Goal: Task Accomplishment & Management: Complete application form

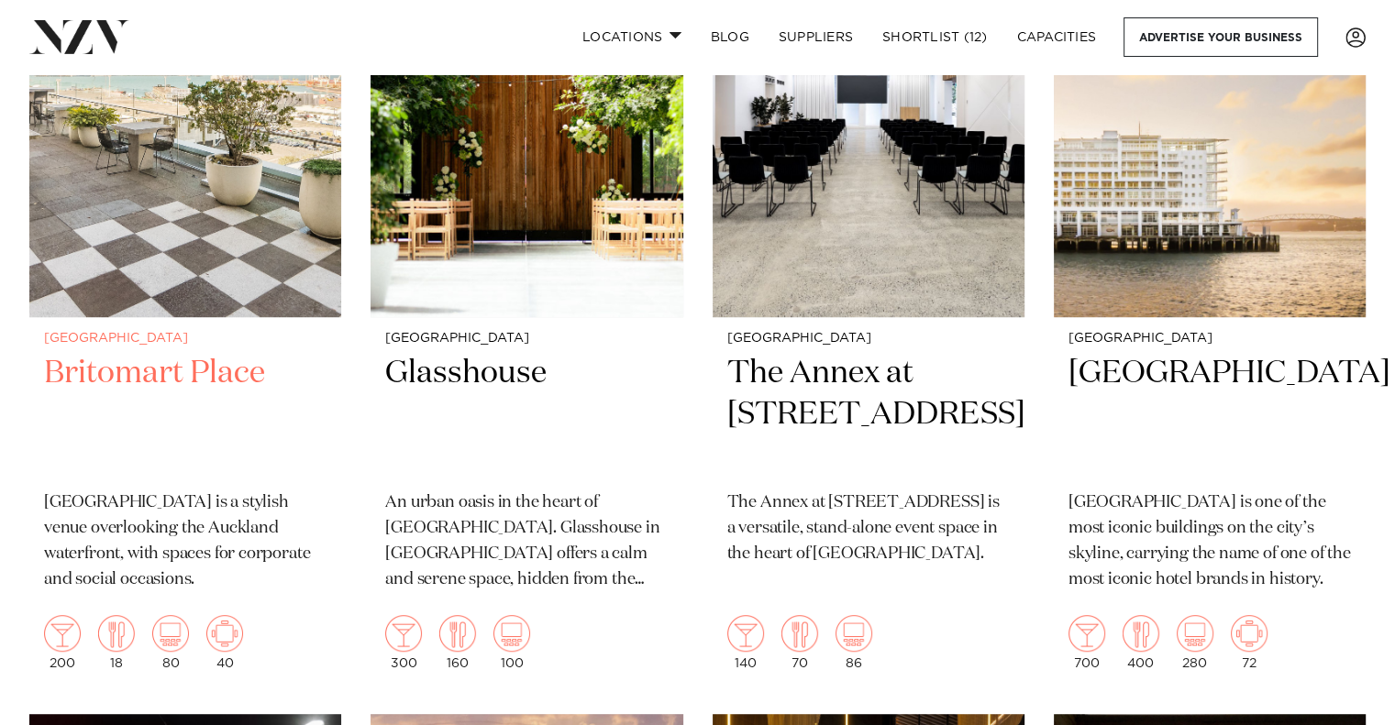
scroll to position [924, 0]
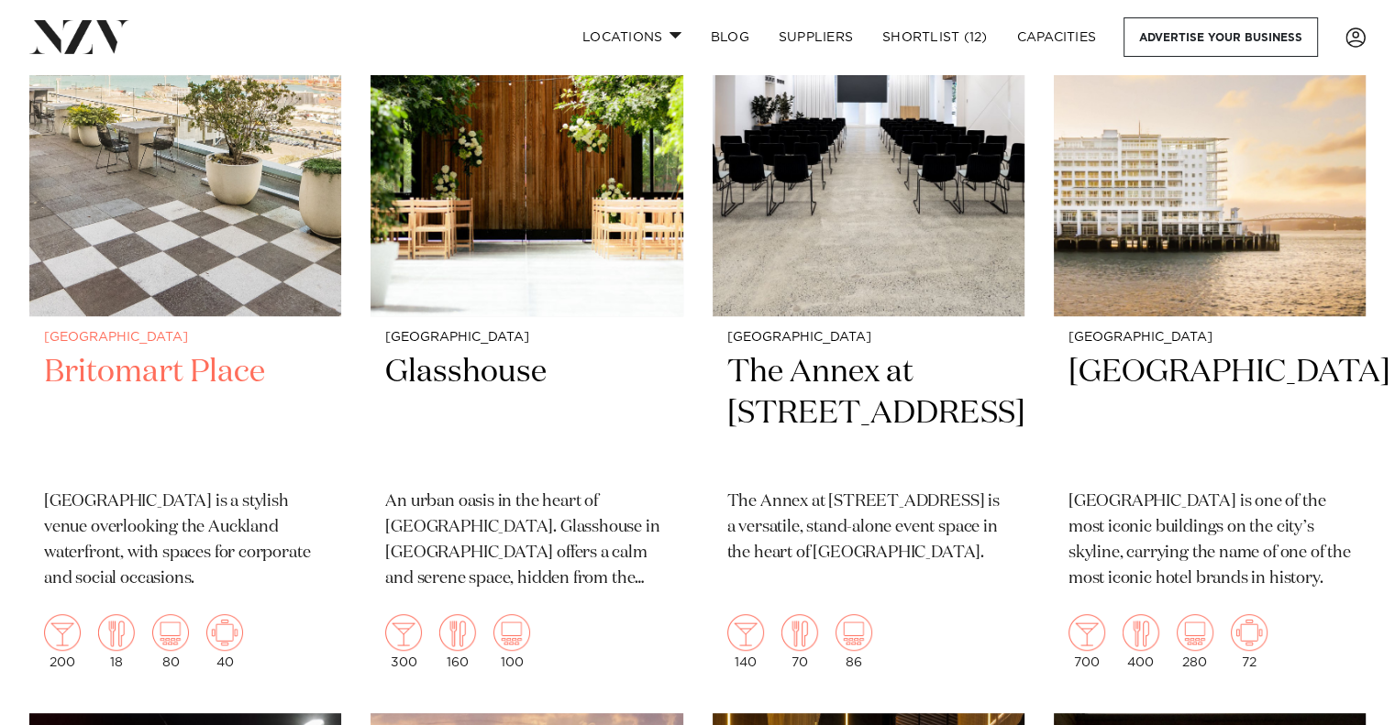
click at [171, 199] on img at bounding box center [185, 106] width 312 height 418
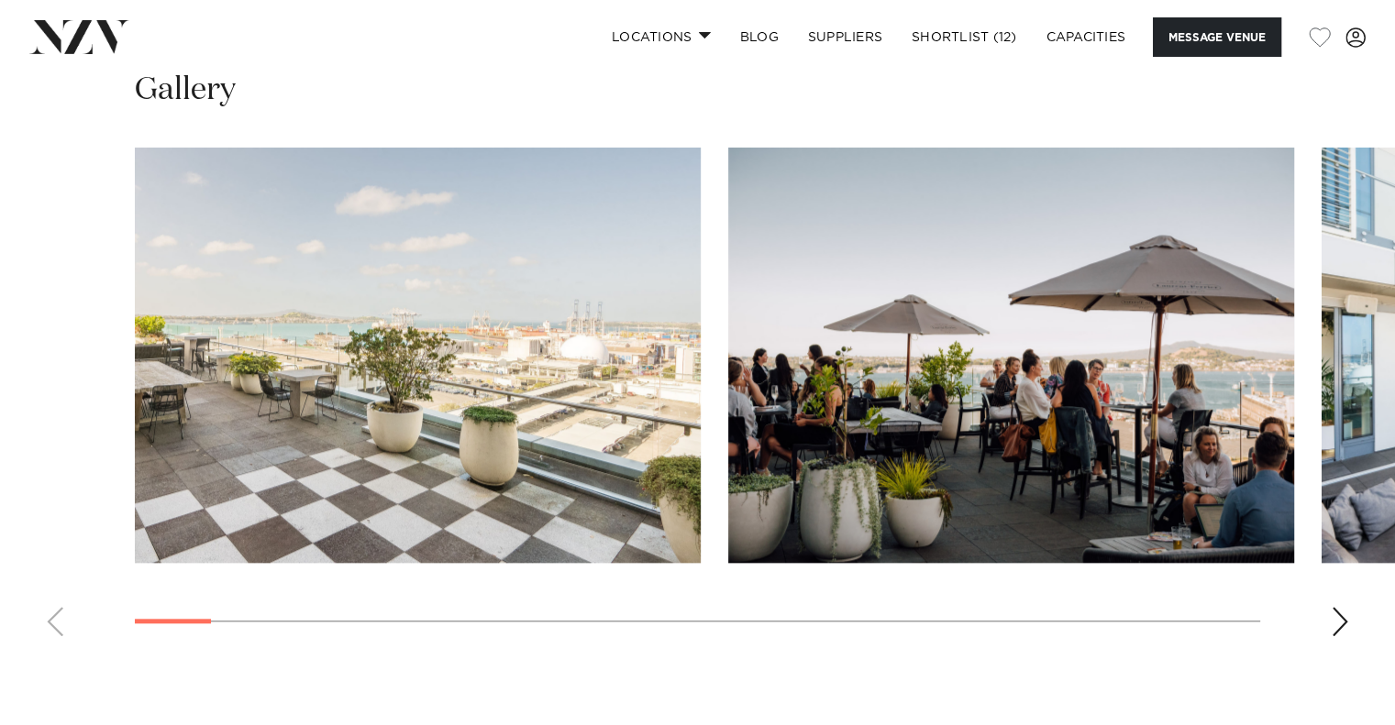
scroll to position [1719, 0]
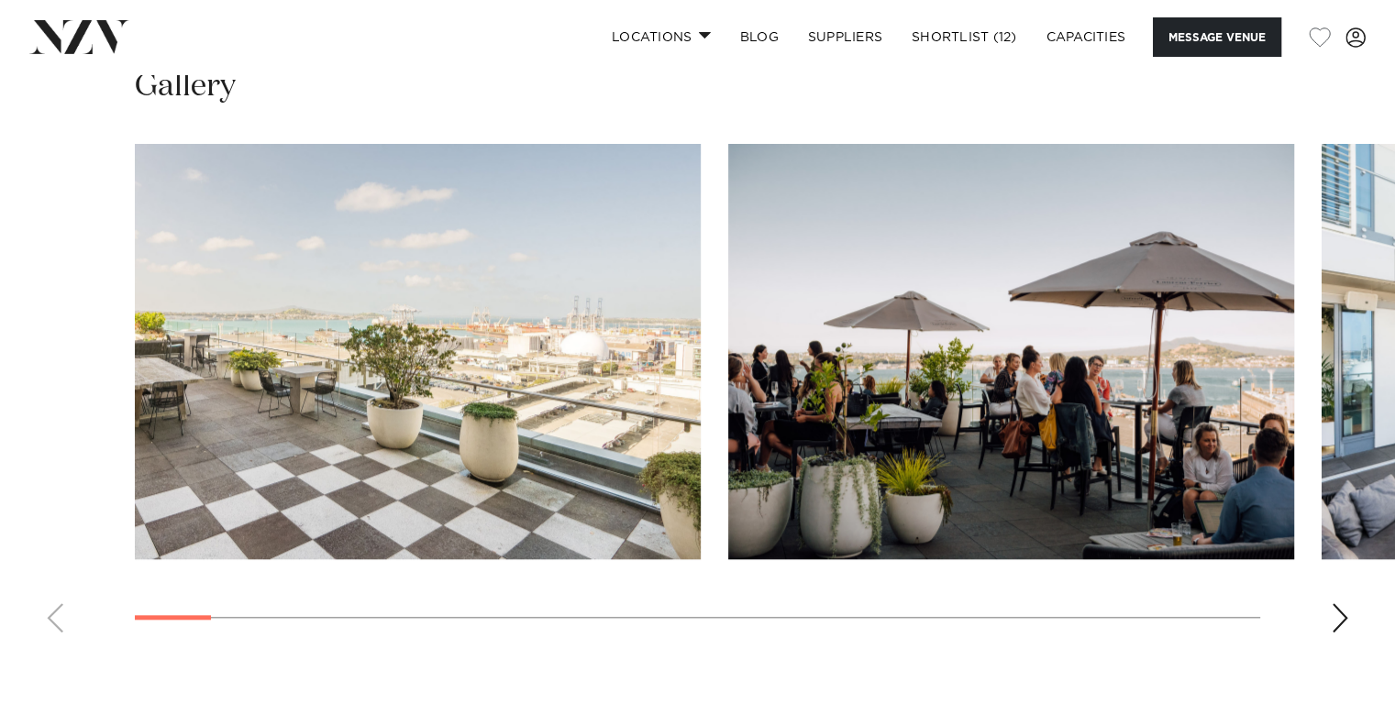
click at [205, 618] on swiper-container at bounding box center [697, 396] width 1395 height 504
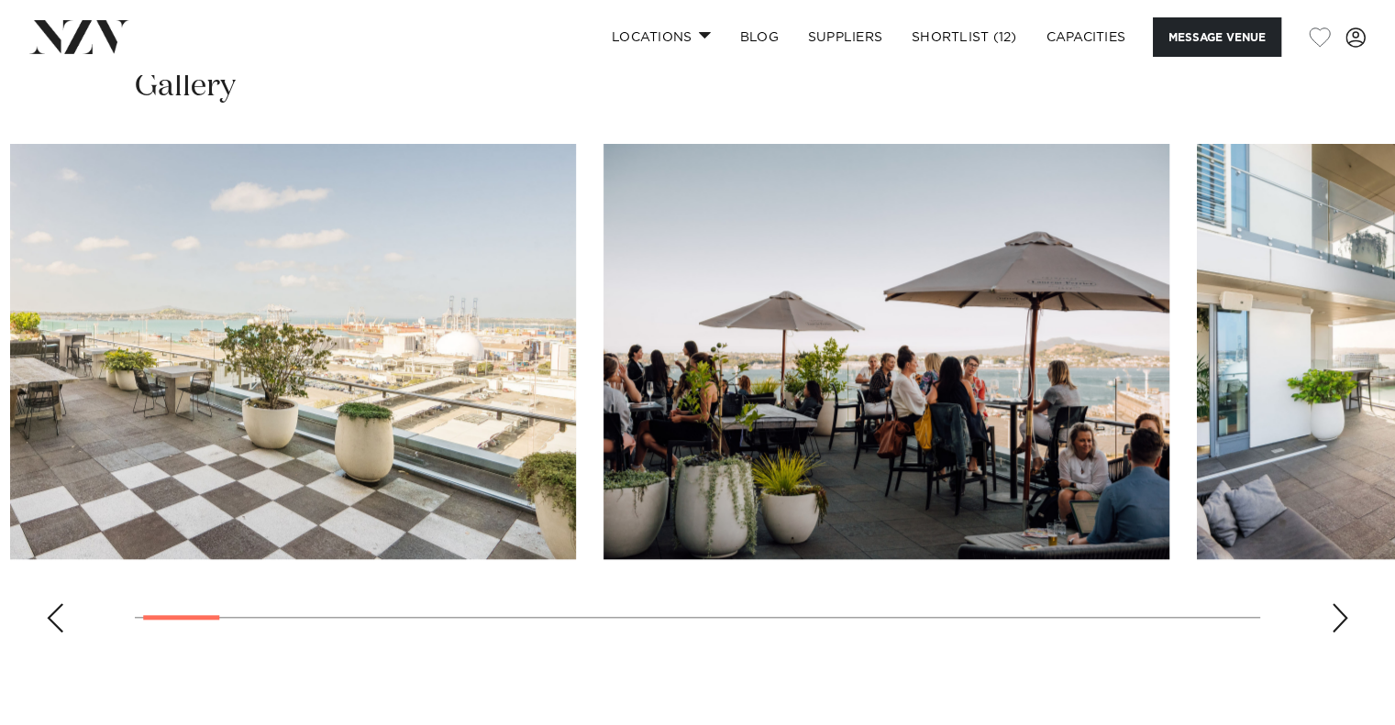
click at [82, 625] on swiper-container at bounding box center [697, 396] width 1395 height 504
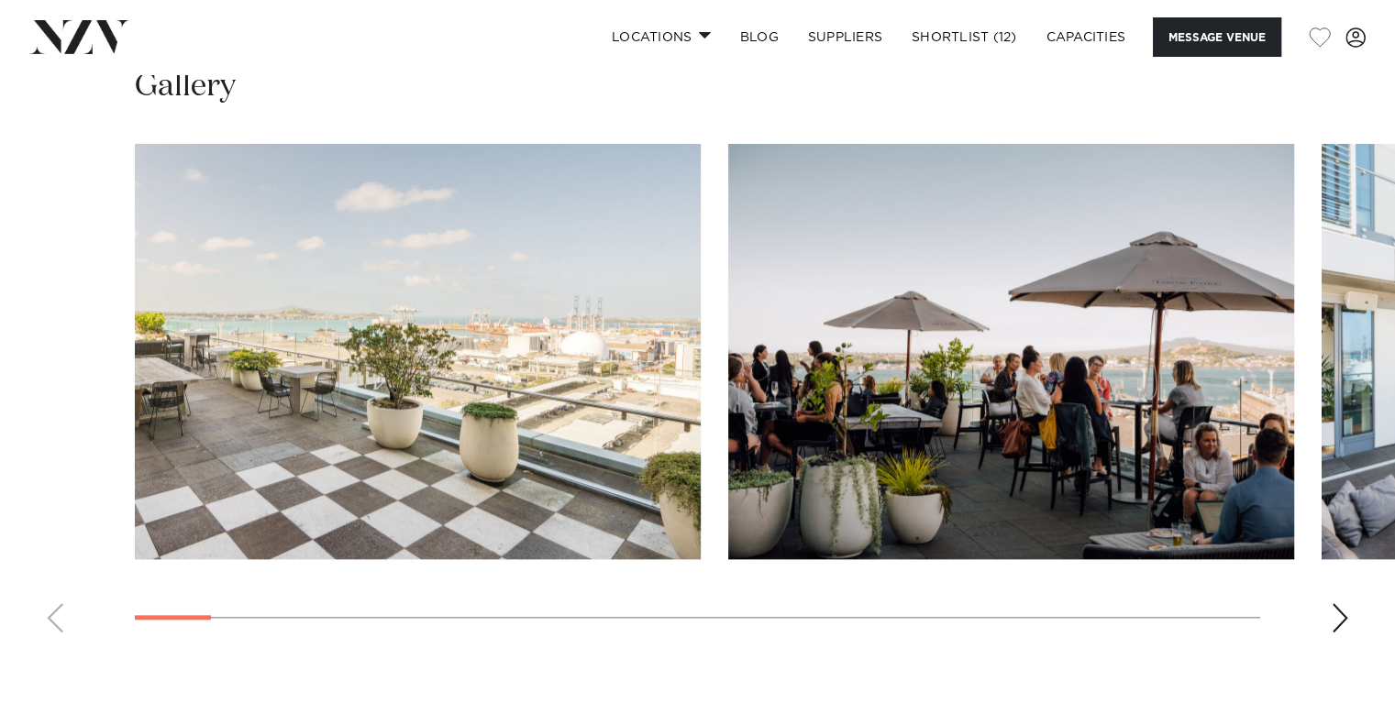
click at [1332, 610] on div "Next slide" at bounding box center [1340, 618] width 18 height 29
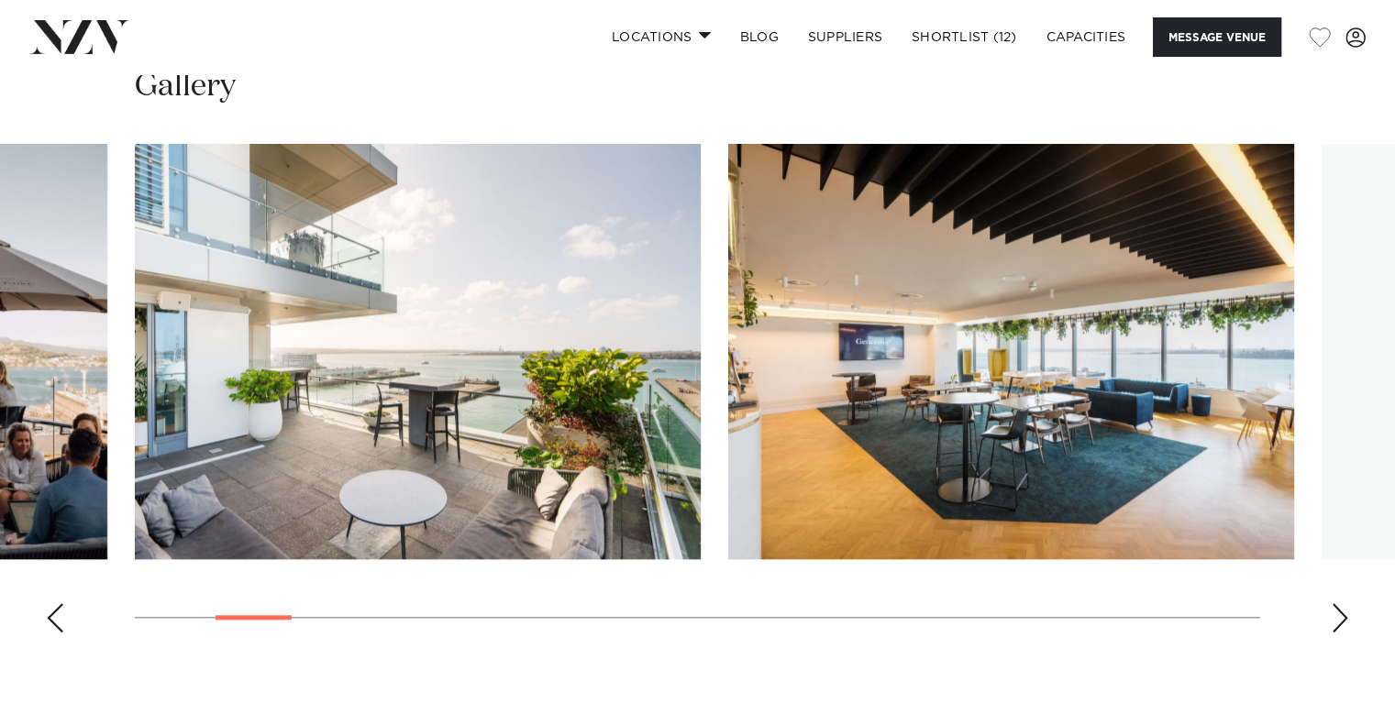
click at [1332, 610] on div "Next slide" at bounding box center [1340, 618] width 18 height 29
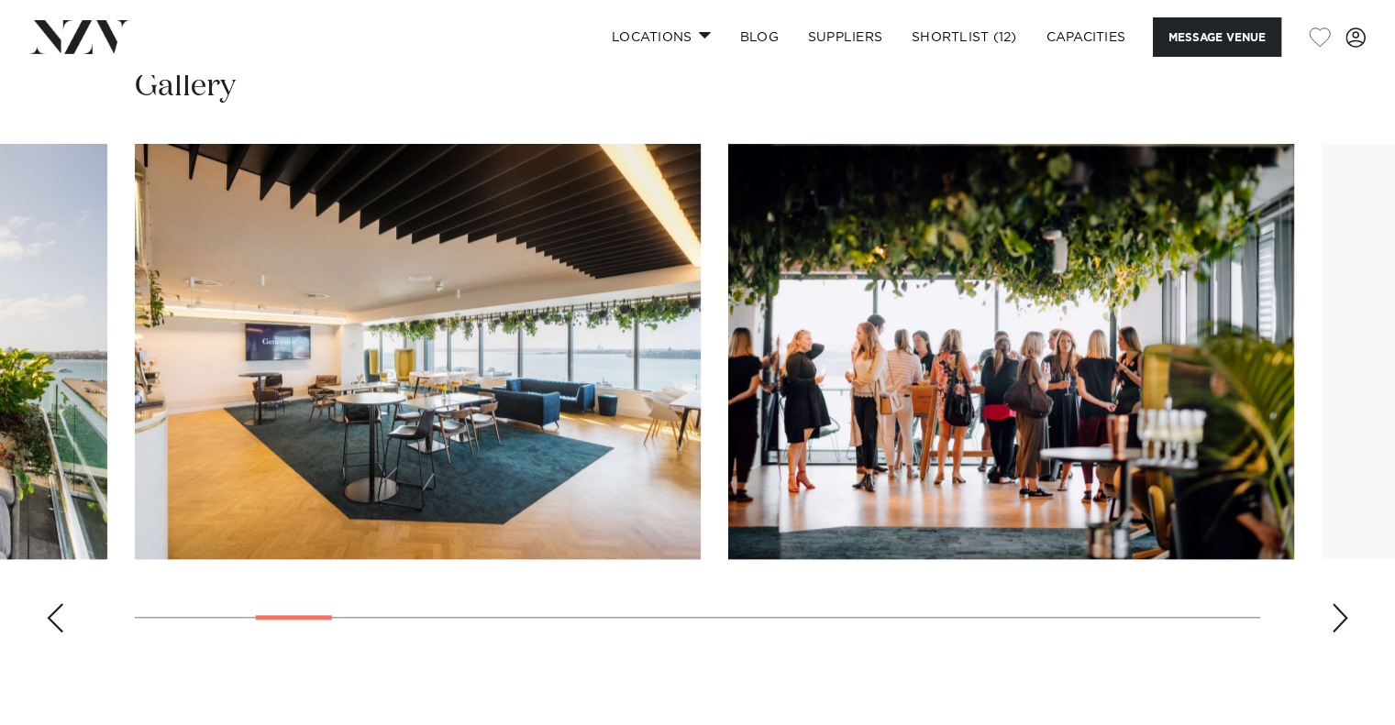
click at [1332, 610] on div "Next slide" at bounding box center [1340, 618] width 18 height 29
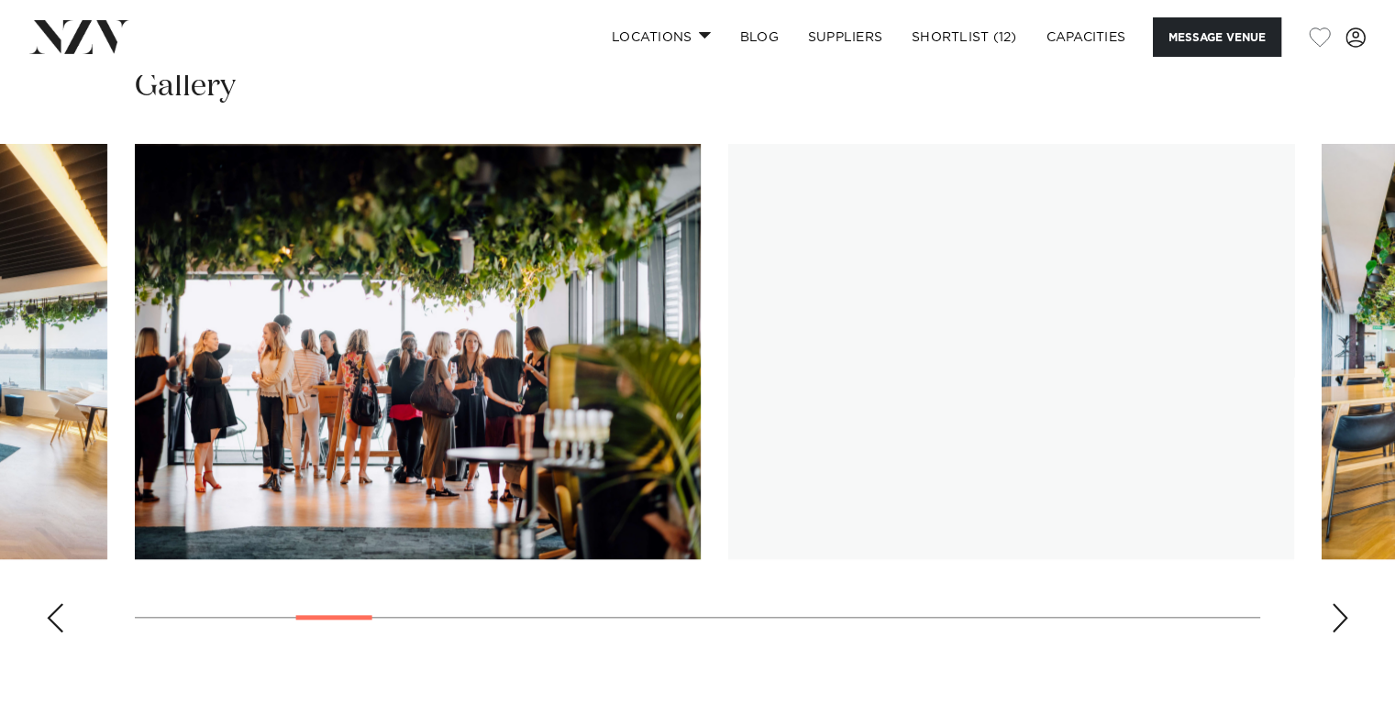
click at [1332, 610] on div "Next slide" at bounding box center [1340, 618] width 18 height 29
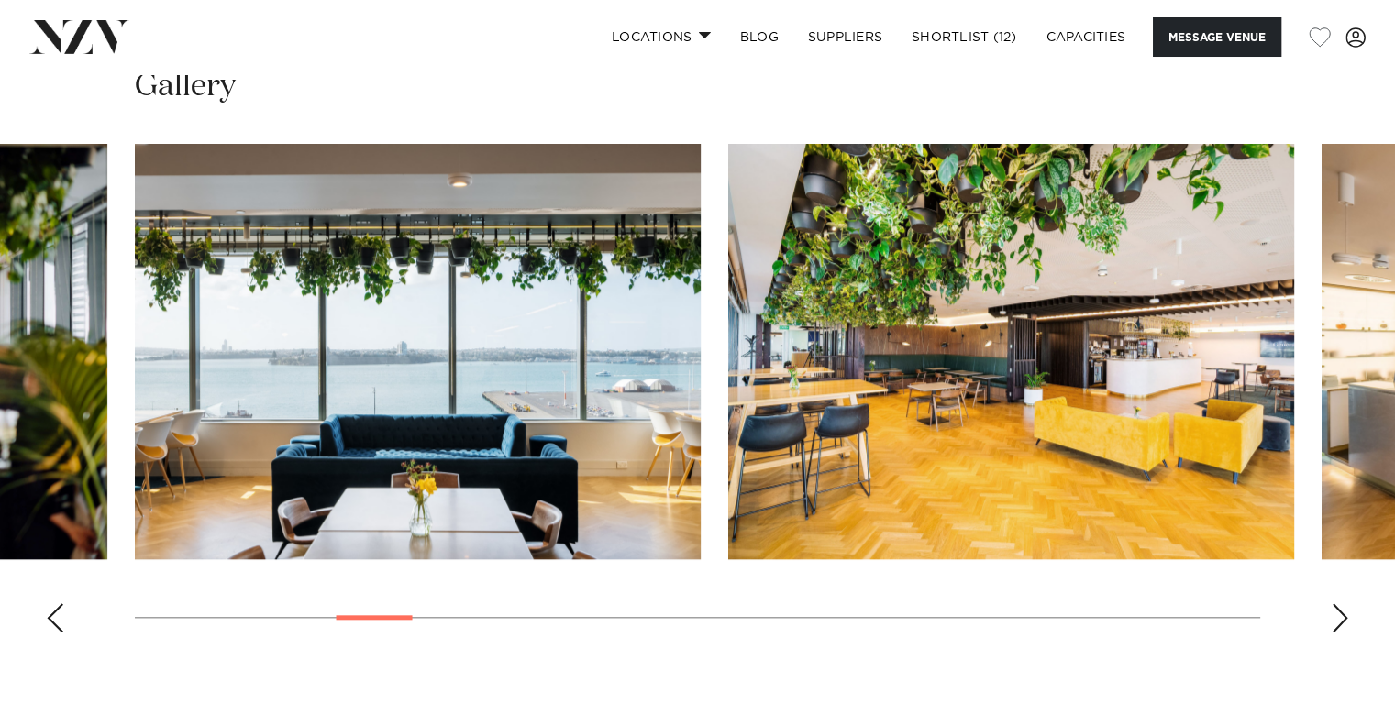
click at [1326, 614] on swiper-container at bounding box center [697, 396] width 1395 height 504
click at [1344, 622] on div "Next slide" at bounding box center [1340, 618] width 18 height 29
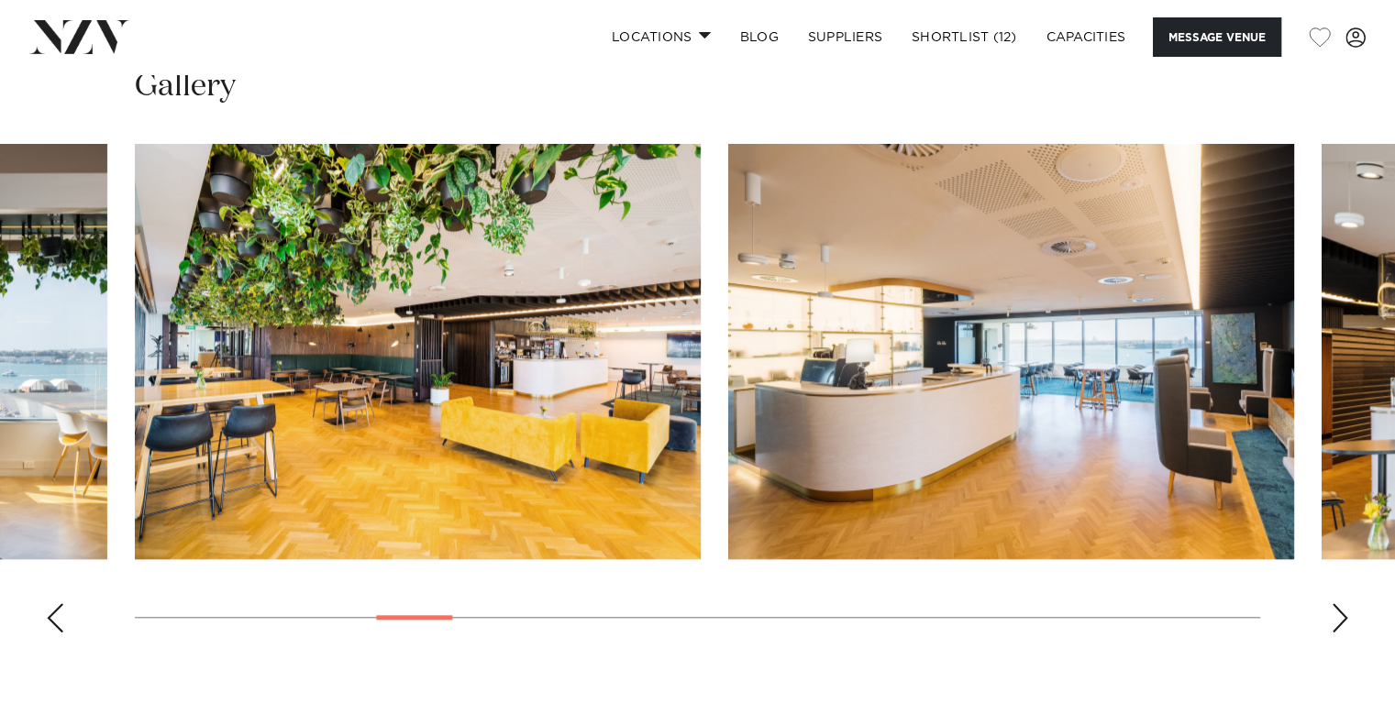
click at [1344, 622] on div "Next slide" at bounding box center [1340, 618] width 18 height 29
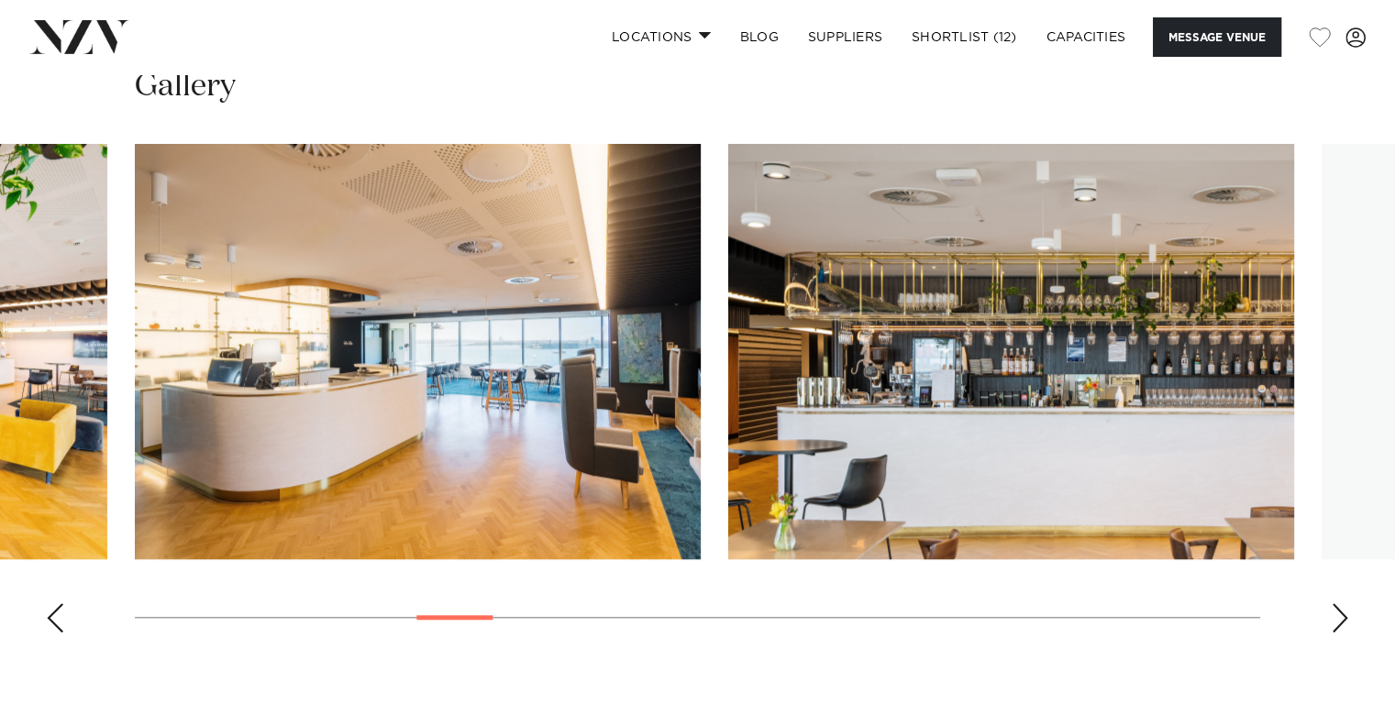
click at [1344, 622] on div "Next slide" at bounding box center [1340, 618] width 18 height 29
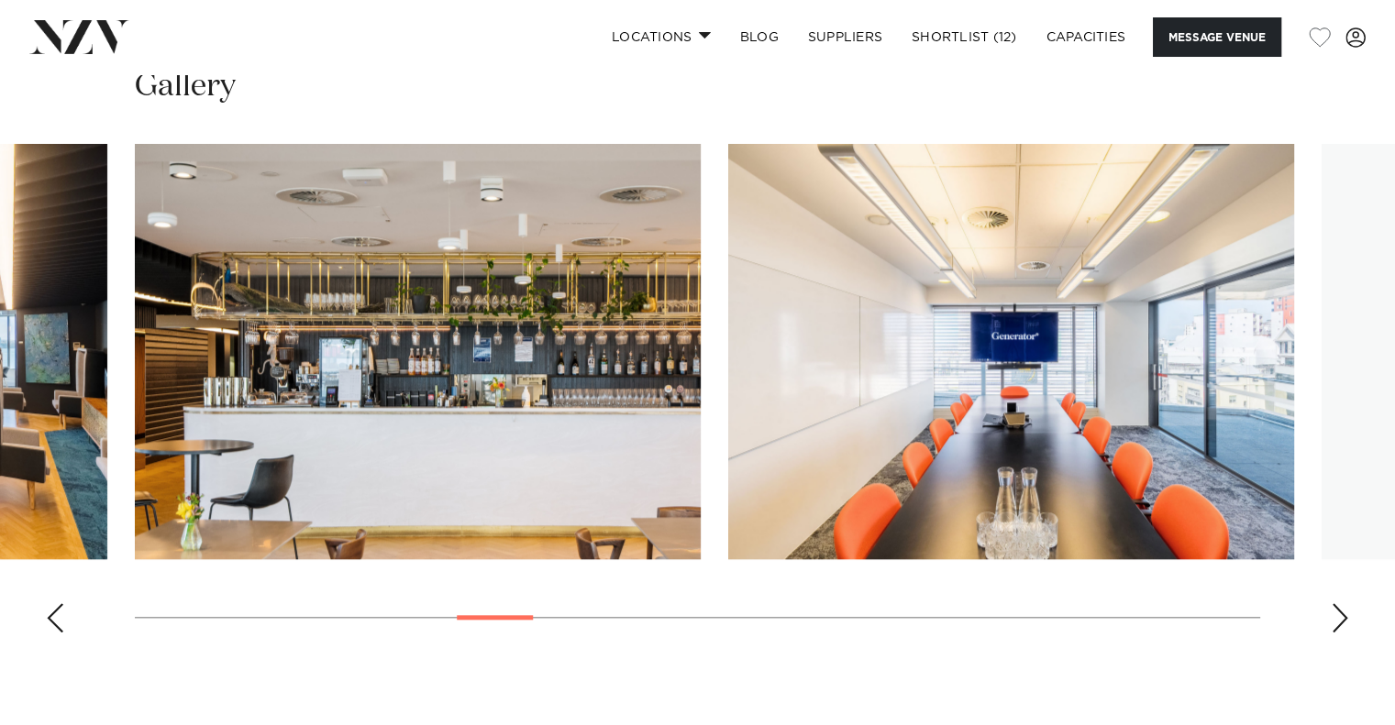
click at [1344, 622] on div "Next slide" at bounding box center [1340, 618] width 18 height 29
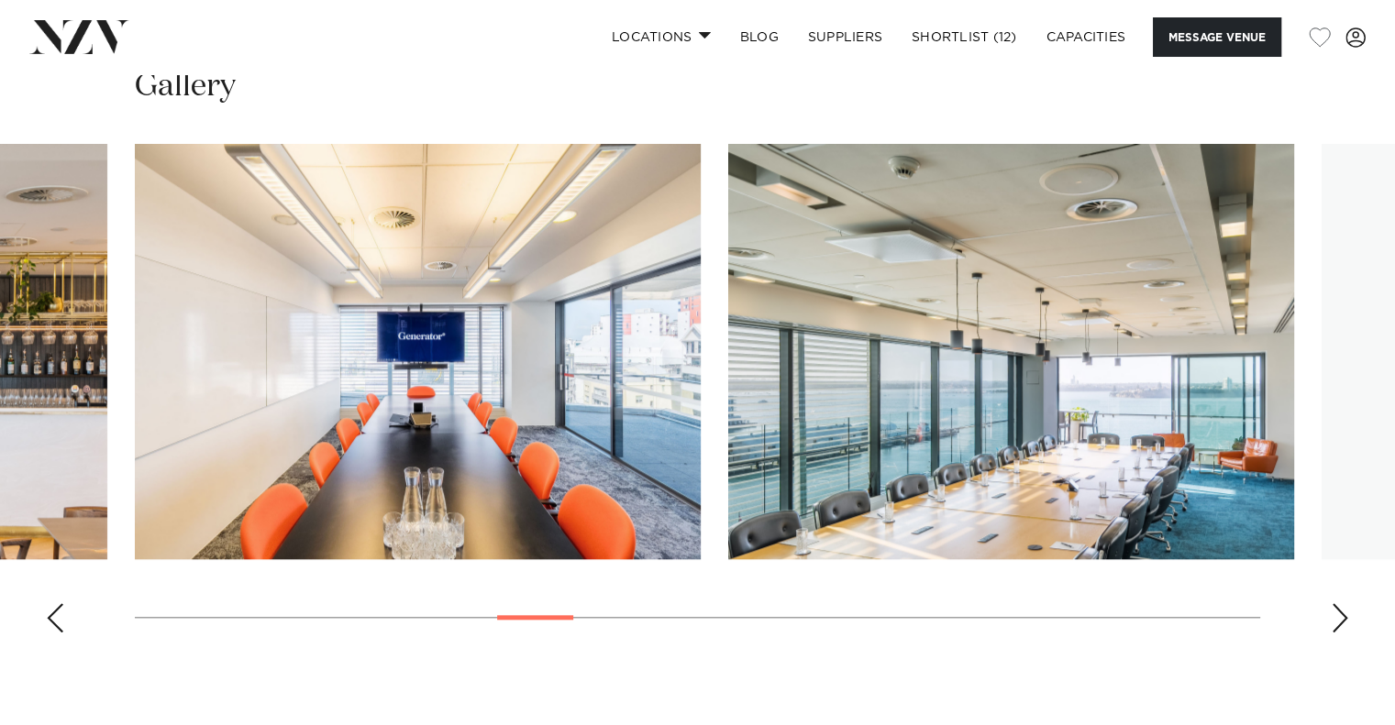
click at [1344, 622] on div "Next slide" at bounding box center [1340, 618] width 18 height 29
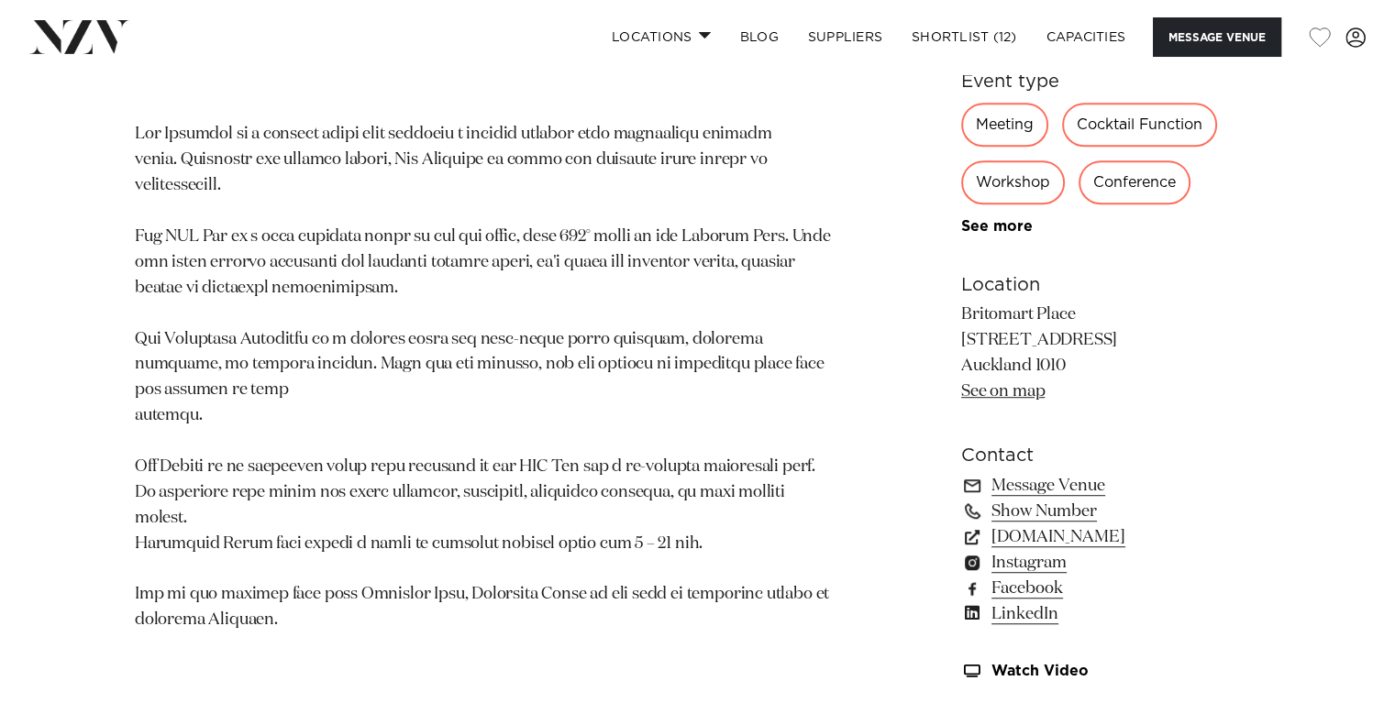
scroll to position [994, 0]
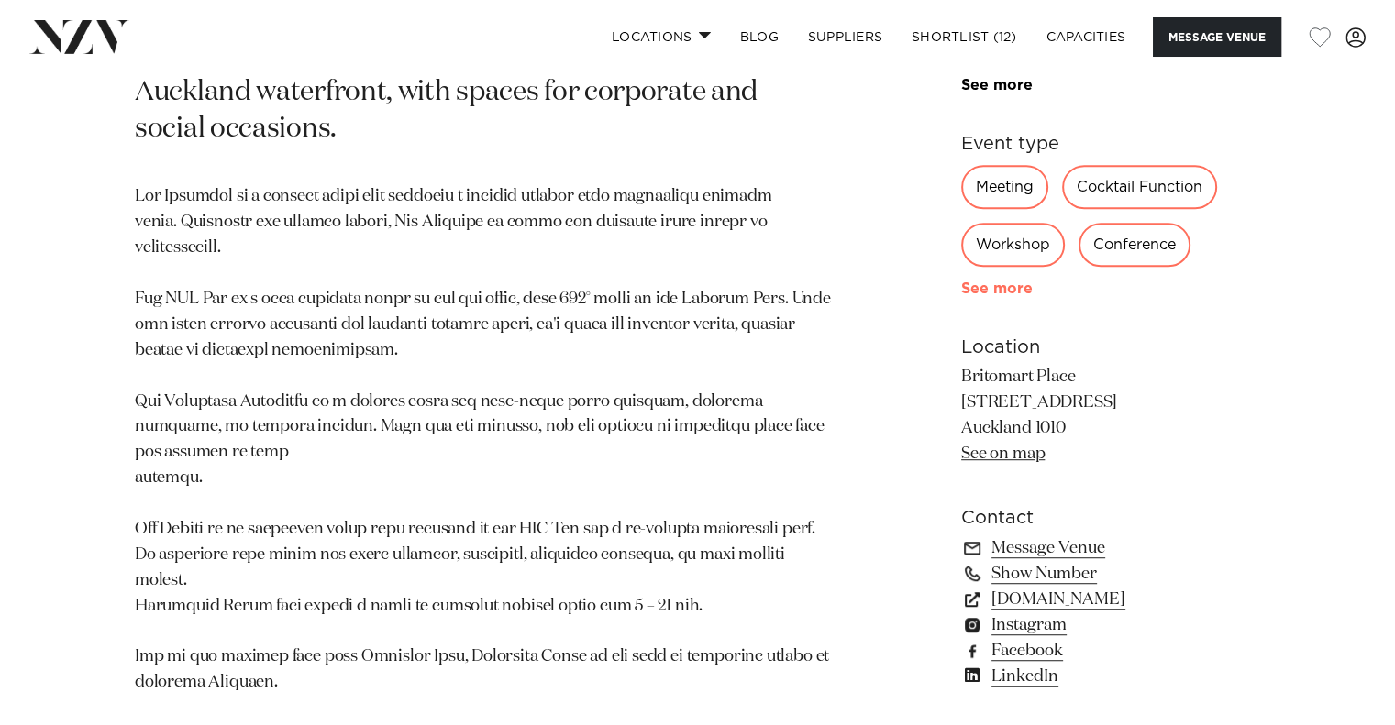
click at [987, 284] on link "See more" at bounding box center [1032, 289] width 143 height 15
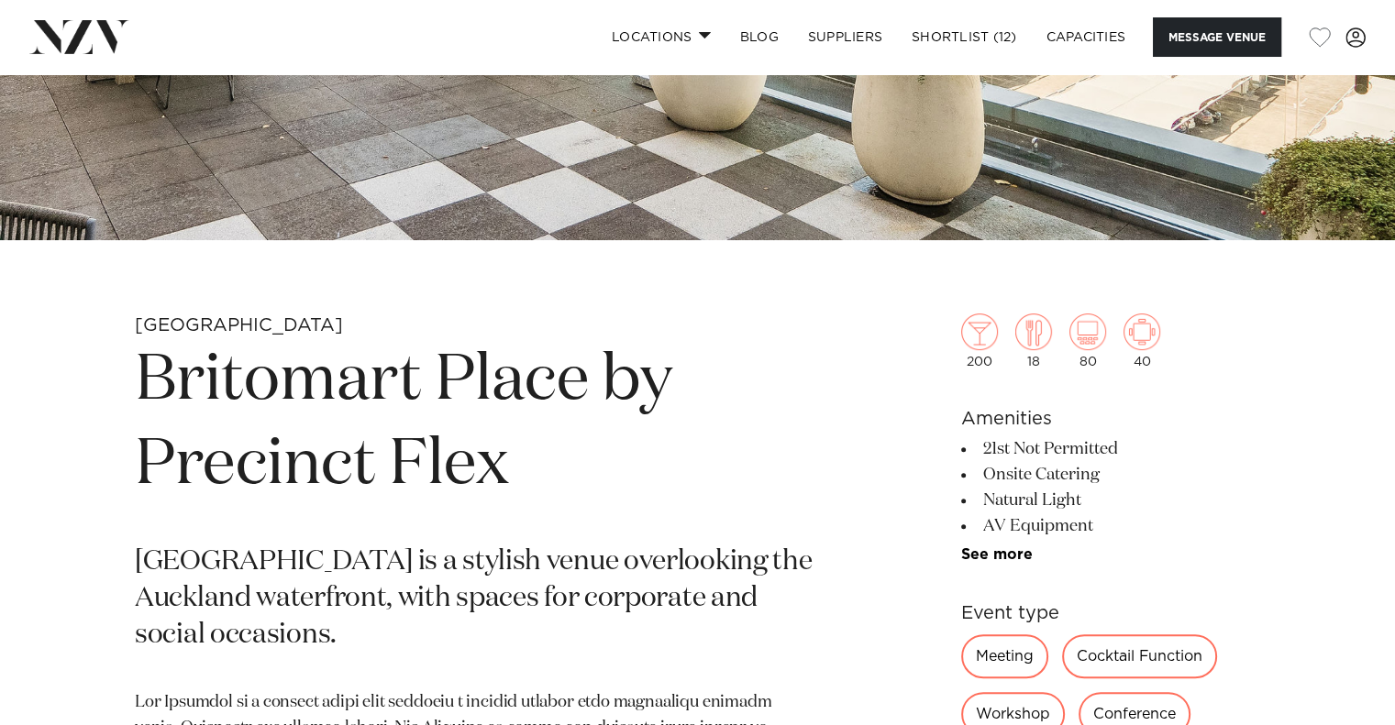
scroll to position [488, 0]
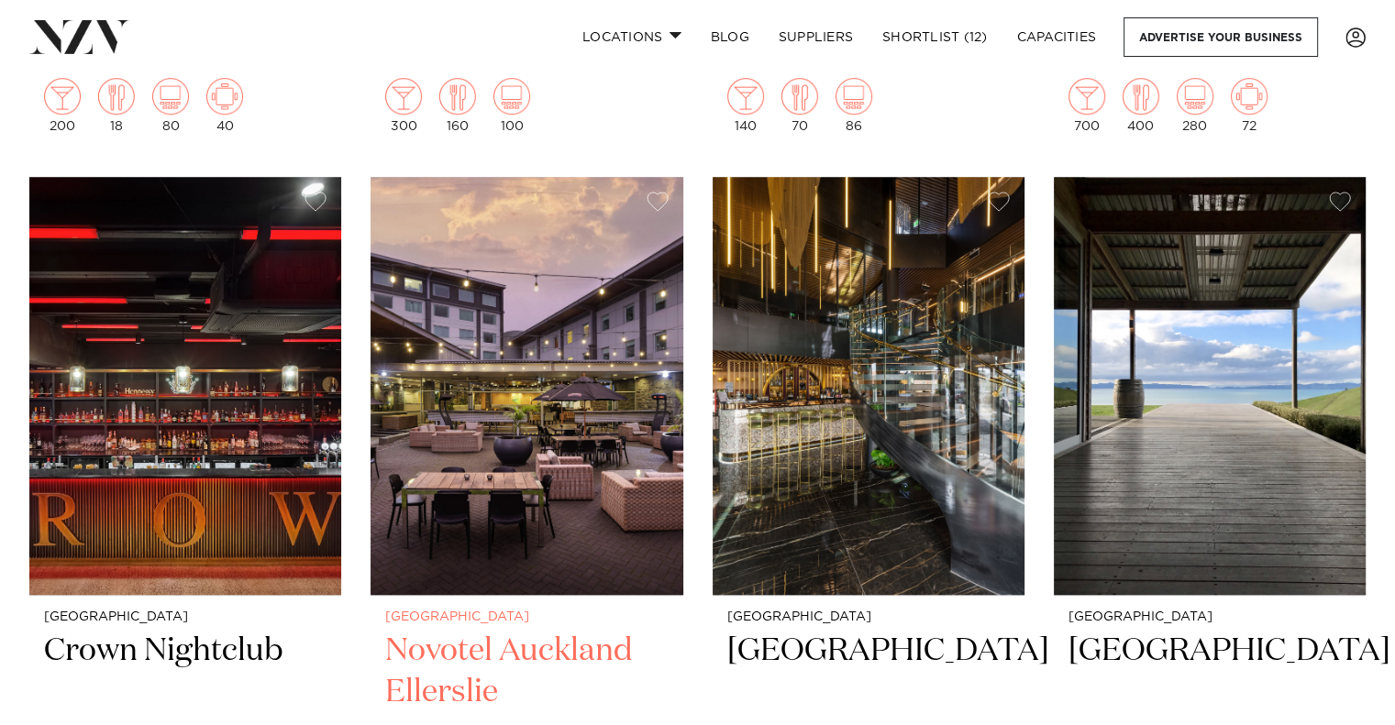
scroll to position [1462, 0]
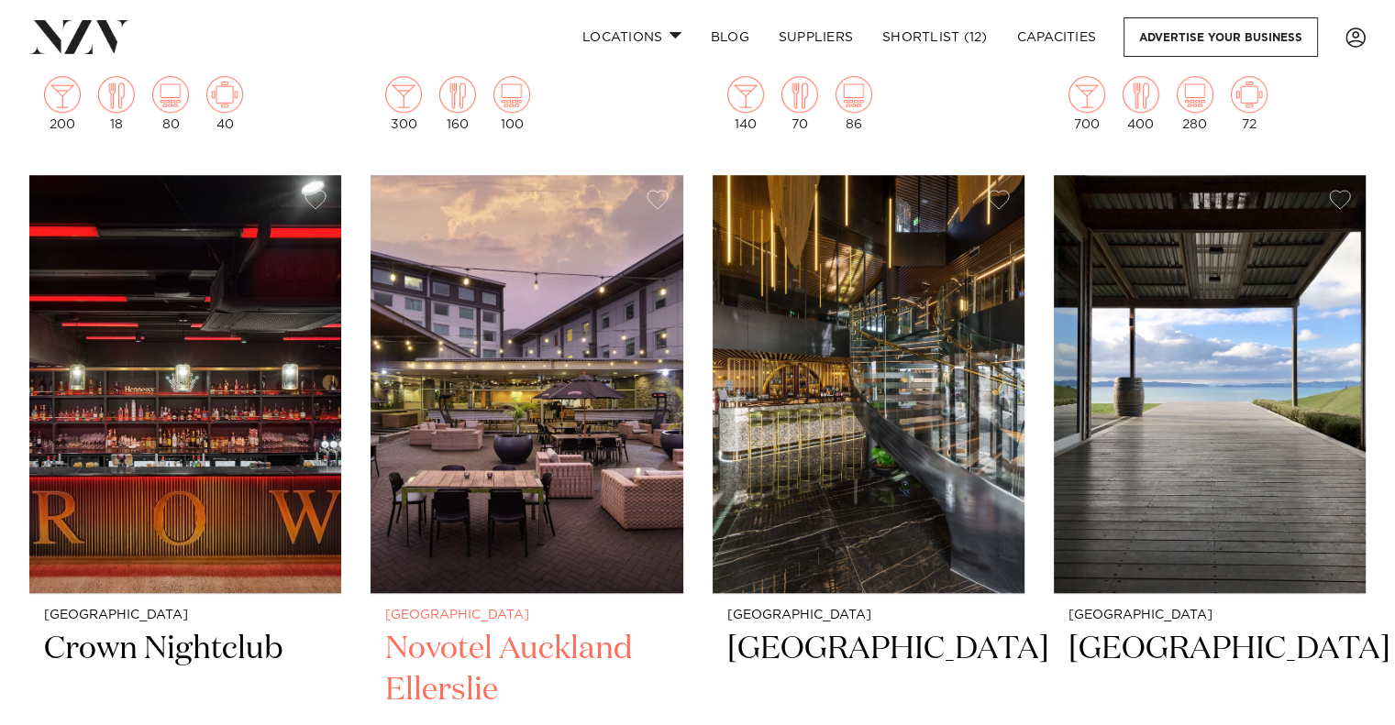
click at [546, 308] on img at bounding box center [527, 384] width 312 height 418
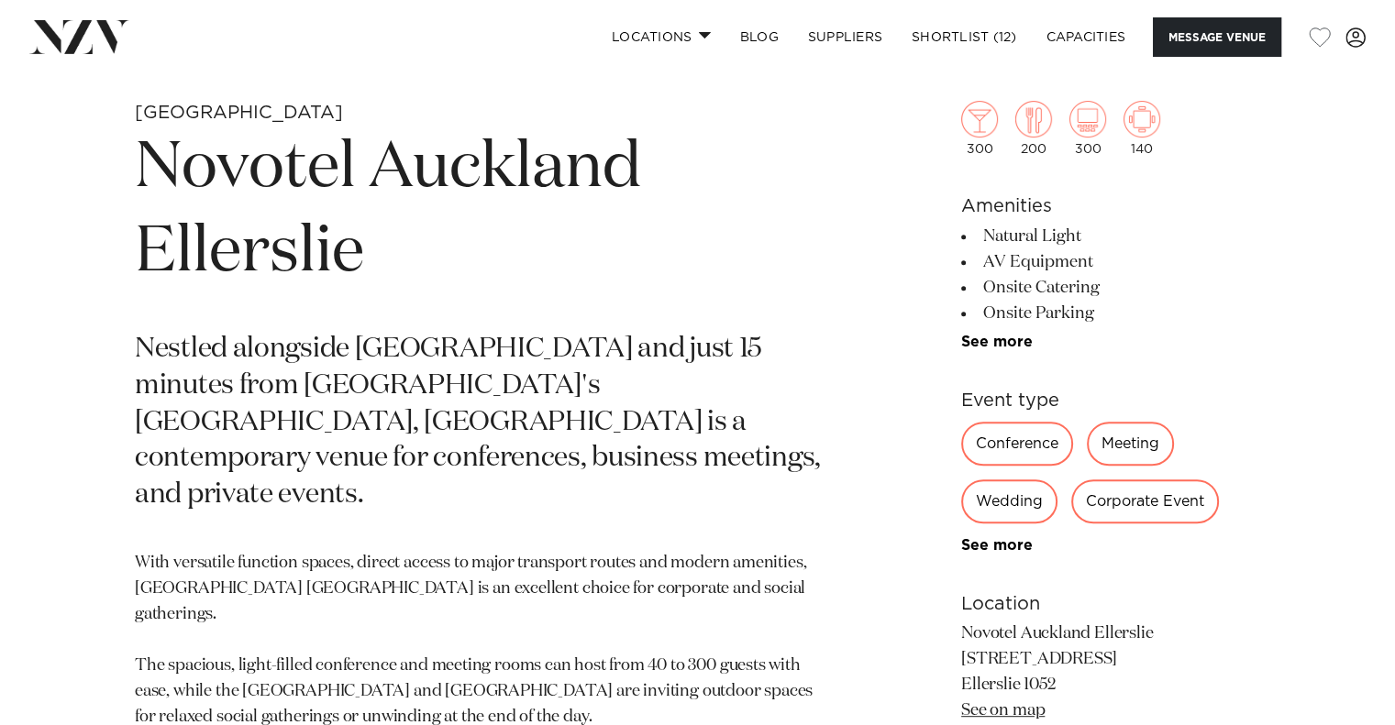
scroll to position [703, 0]
click at [991, 538] on link "See more" at bounding box center [1032, 544] width 143 height 15
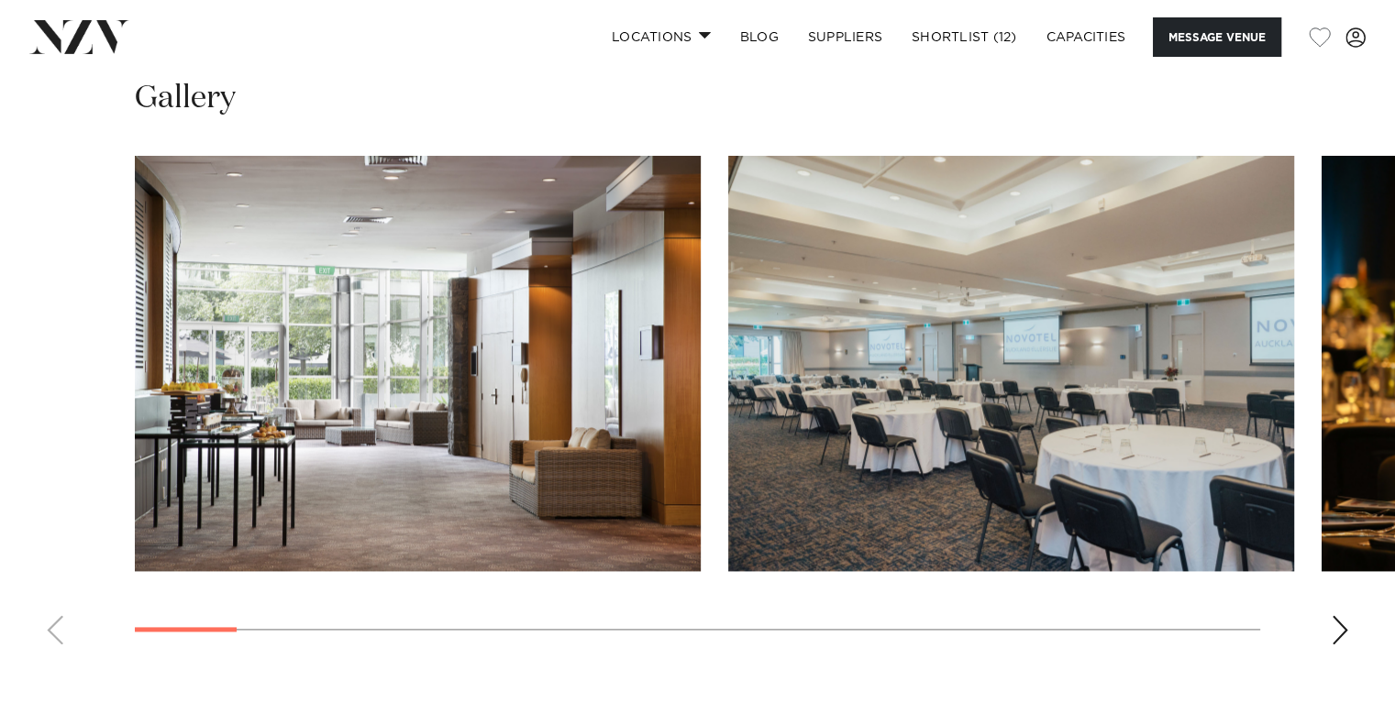
scroll to position [2240, 0]
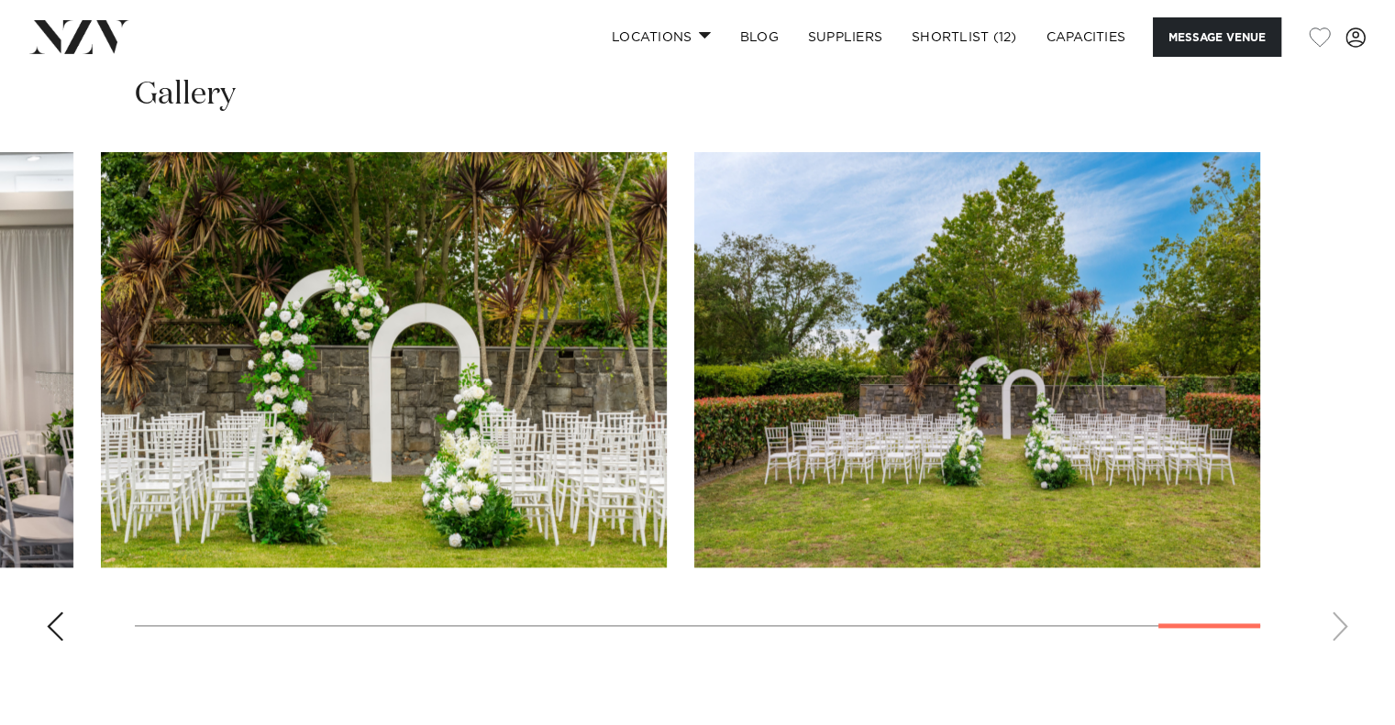
click at [1307, 611] on swiper-container at bounding box center [697, 404] width 1395 height 504
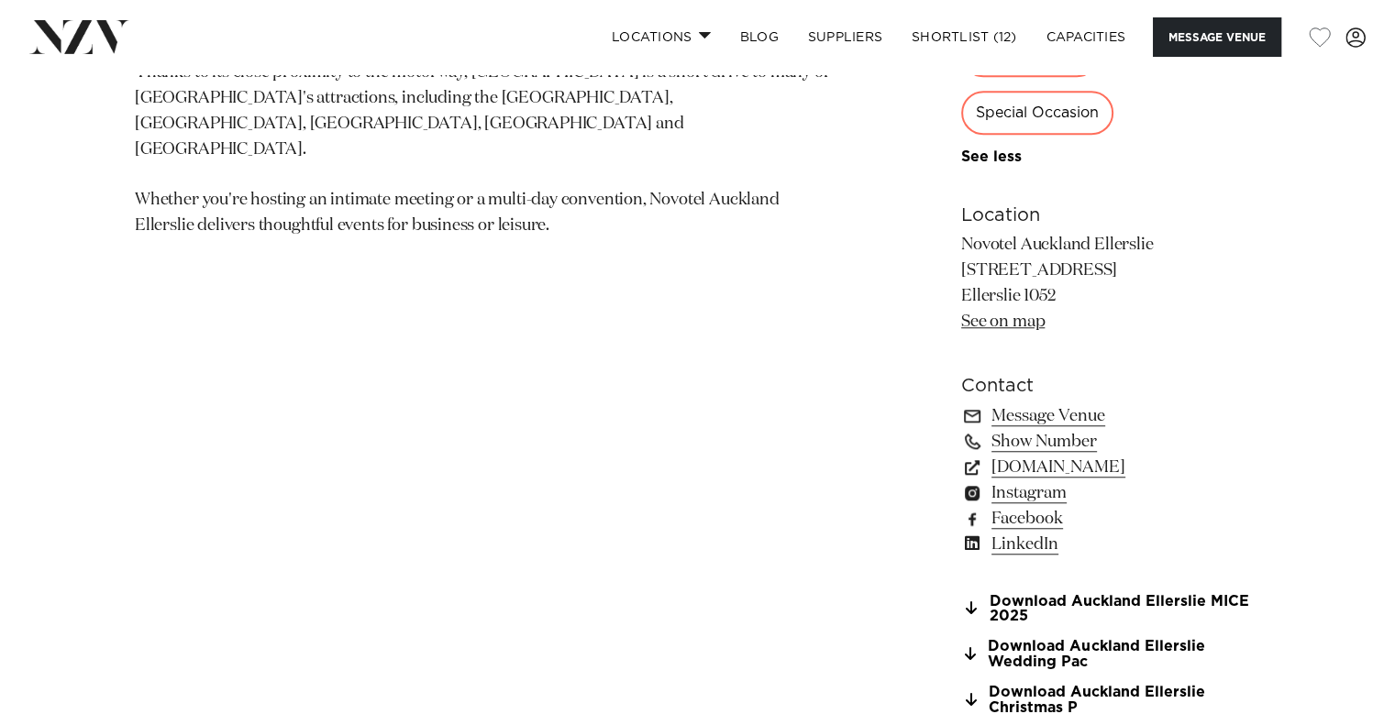
scroll to position [1203, 0]
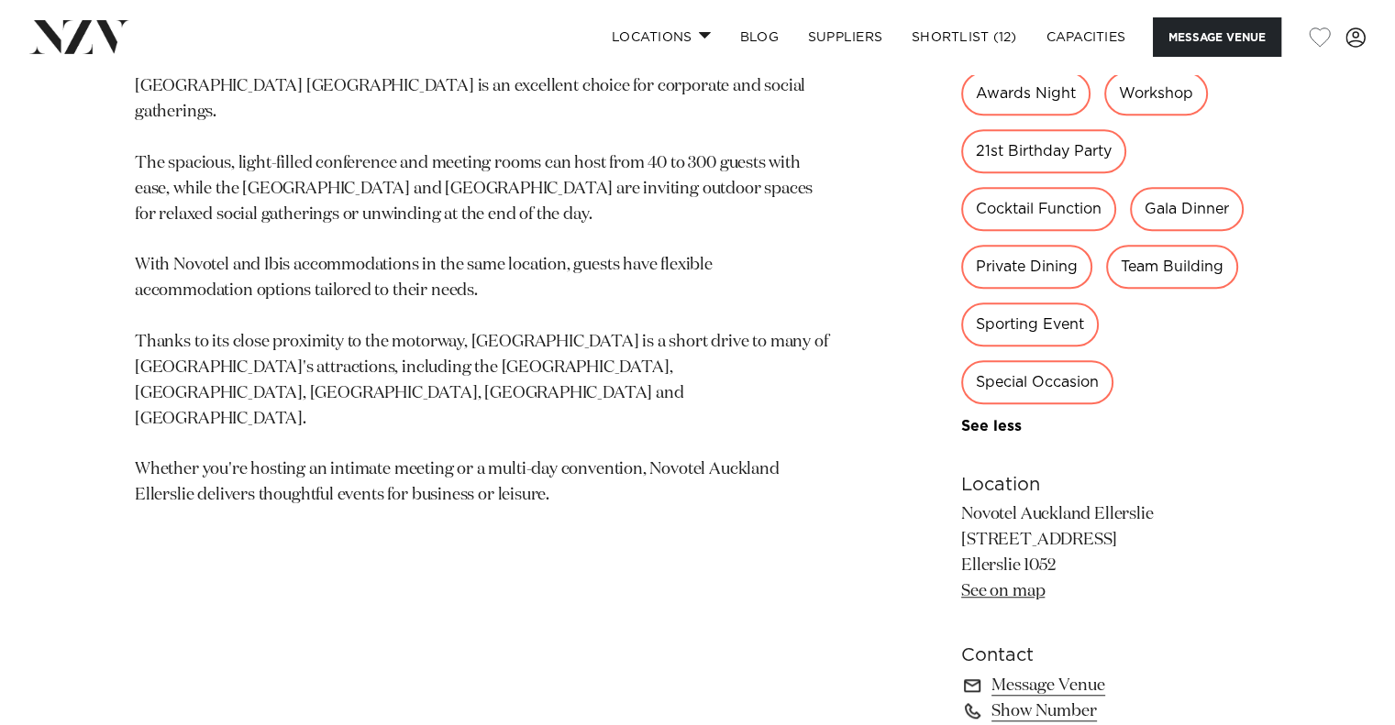
click at [1200, 201] on div "Gala Dinner" at bounding box center [1187, 209] width 114 height 44
drag, startPoint x: 1166, startPoint y: 194, endPoint x: 1266, endPoint y: 205, distance: 100.6
click at [1266, 205] on div "Auckland Novotel Auckland Ellerslie Nestled alongside Ellerslie Racecourse and …" at bounding box center [698, 340] width 1366 height 1485
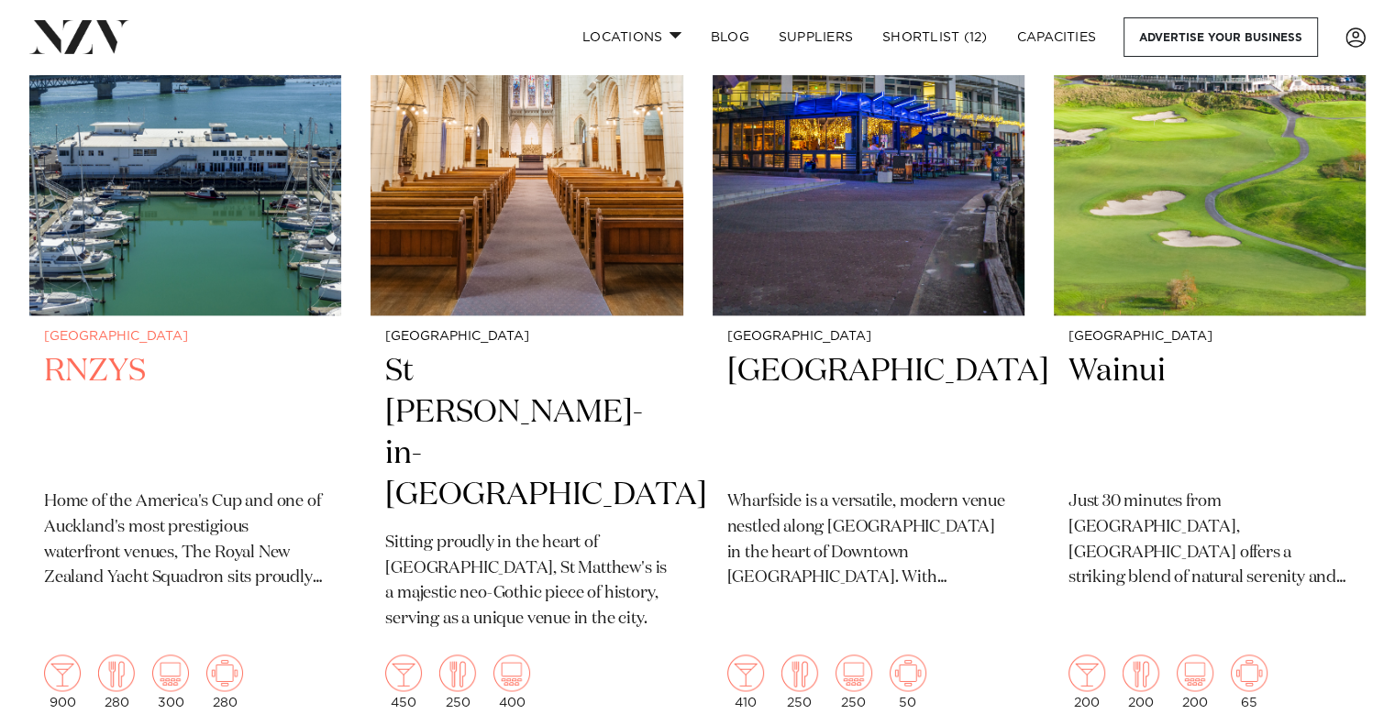
scroll to position [2557, 0]
click at [207, 241] on img at bounding box center [185, 105] width 312 height 418
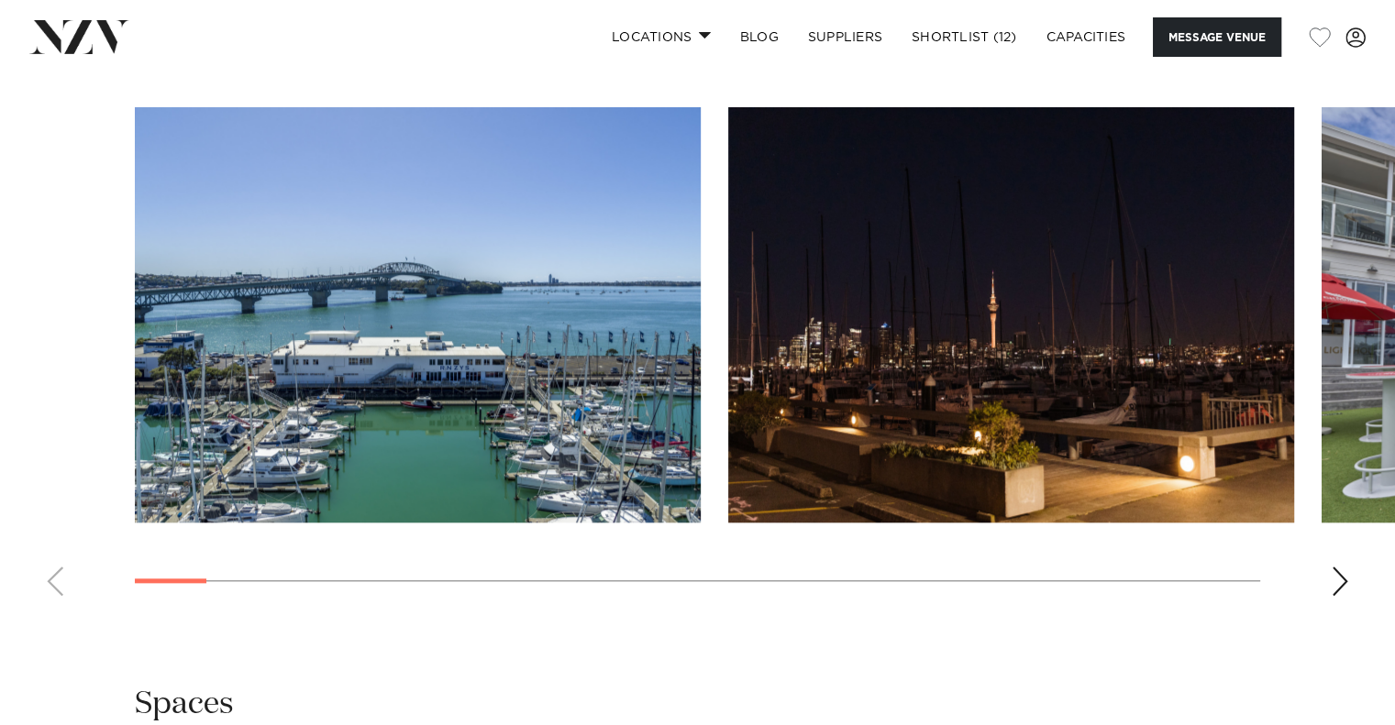
scroll to position [1831, 0]
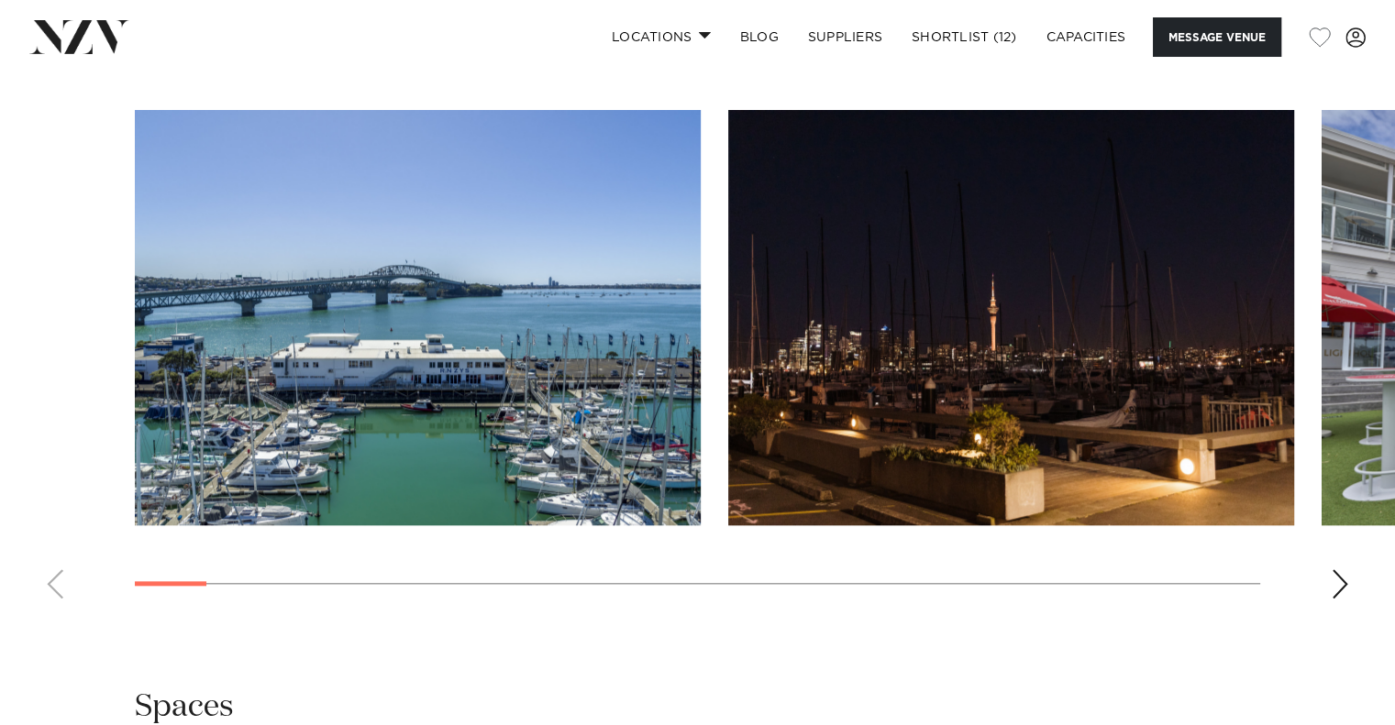
click at [217, 577] on swiper-container at bounding box center [697, 362] width 1395 height 504
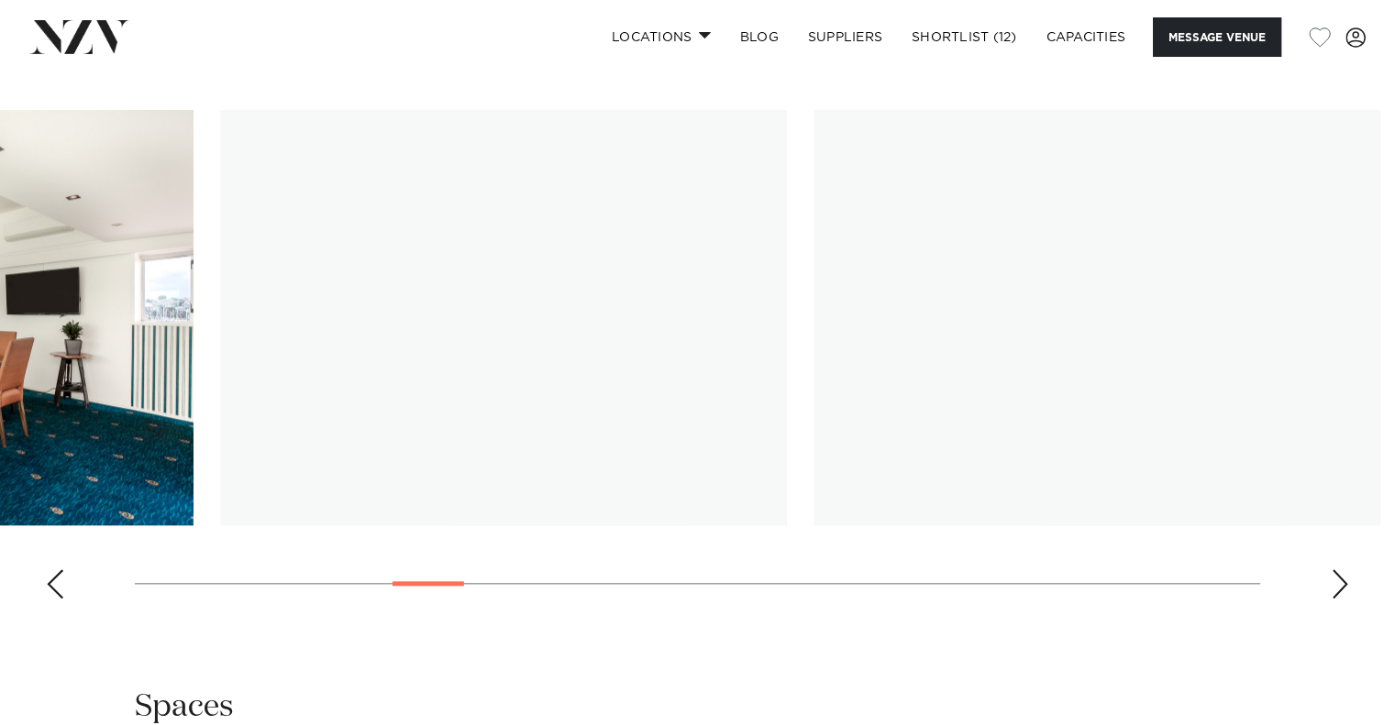
click at [455, 590] on swiper-container at bounding box center [697, 362] width 1395 height 504
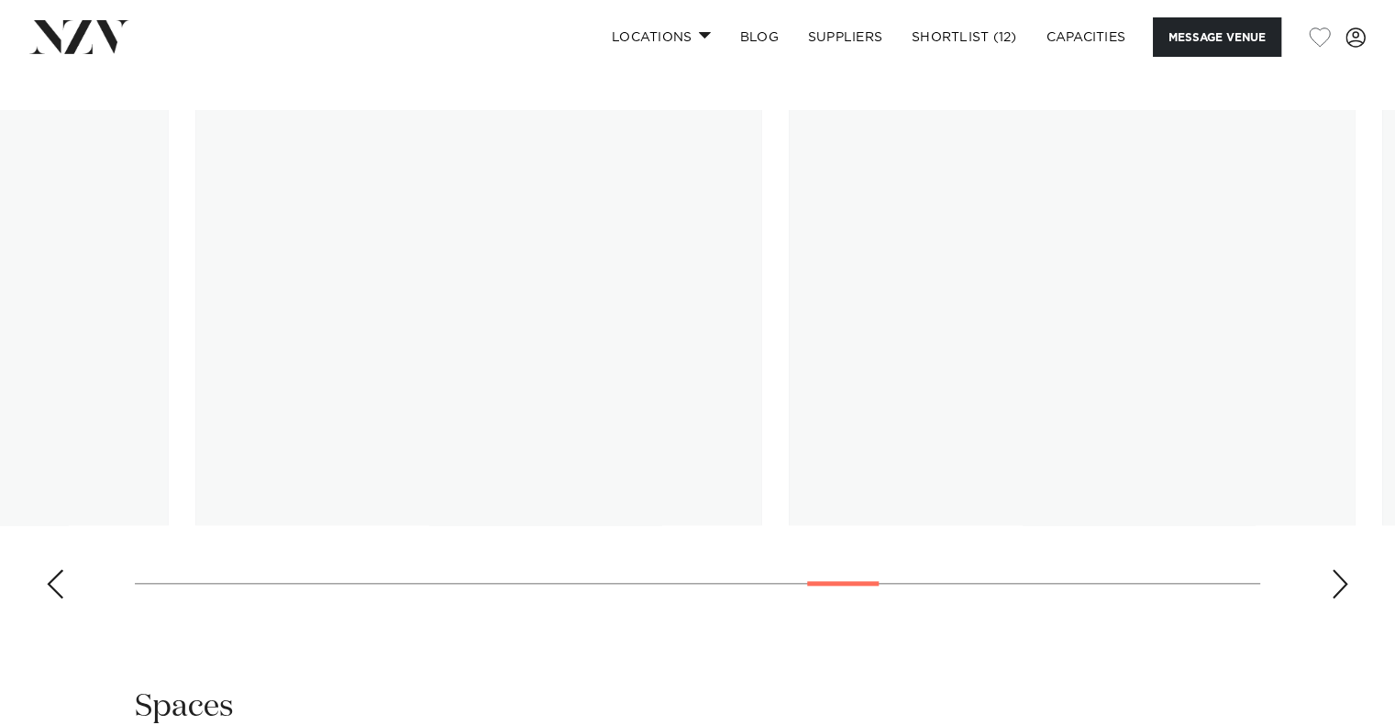
click at [855, 531] on swiper-container at bounding box center [697, 362] width 1395 height 504
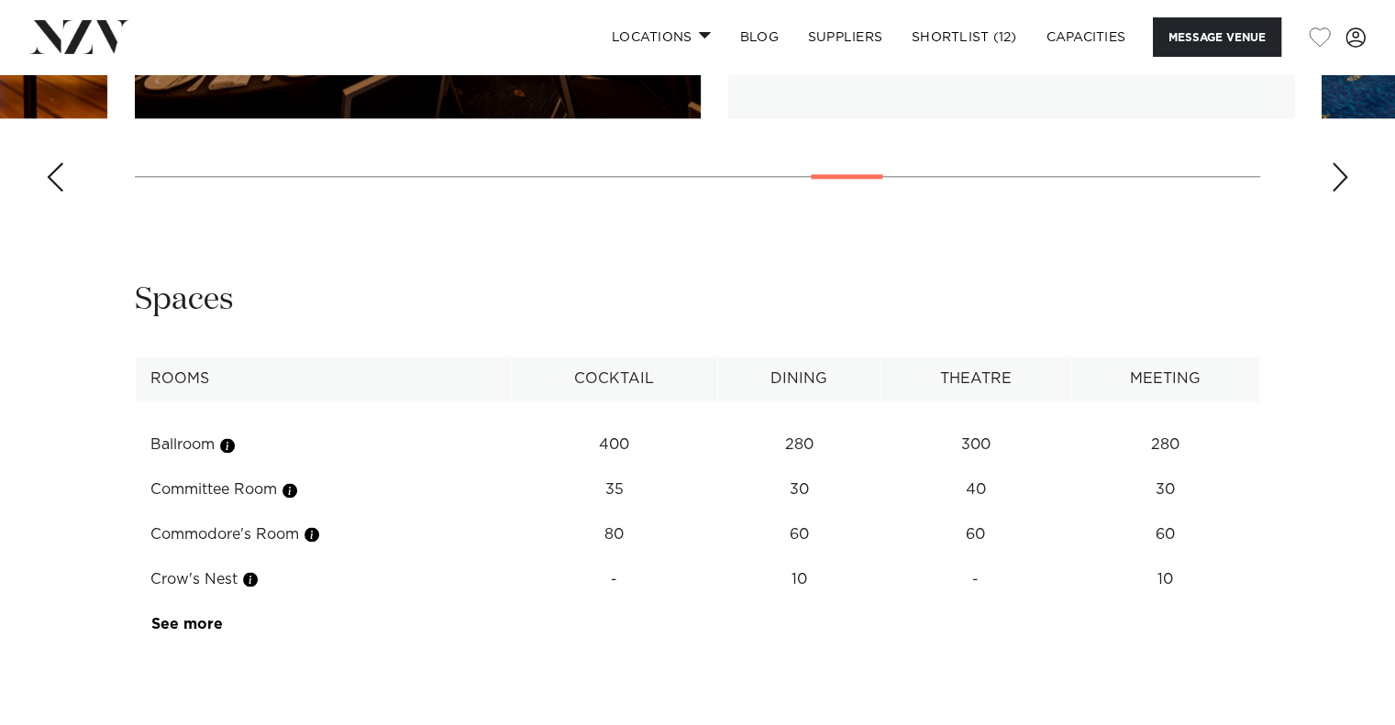
scroll to position [2241, 0]
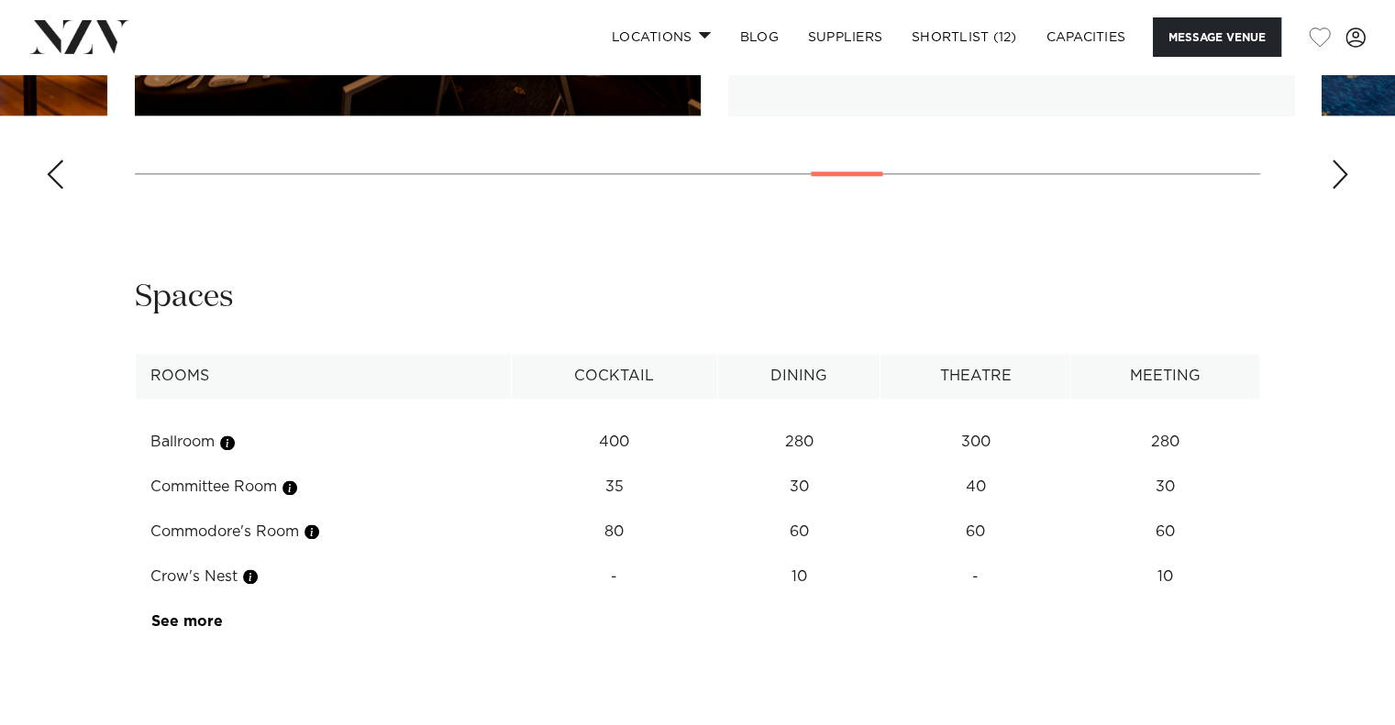
click at [197, 634] on td "See more" at bounding box center [222, 622] width 173 height 45
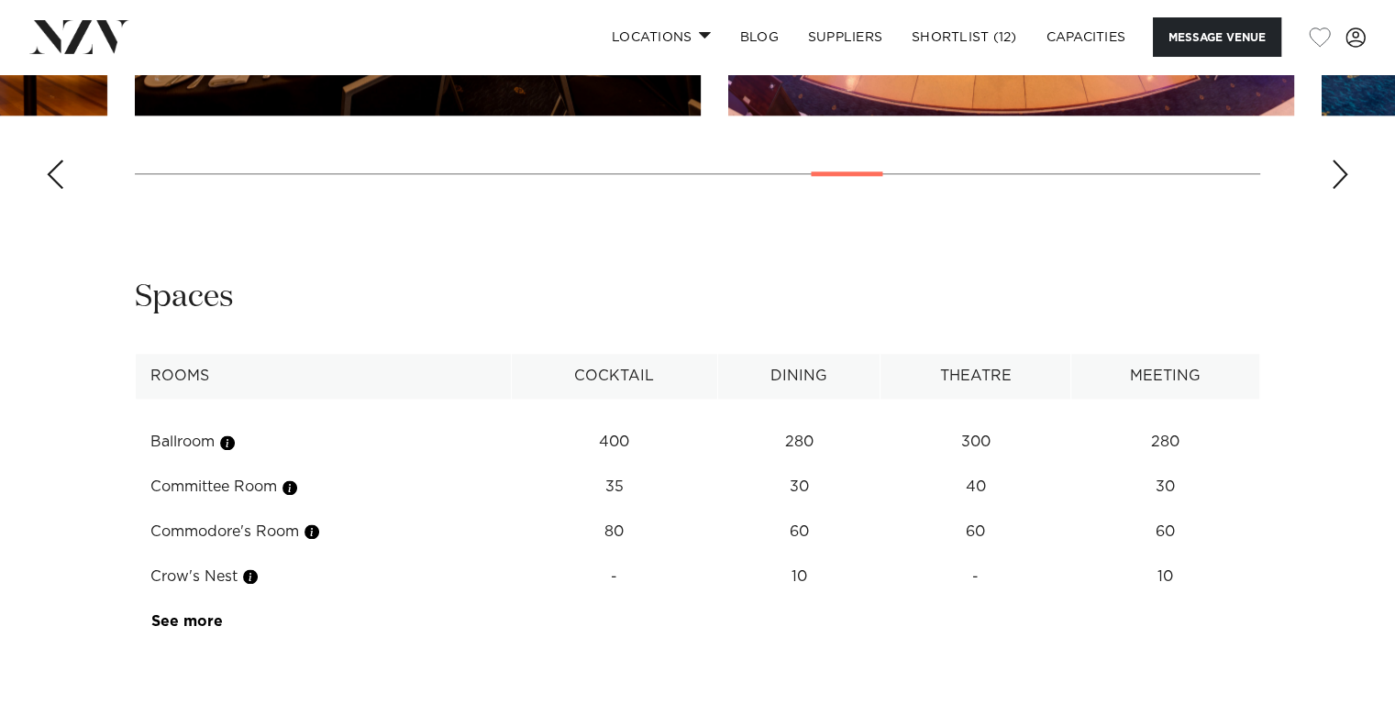
click at [186, 592] on td "Crow's Nest" at bounding box center [324, 577] width 376 height 45
click at [188, 615] on link "See more" at bounding box center [222, 622] width 143 height 15
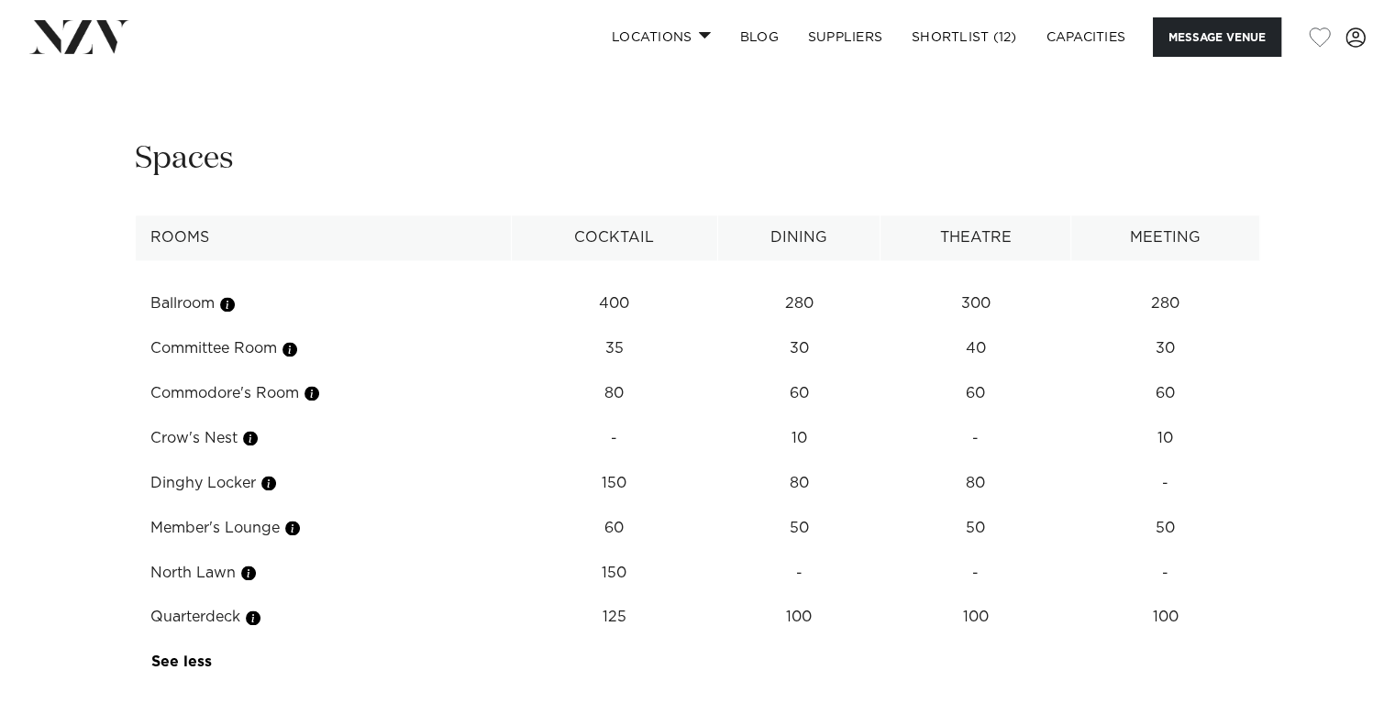
scroll to position [2453, 0]
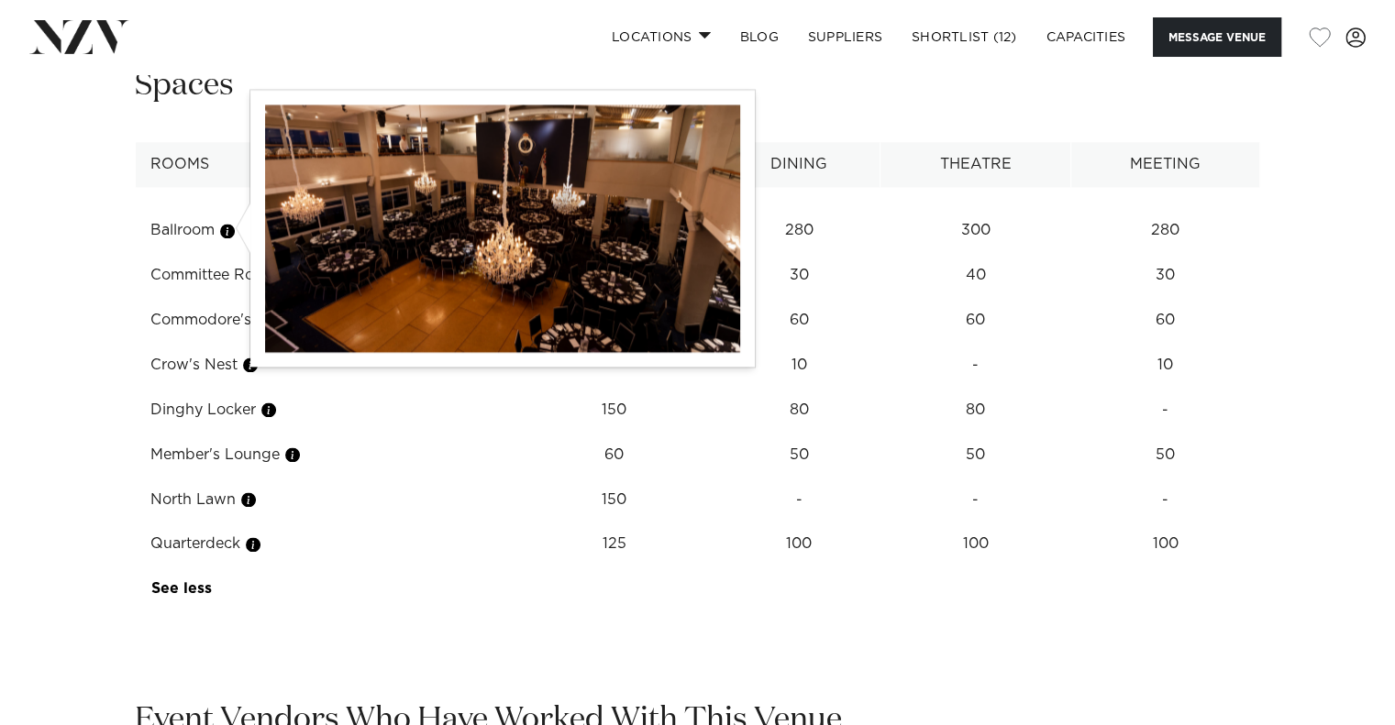
click at [234, 227] on button "button" at bounding box center [227, 231] width 18 height 18
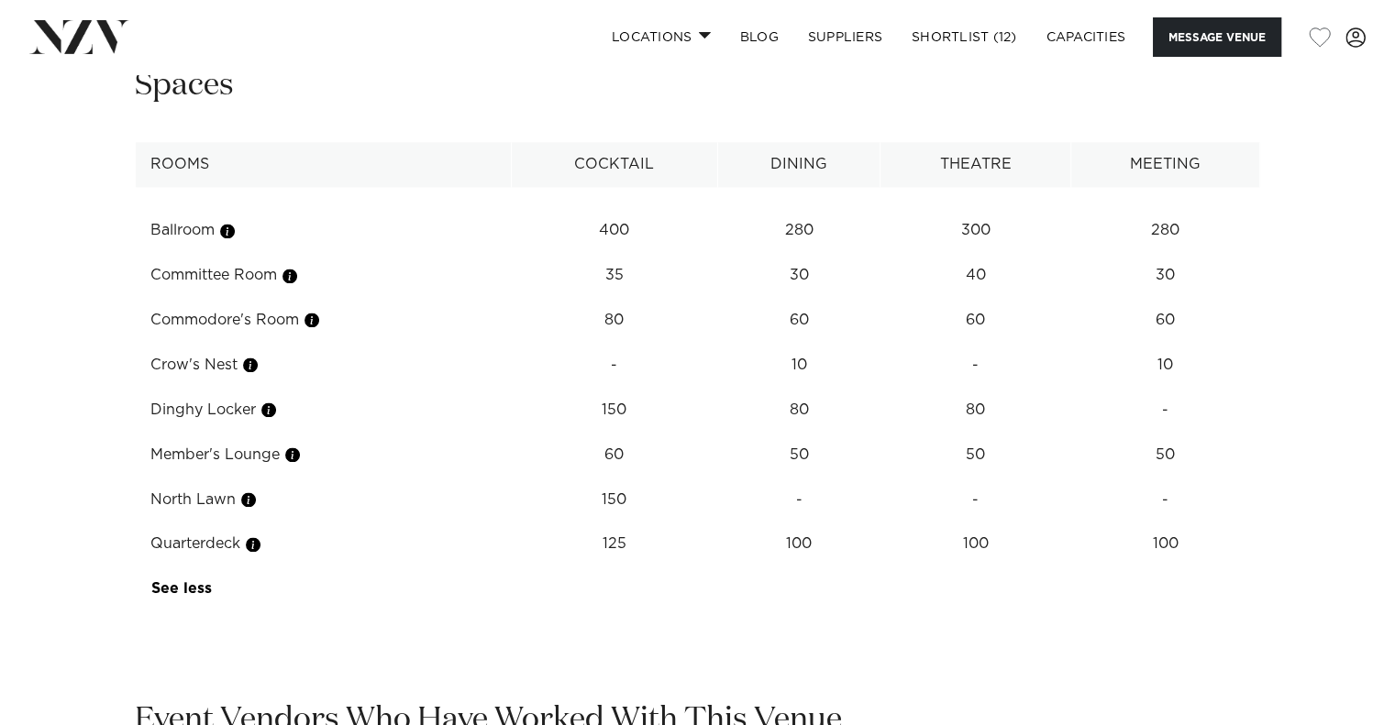
scroll to position [2458, 0]
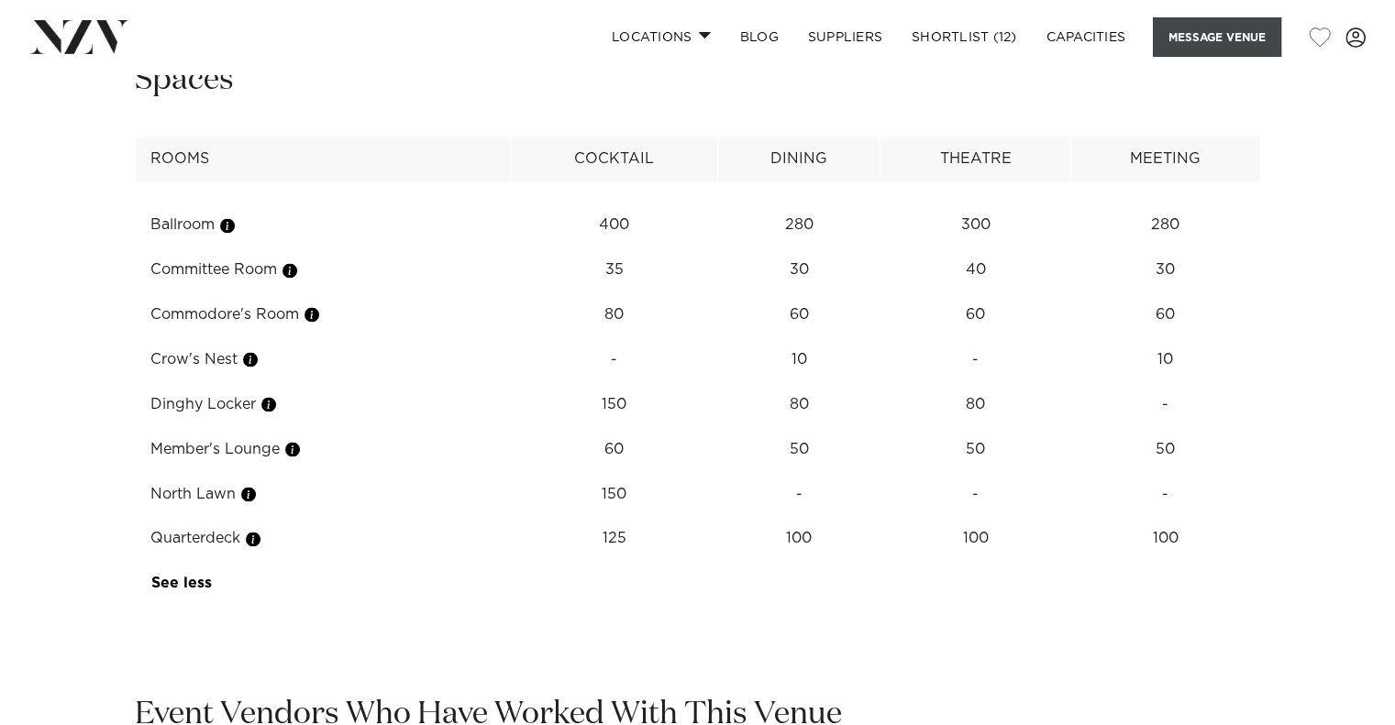
click at [1200, 31] on button "Message Venue" at bounding box center [1217, 36] width 128 height 39
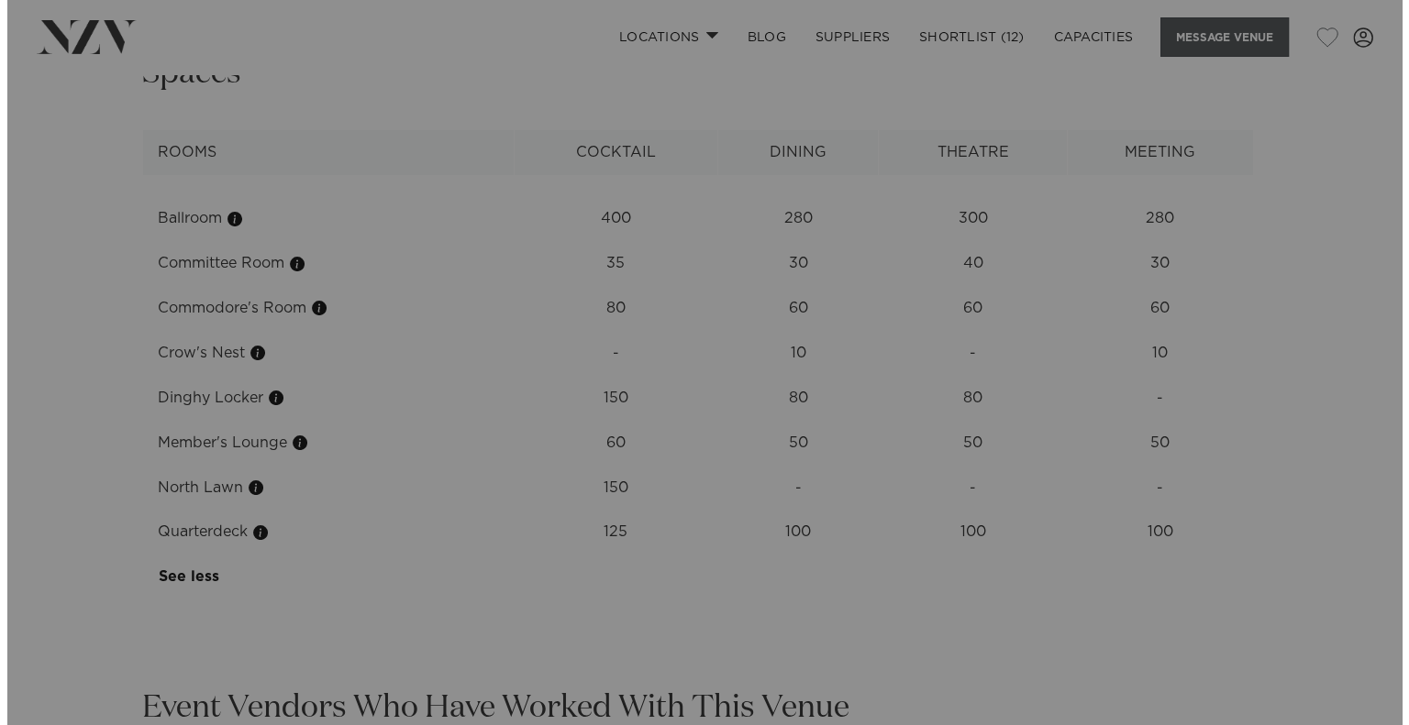
scroll to position [2464, 0]
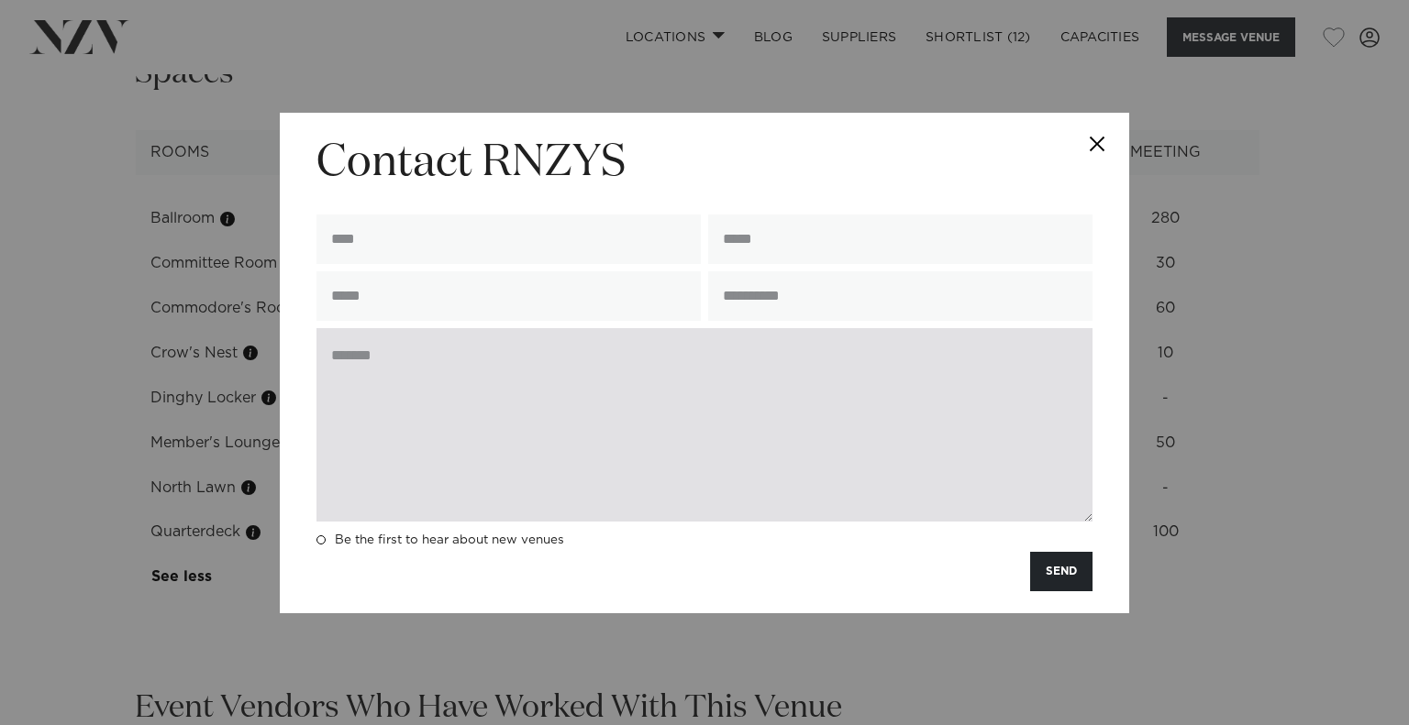
click at [503, 362] on textarea at bounding box center [704, 425] width 776 height 194
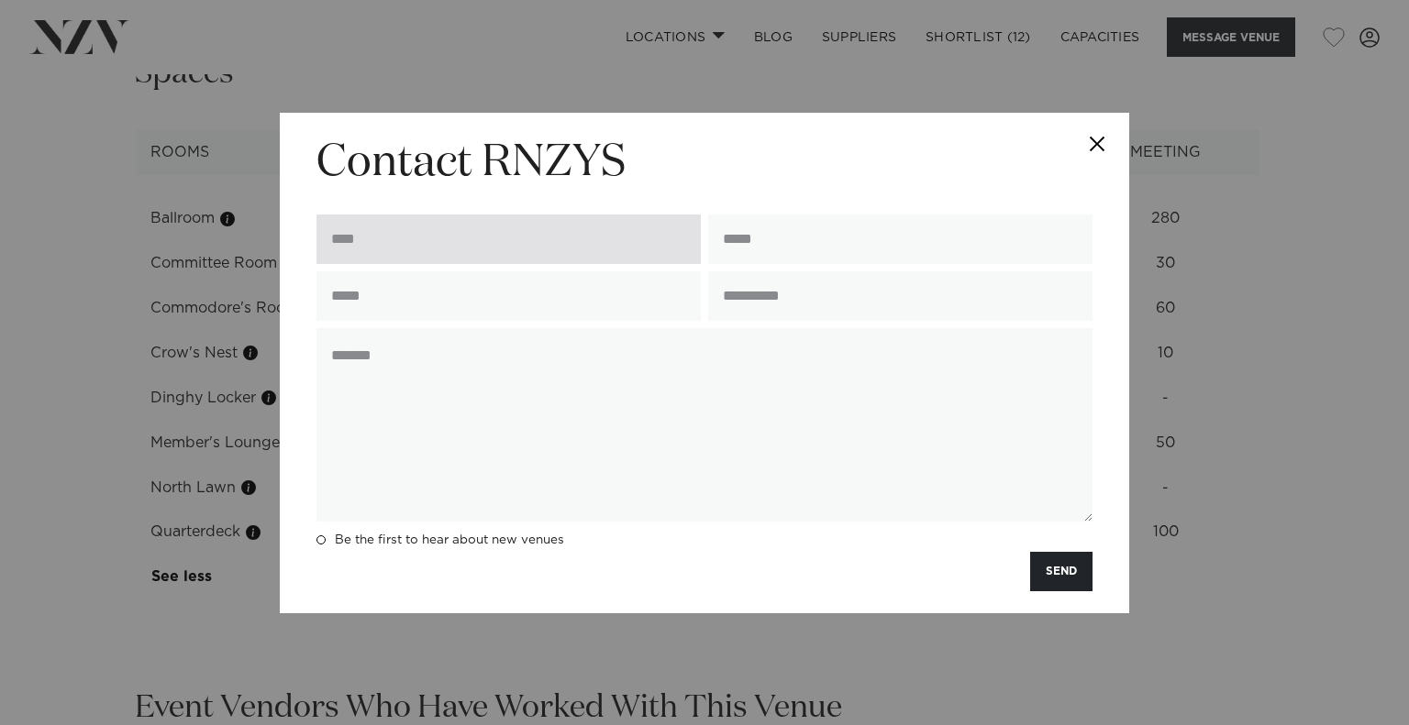
click at [464, 231] on input "text" at bounding box center [508, 240] width 384 height 50
type input "******"
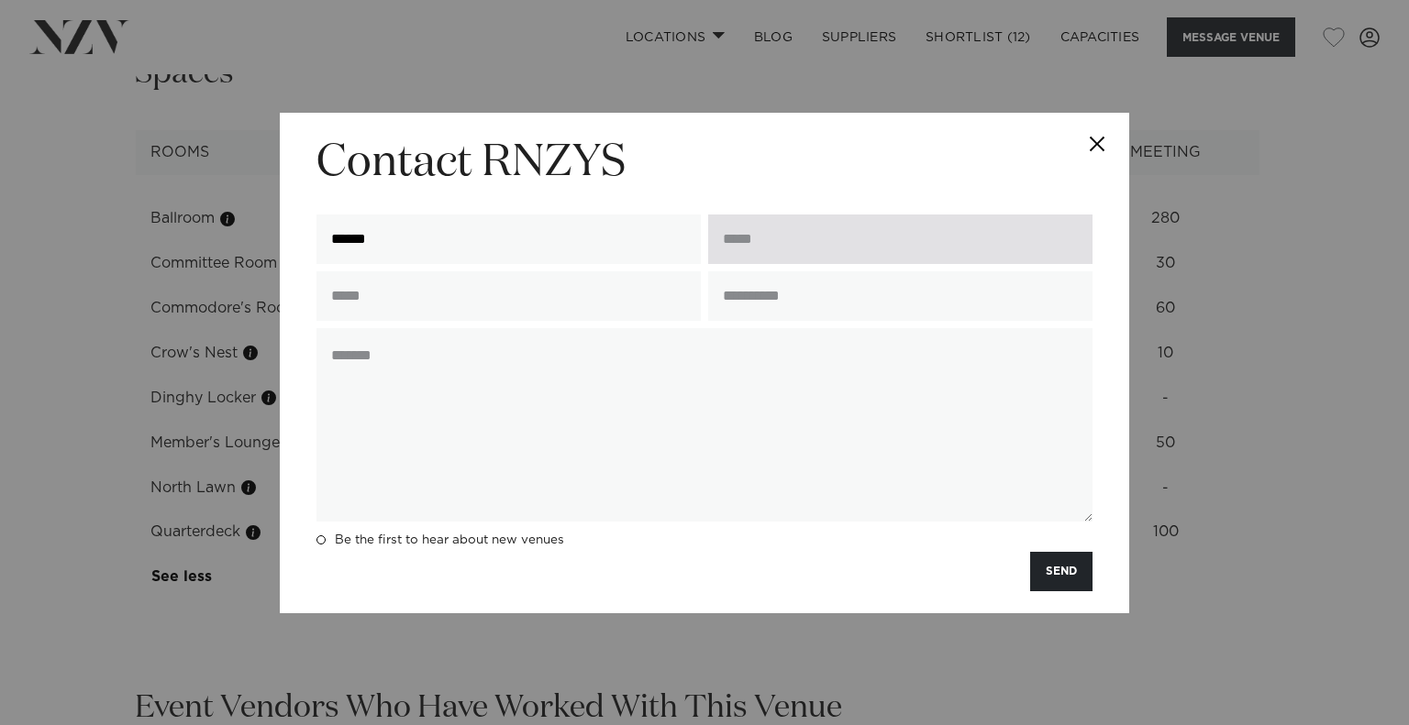
click at [745, 245] on input "email" at bounding box center [900, 240] width 384 height 50
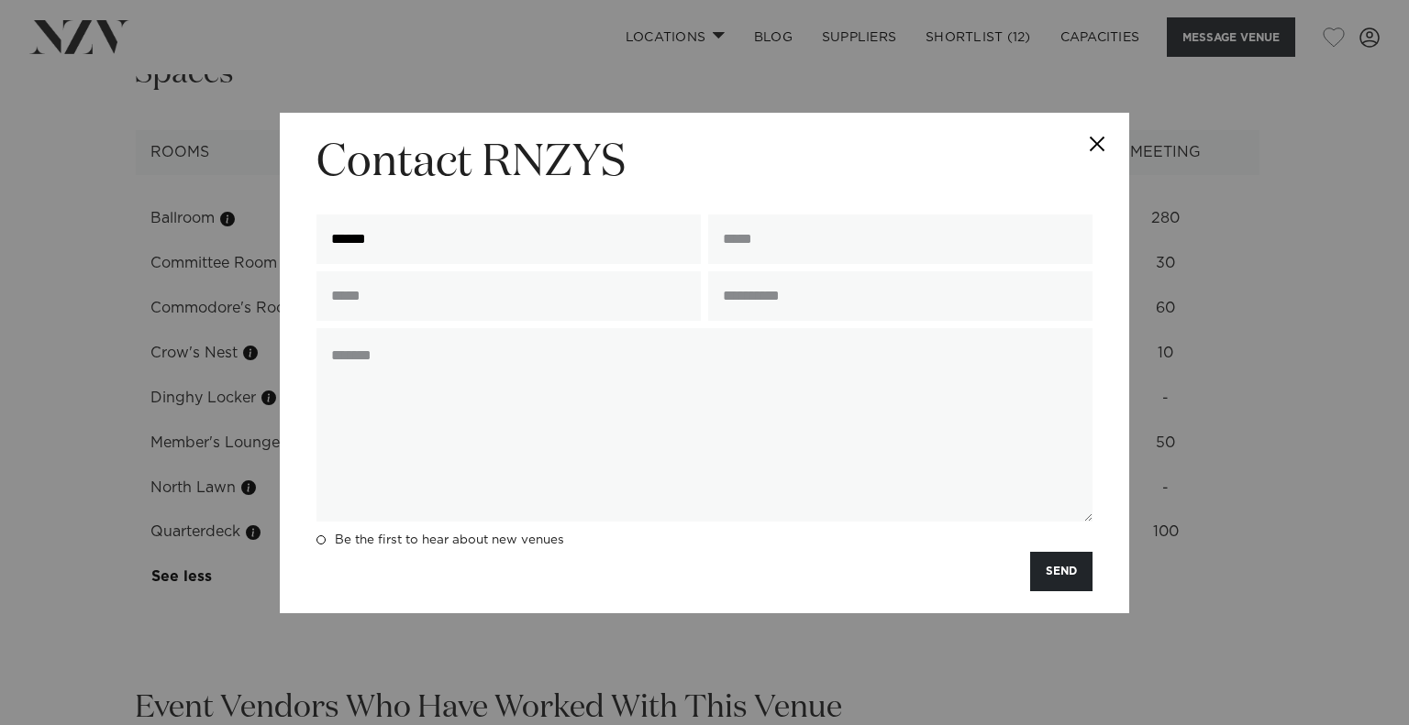
type input "**********"
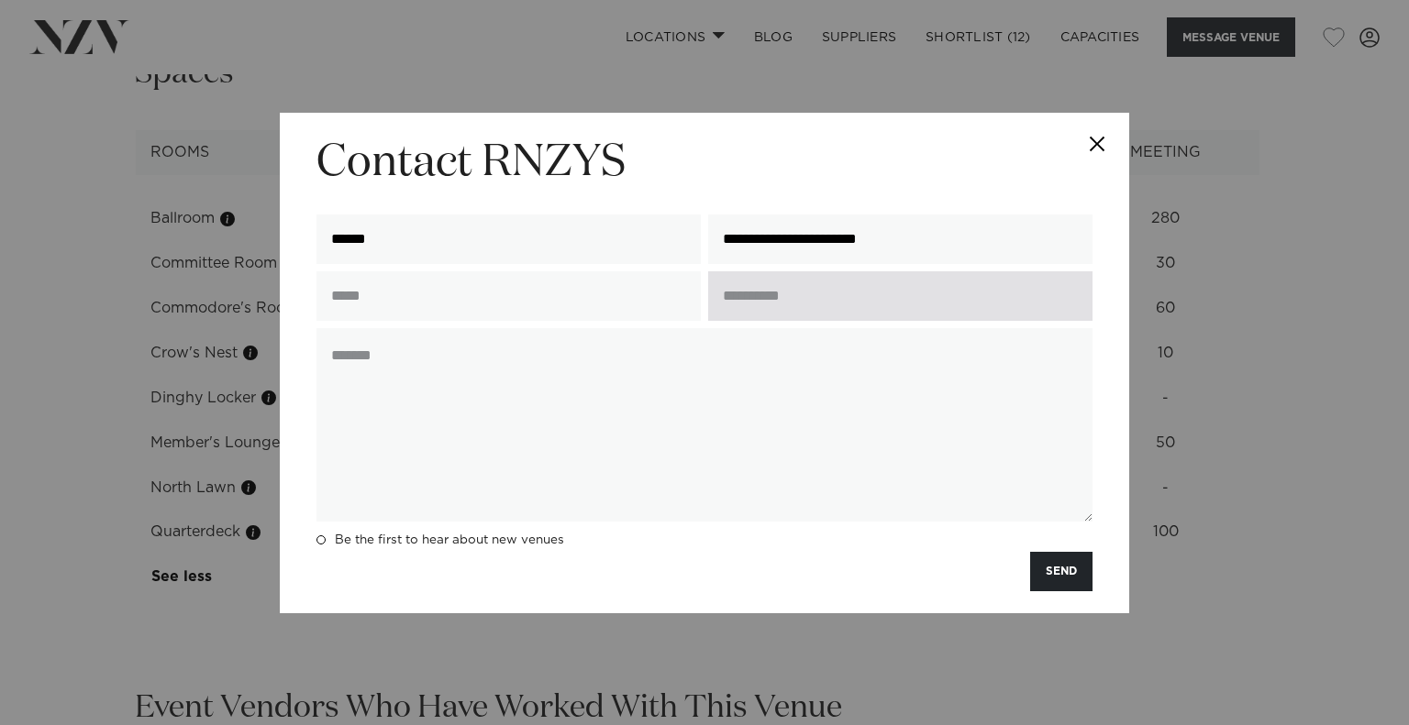
click at [773, 304] on input "text" at bounding box center [900, 296] width 384 height 50
type input "**********"
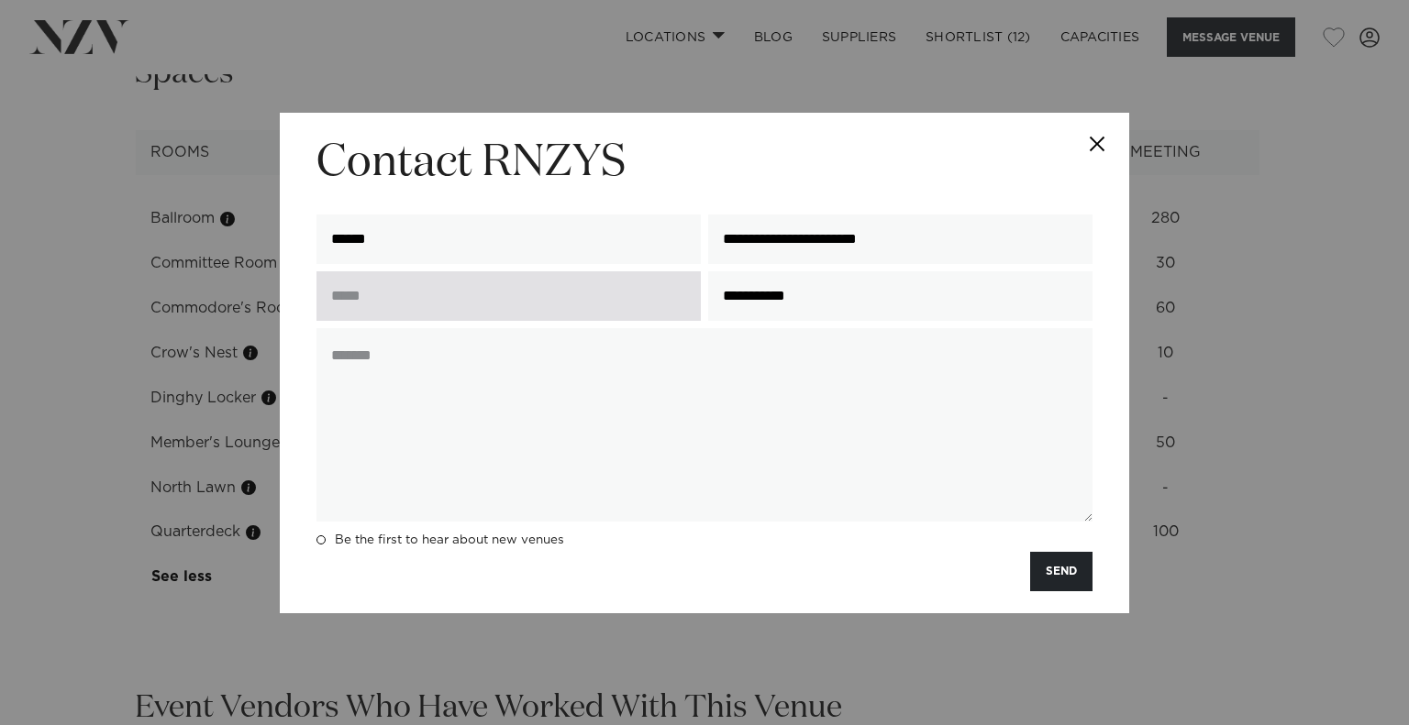
click at [541, 317] on input "text" at bounding box center [508, 296] width 384 height 50
type input "**********"
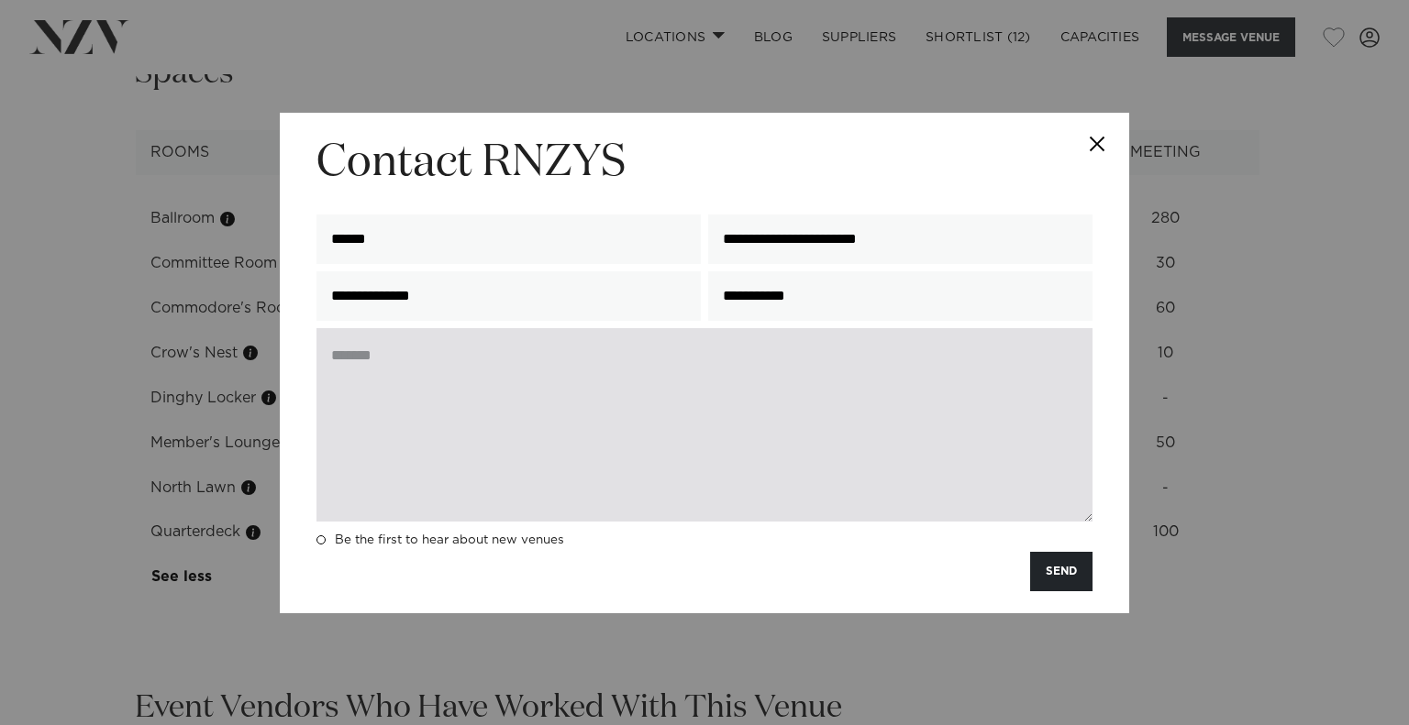
click at [477, 382] on textarea at bounding box center [704, 425] width 776 height 194
paste textarea "**********"
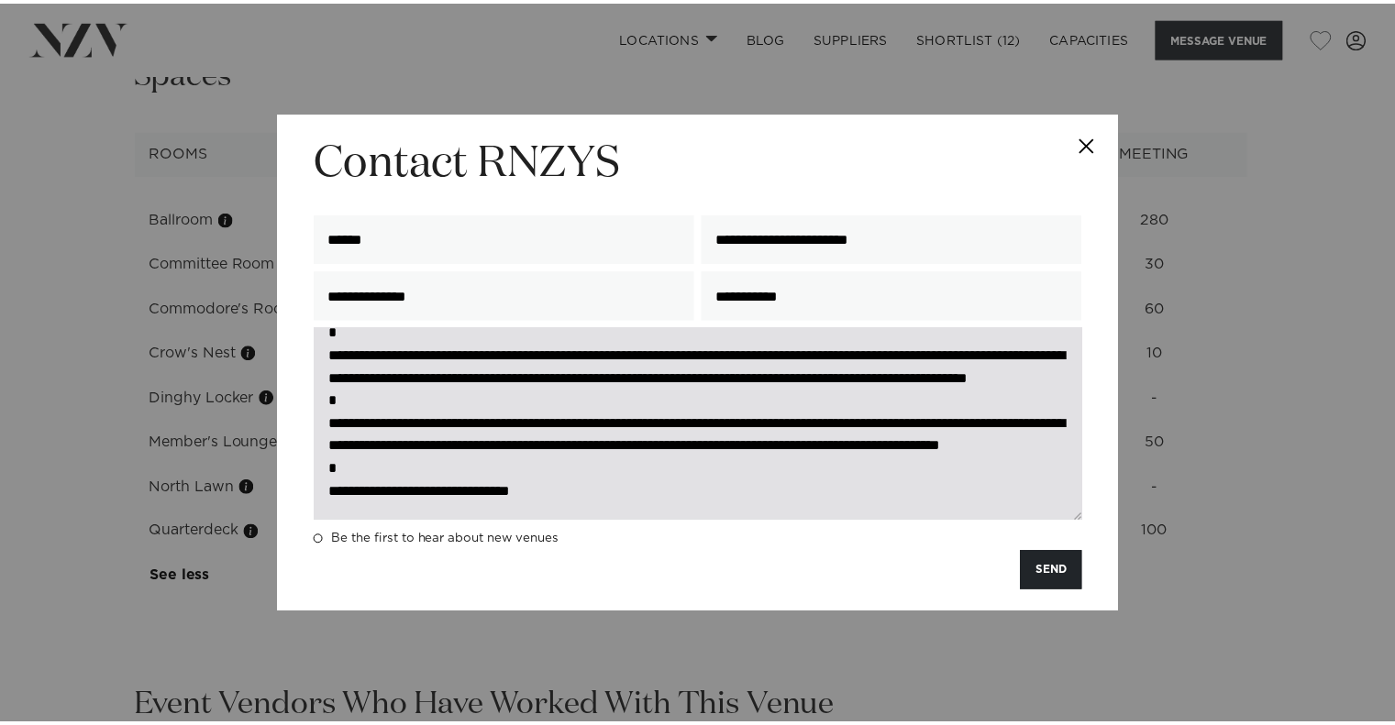
scroll to position [342, 0]
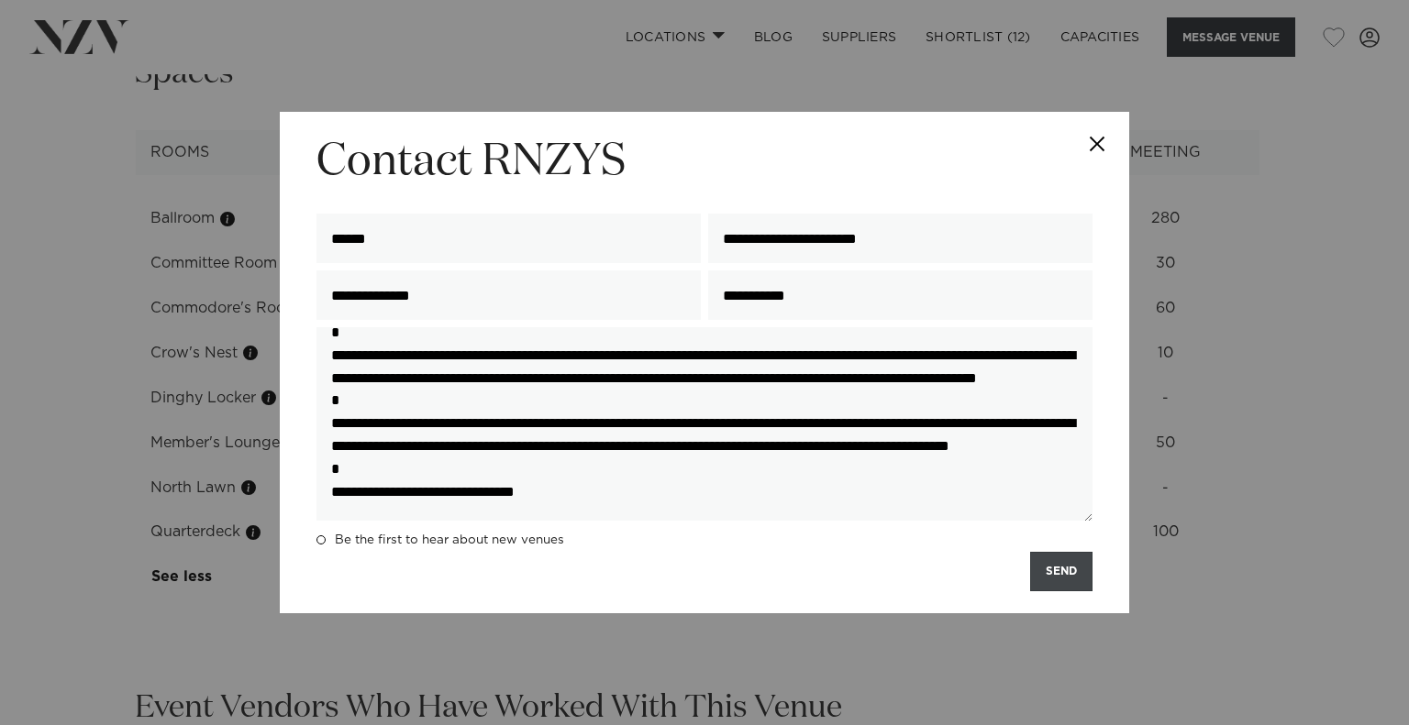
type textarea "**********"
click at [1049, 571] on button "SEND" at bounding box center [1061, 571] width 62 height 39
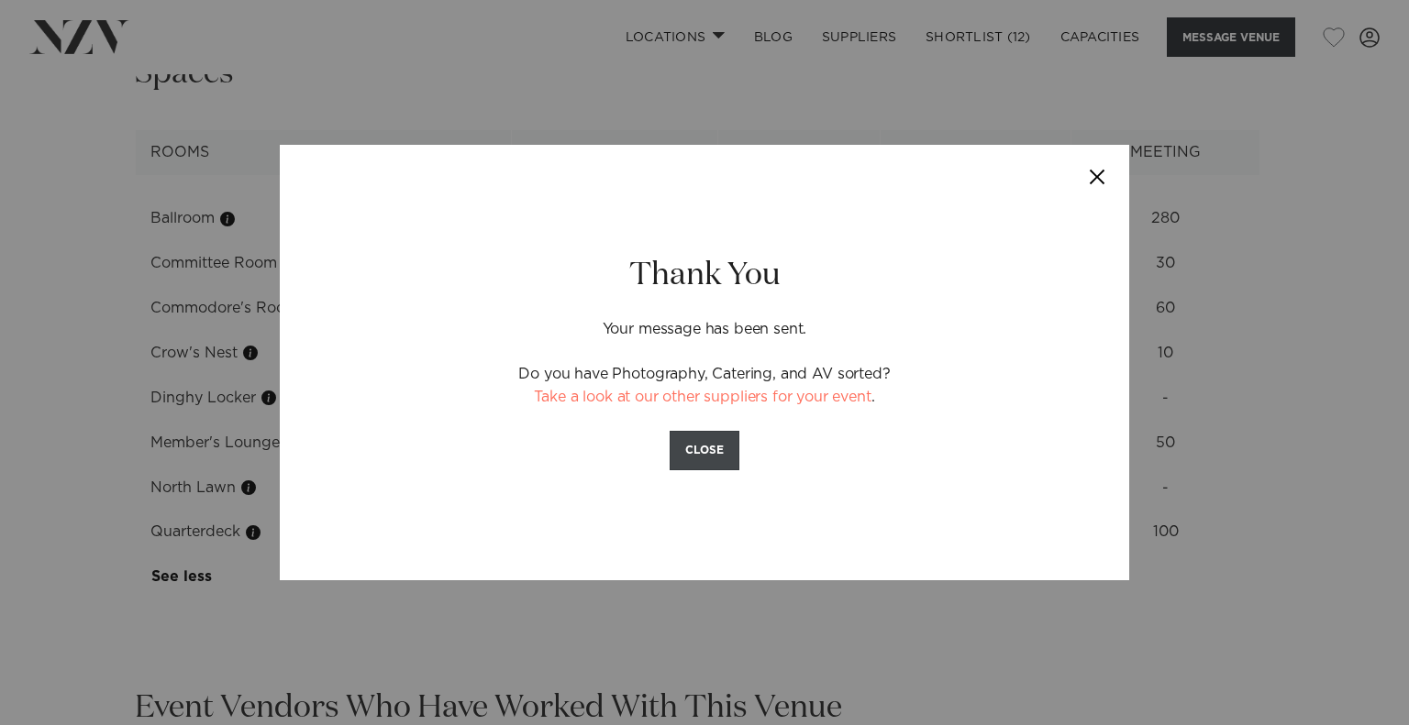
click at [720, 456] on button "CLOSE" at bounding box center [705, 450] width 70 height 39
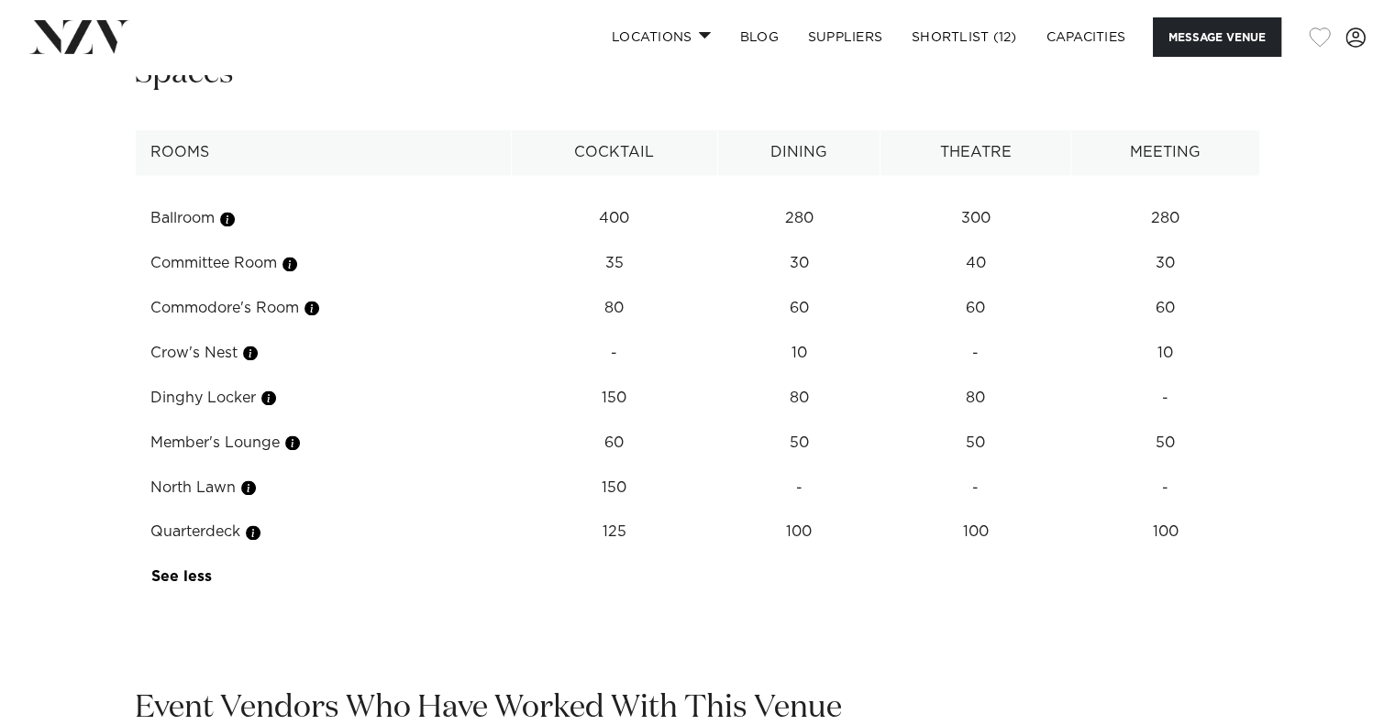
click at [1317, 30] on button "button" at bounding box center [1320, 38] width 22 height 20
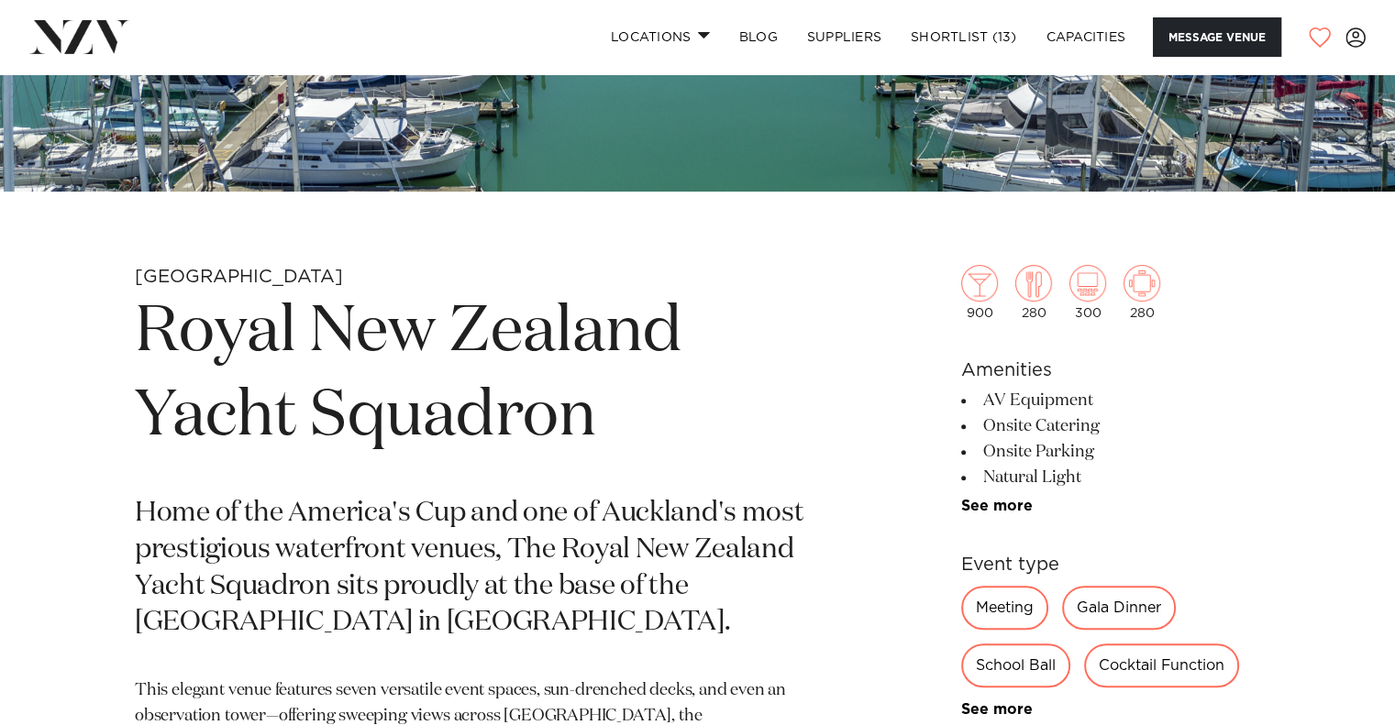
scroll to position [532, 0]
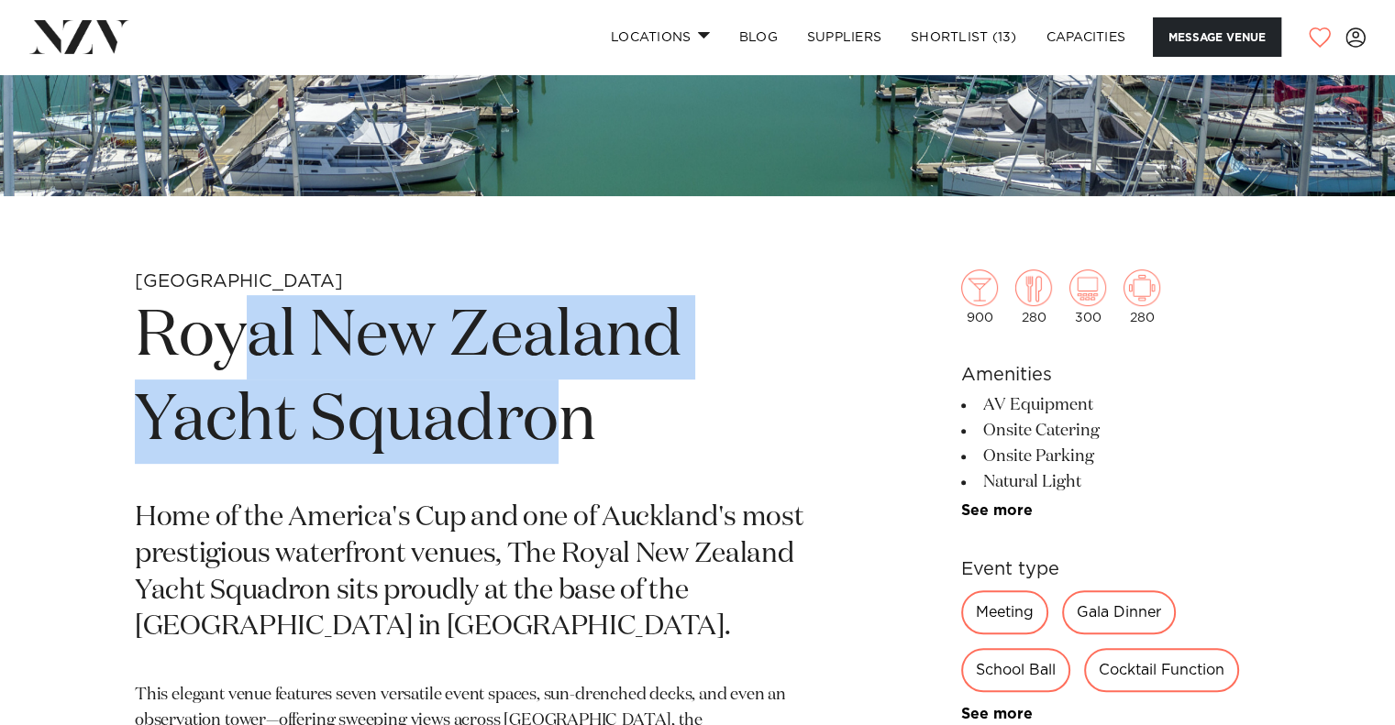
drag, startPoint x: 575, startPoint y: 409, endPoint x: 247, endPoint y: 373, distance: 330.3
click at [247, 373] on h1 "Royal New Zealand Yacht Squadron" at bounding box center [483, 379] width 696 height 169
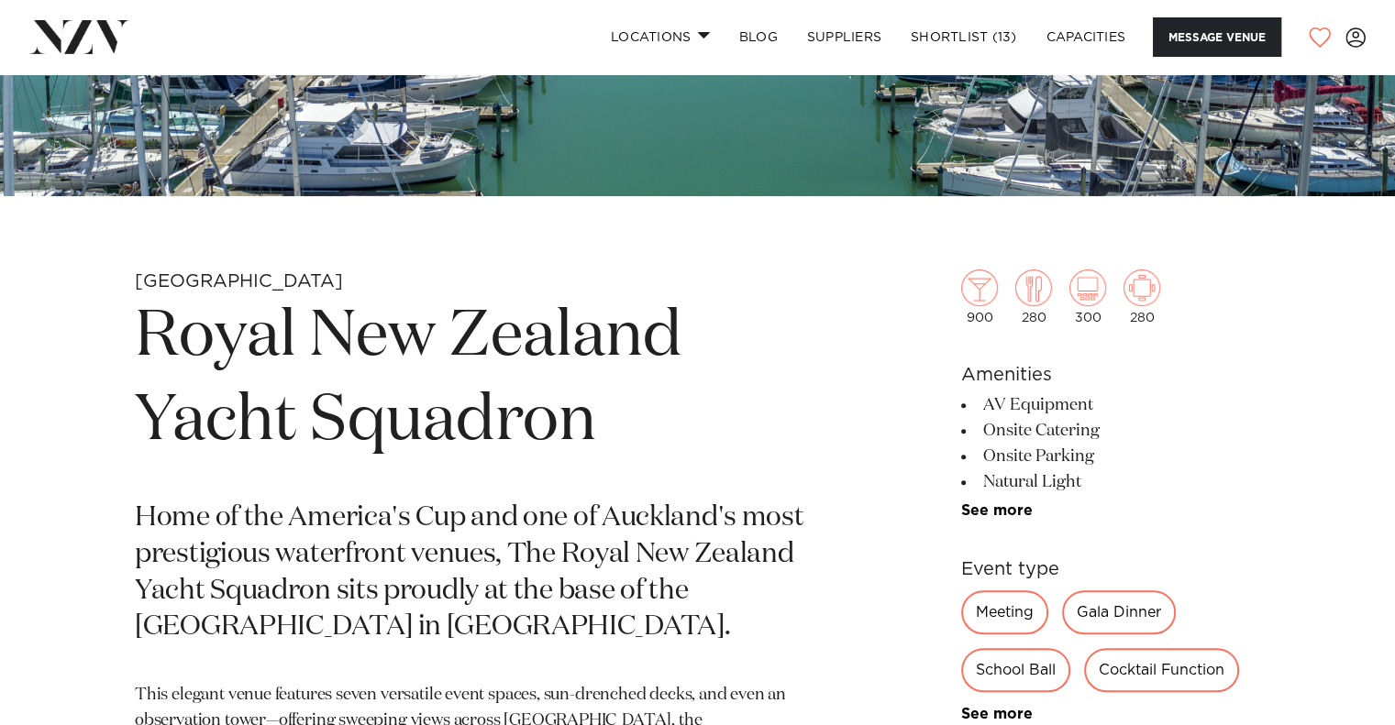
click at [183, 348] on h1 "Royal New Zealand Yacht Squadron" at bounding box center [483, 379] width 696 height 169
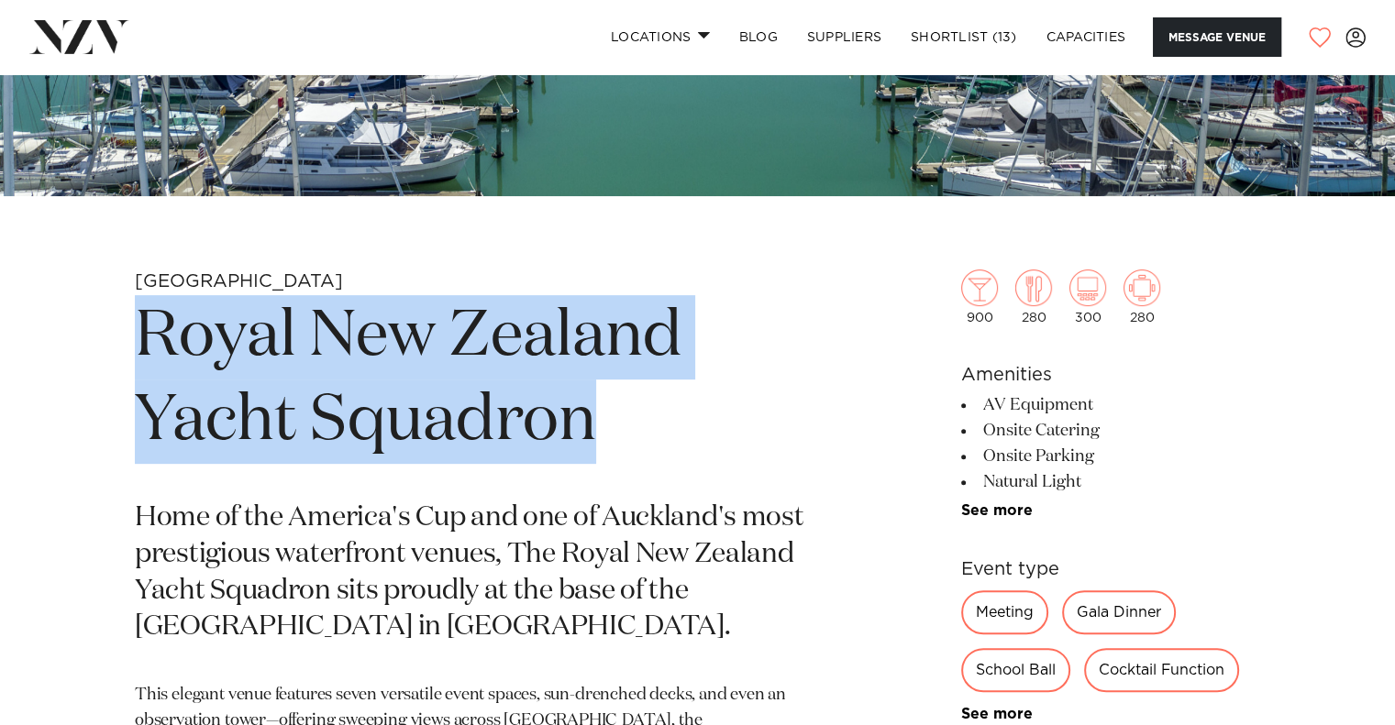
drag, startPoint x: 144, startPoint y: 330, endPoint x: 593, endPoint y: 406, distance: 455.8
click at [593, 406] on h1 "Royal New Zealand Yacht Squadron" at bounding box center [483, 379] width 696 height 169
copy h1 "Royal New Zealand Yacht Squadron"
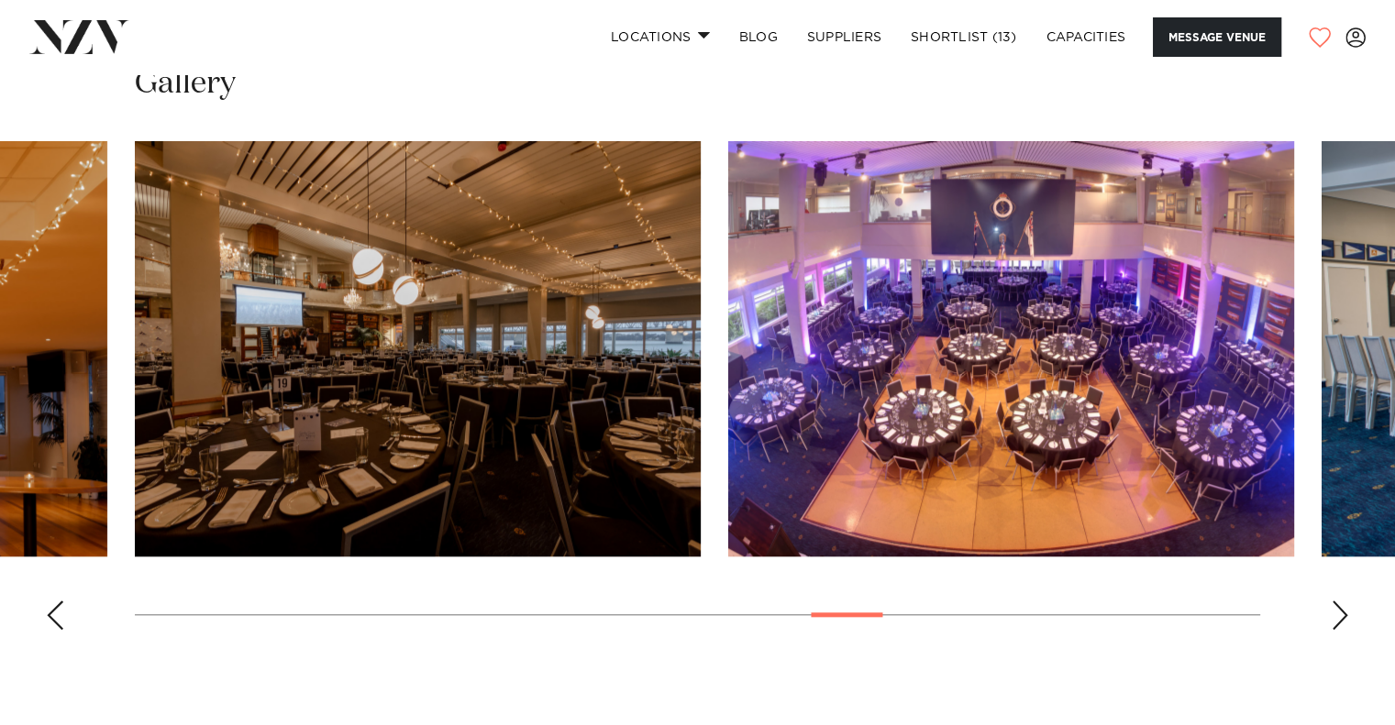
scroll to position [1799, 0]
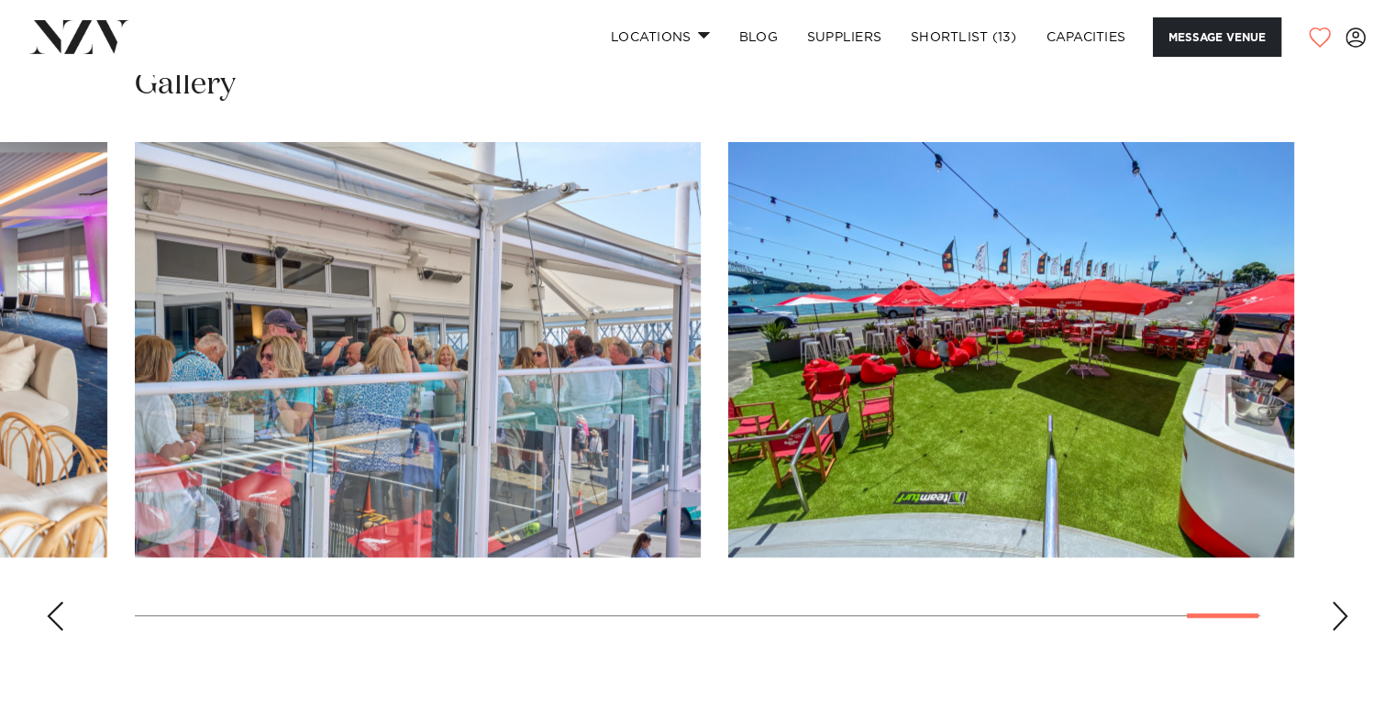
click at [1208, 592] on swiper-container at bounding box center [697, 394] width 1395 height 504
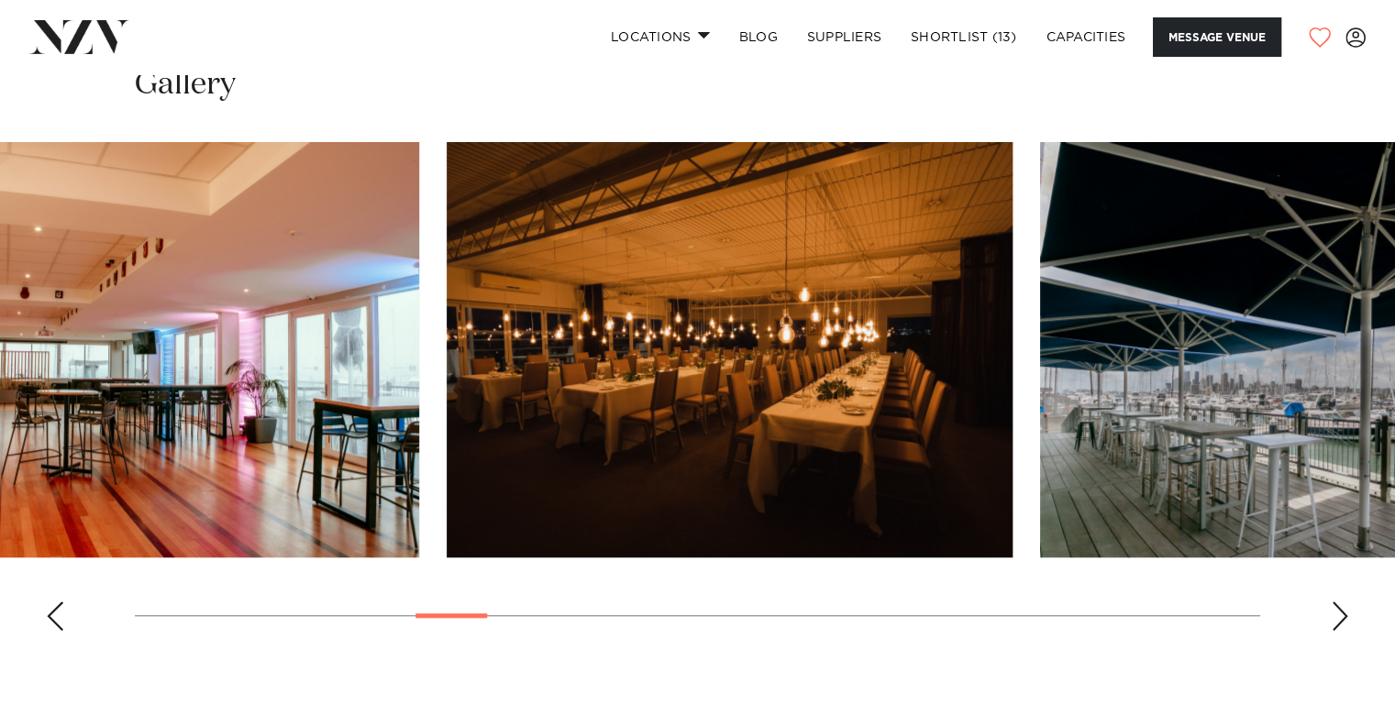
click at [451, 561] on swiper-container at bounding box center [697, 394] width 1395 height 504
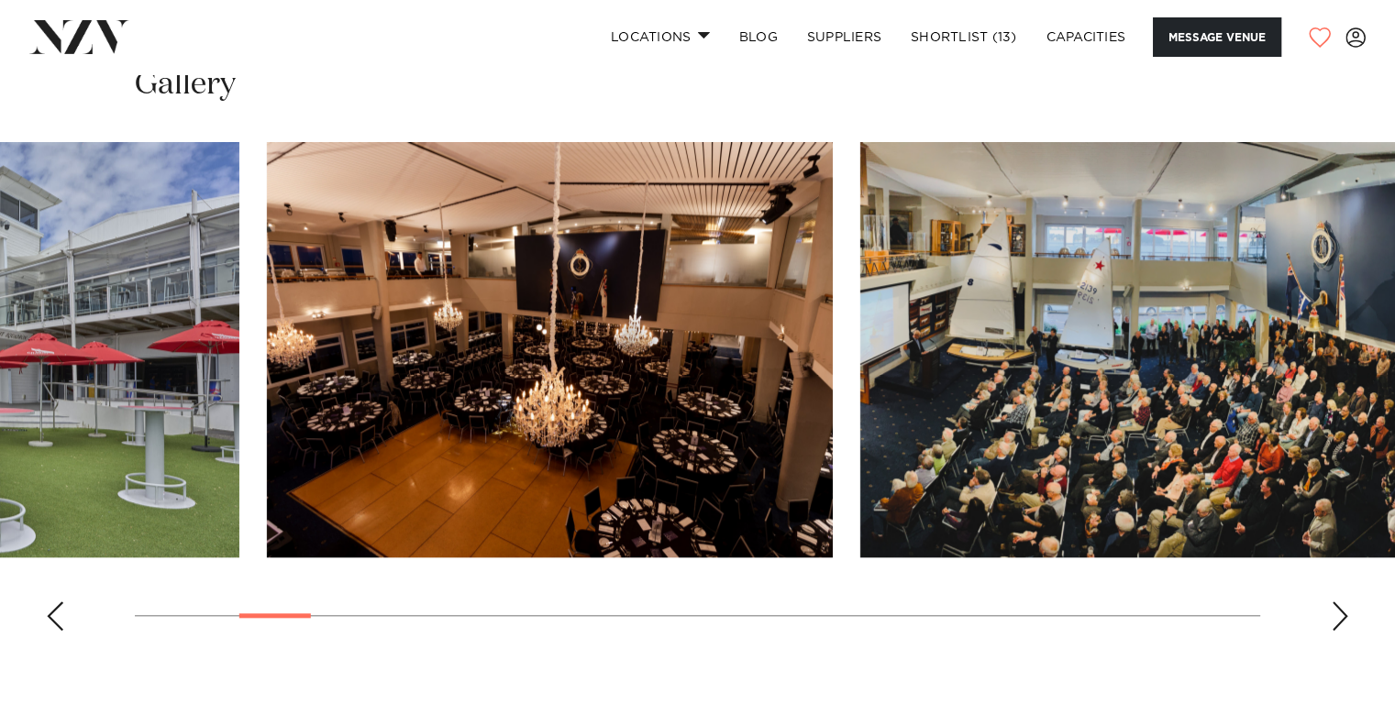
click at [264, 614] on div at bounding box center [275, 616] width 72 height 5
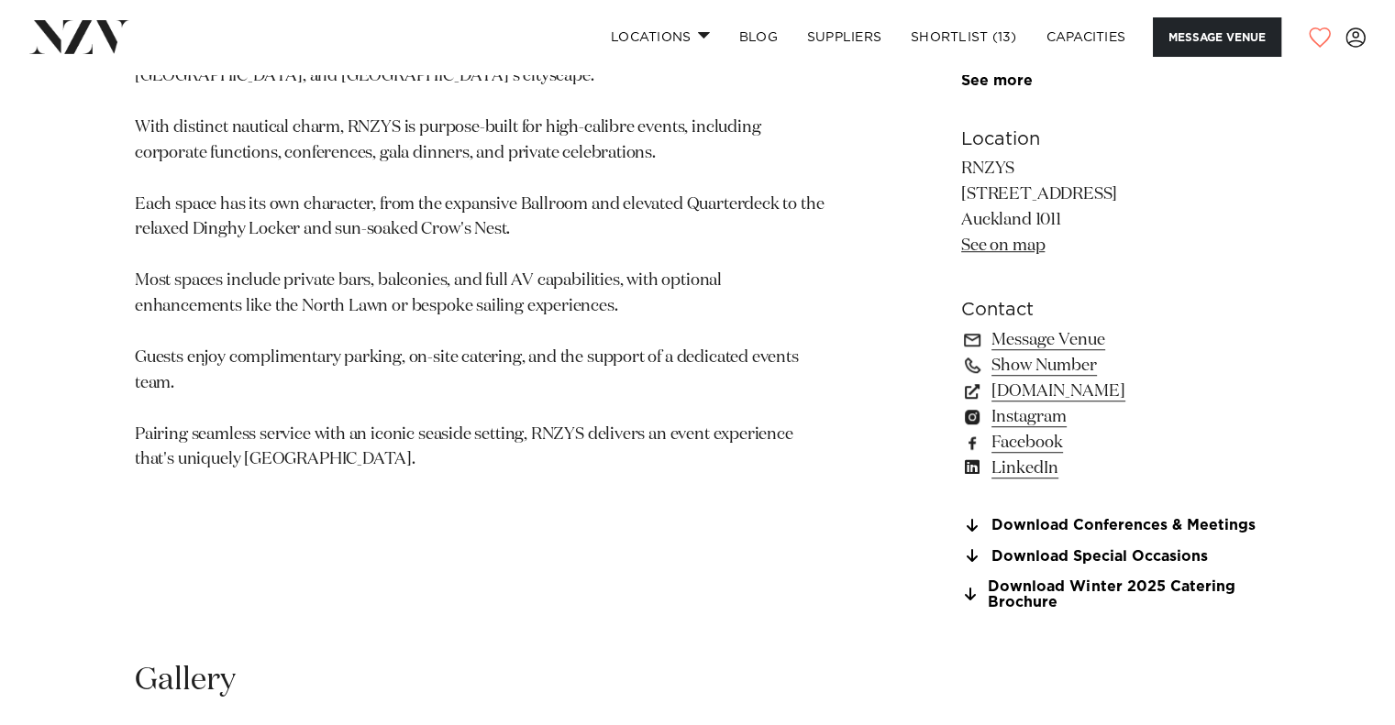
scroll to position [1153, 0]
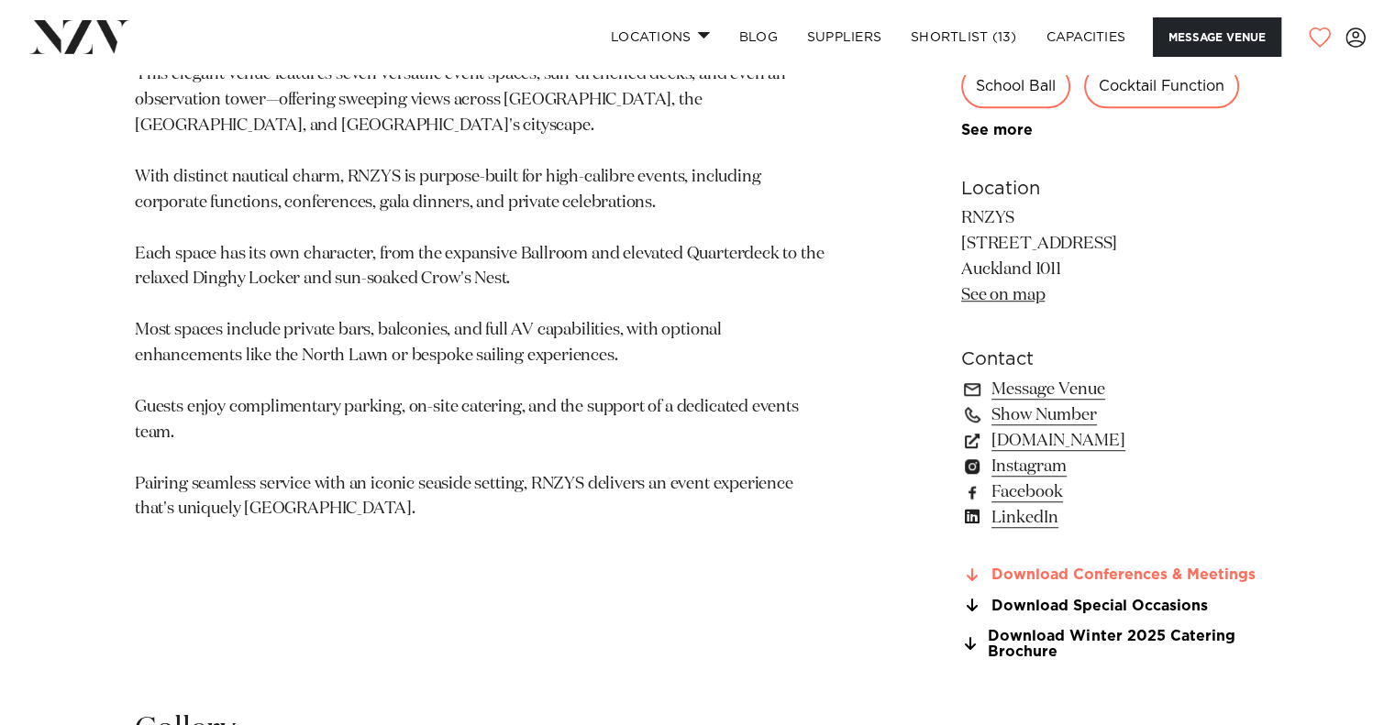
click at [1113, 570] on link "Download Conferences & Meetings" at bounding box center [1110, 576] width 299 height 17
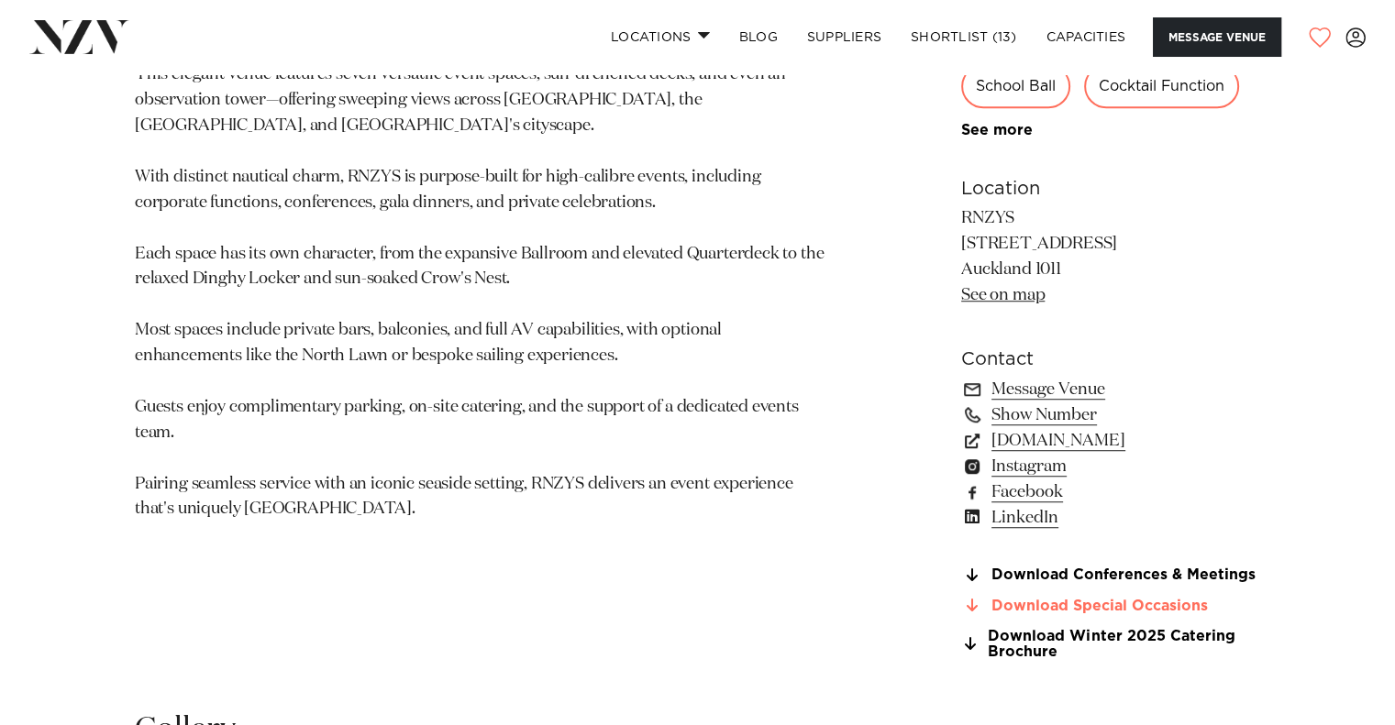
click at [1098, 598] on link "Download Special Occasions" at bounding box center [1110, 606] width 299 height 17
click at [955, 41] on link "Shortlist (13)" at bounding box center [964, 36] width 136 height 39
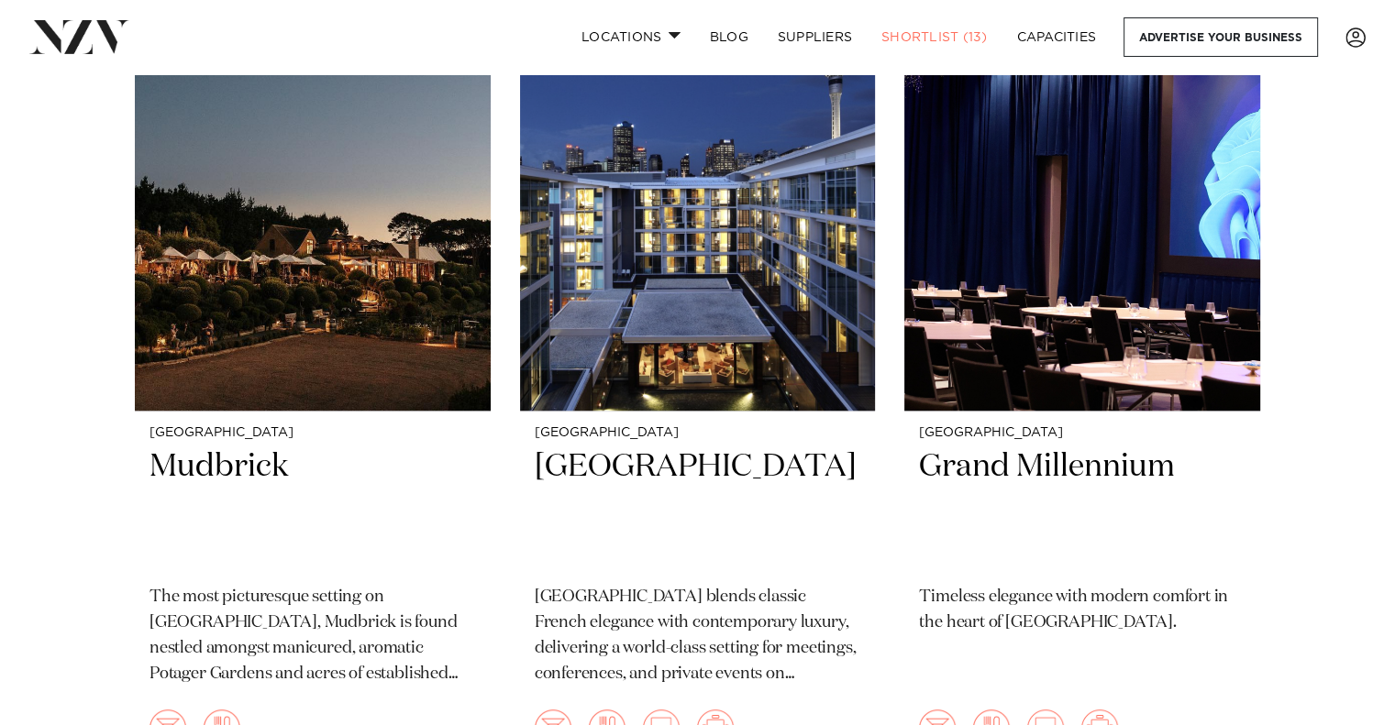
scroll to position [1265, 0]
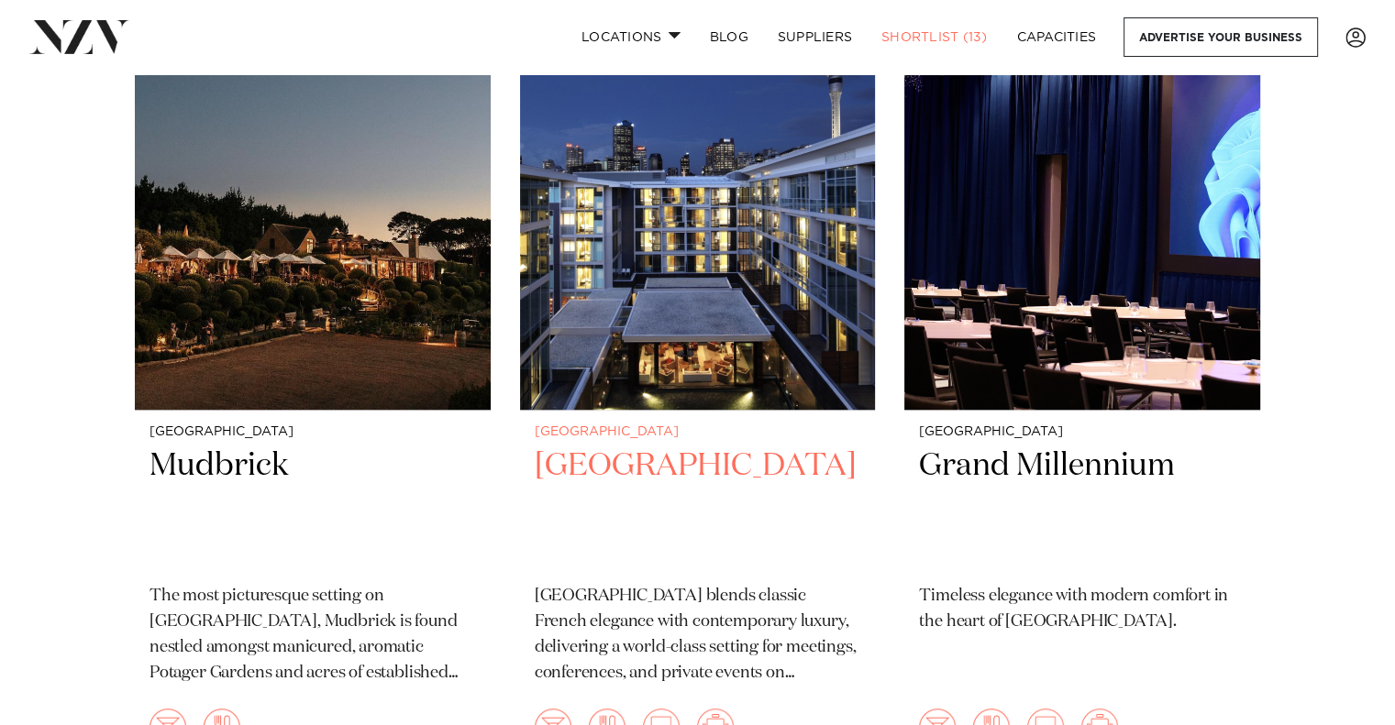
click at [635, 327] on img at bounding box center [698, 171] width 356 height 477
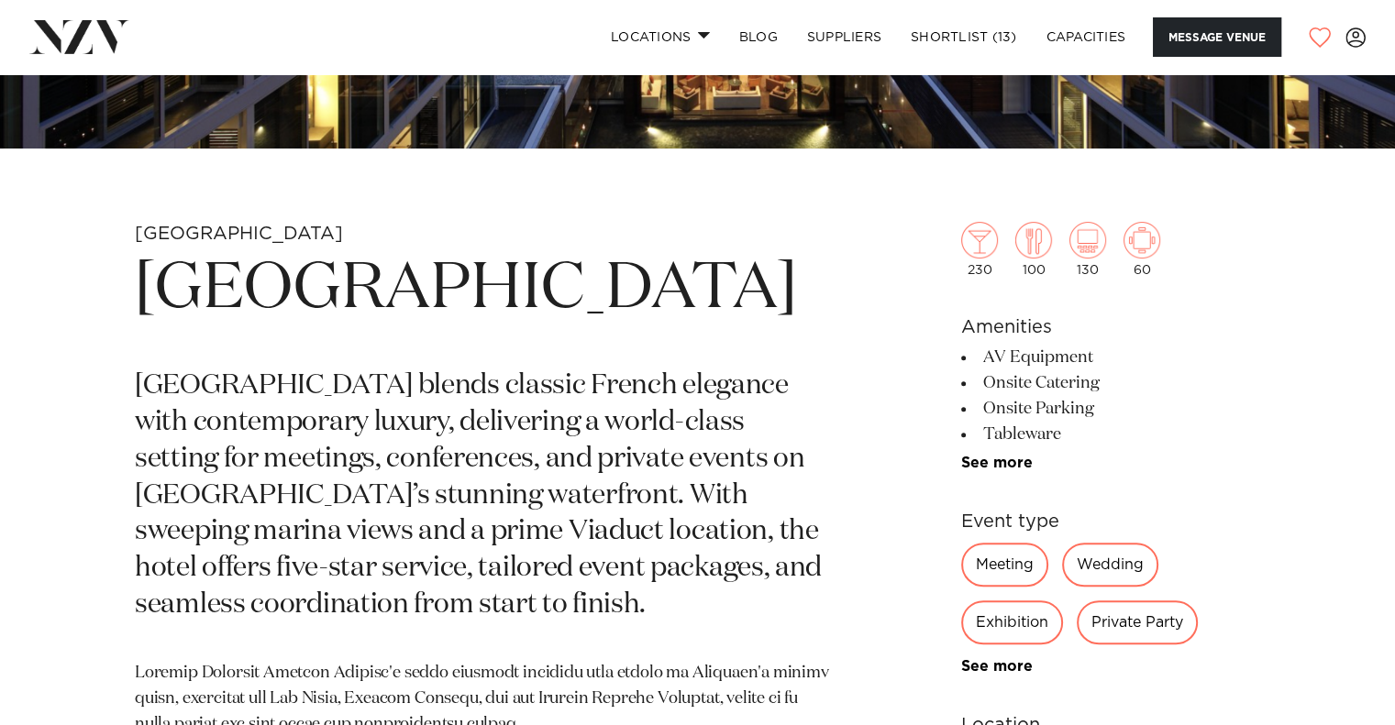
scroll to position [582, 0]
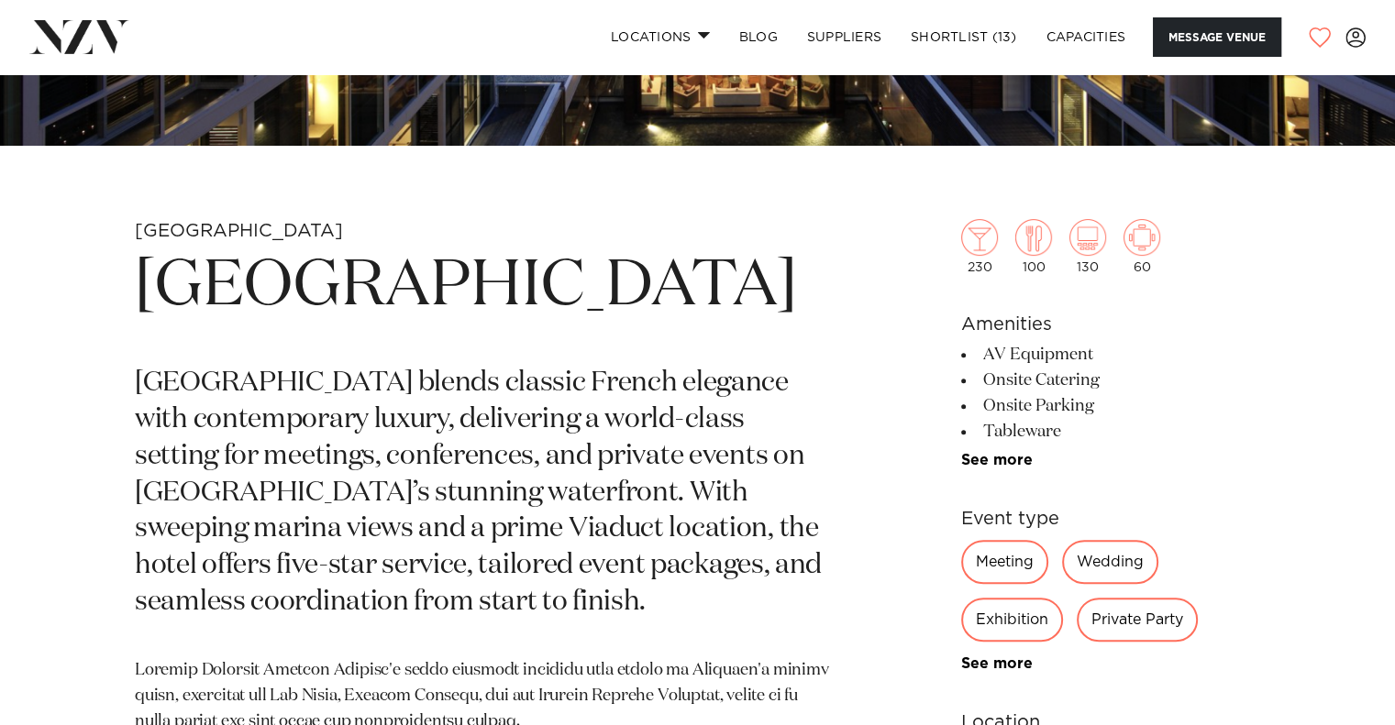
drag, startPoint x: 132, startPoint y: 285, endPoint x: 623, endPoint y: 365, distance: 497.1
copy h1 "[GEOGRAPHIC_DATA]"
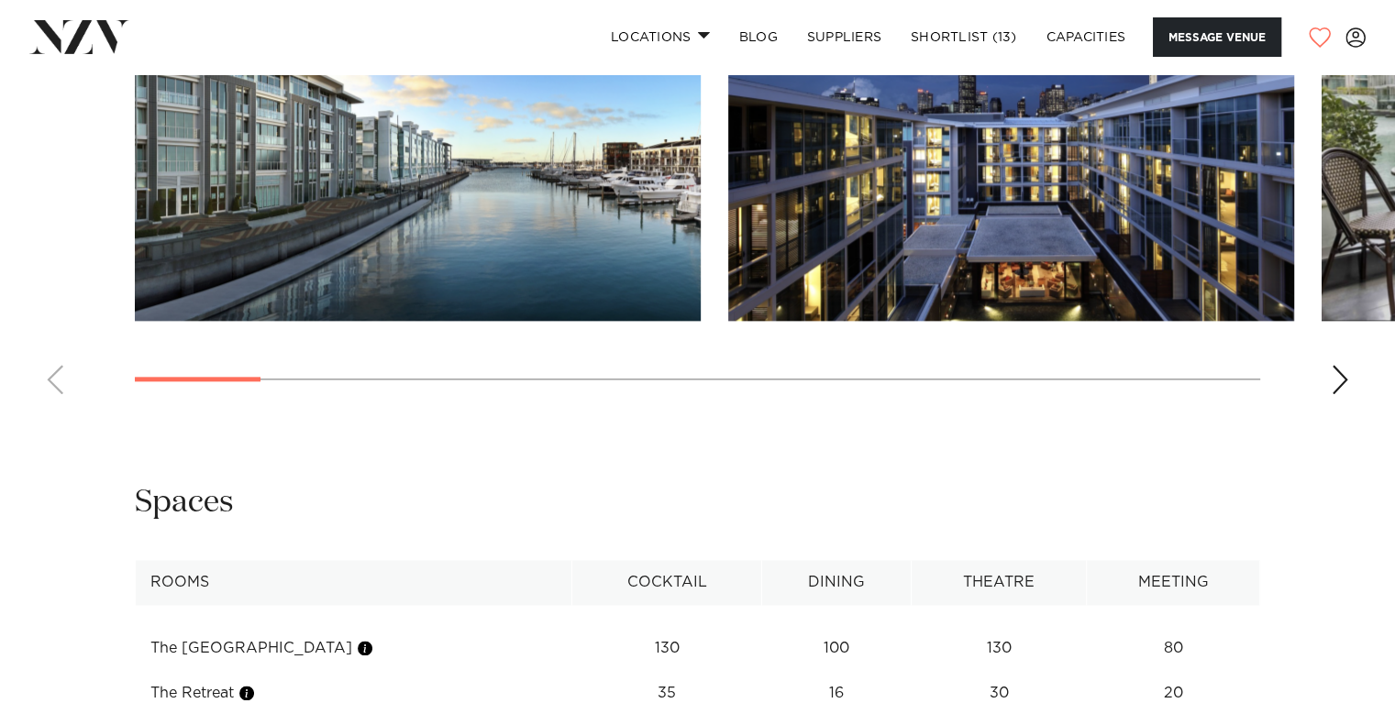
scroll to position [2130, 0]
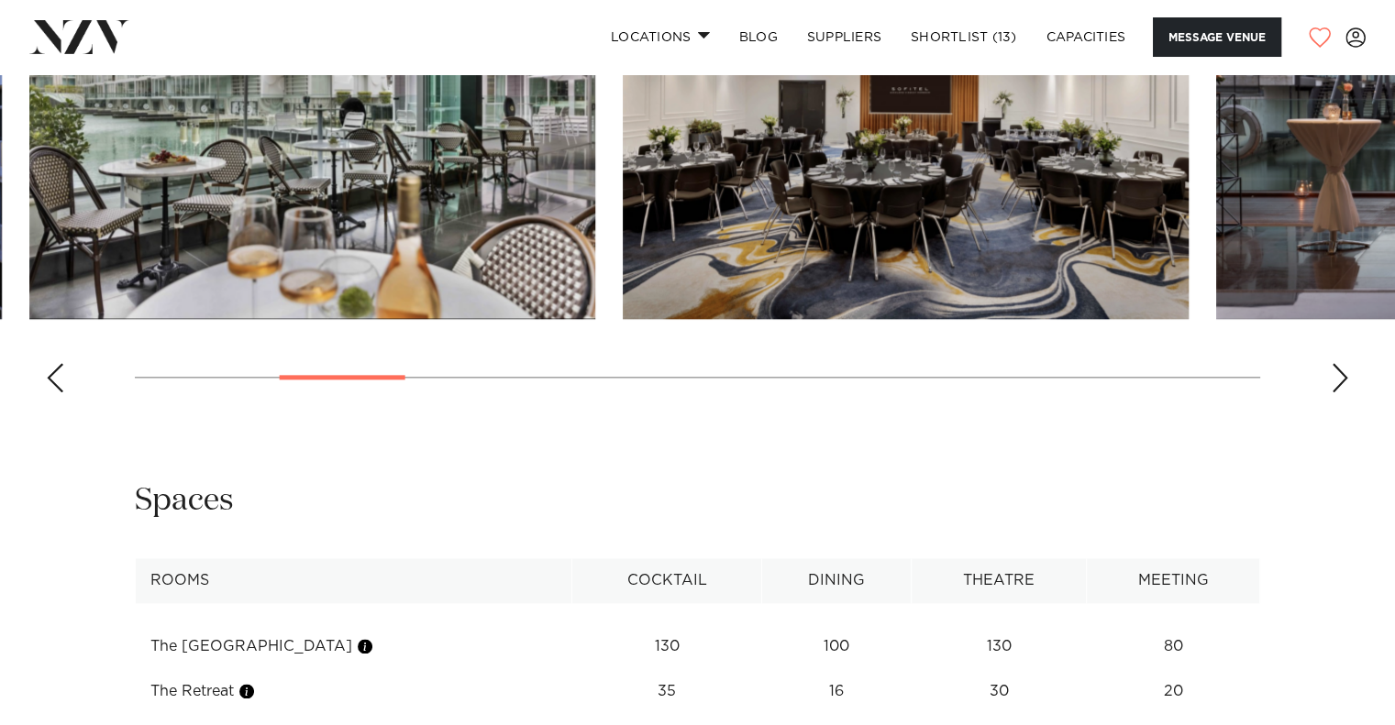
click at [396, 407] on swiper-container at bounding box center [697, 156] width 1395 height 504
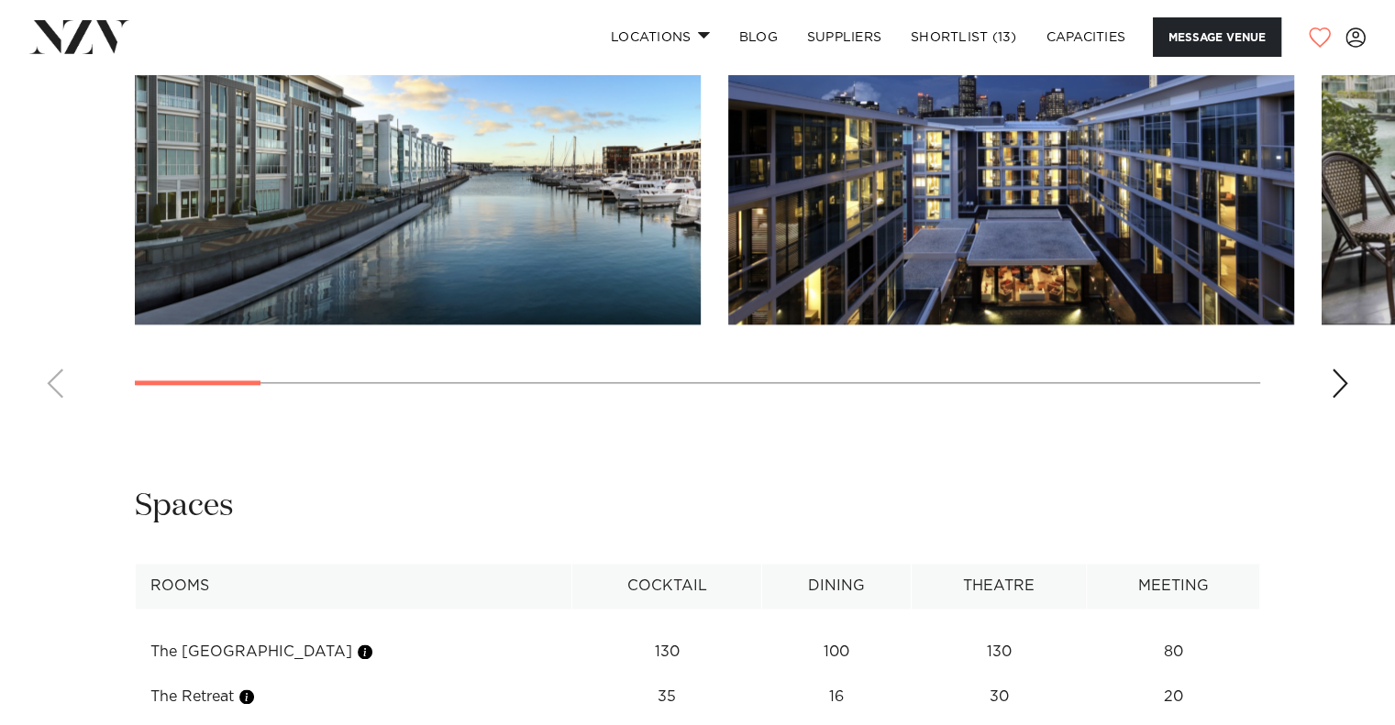
scroll to position [2130, 0]
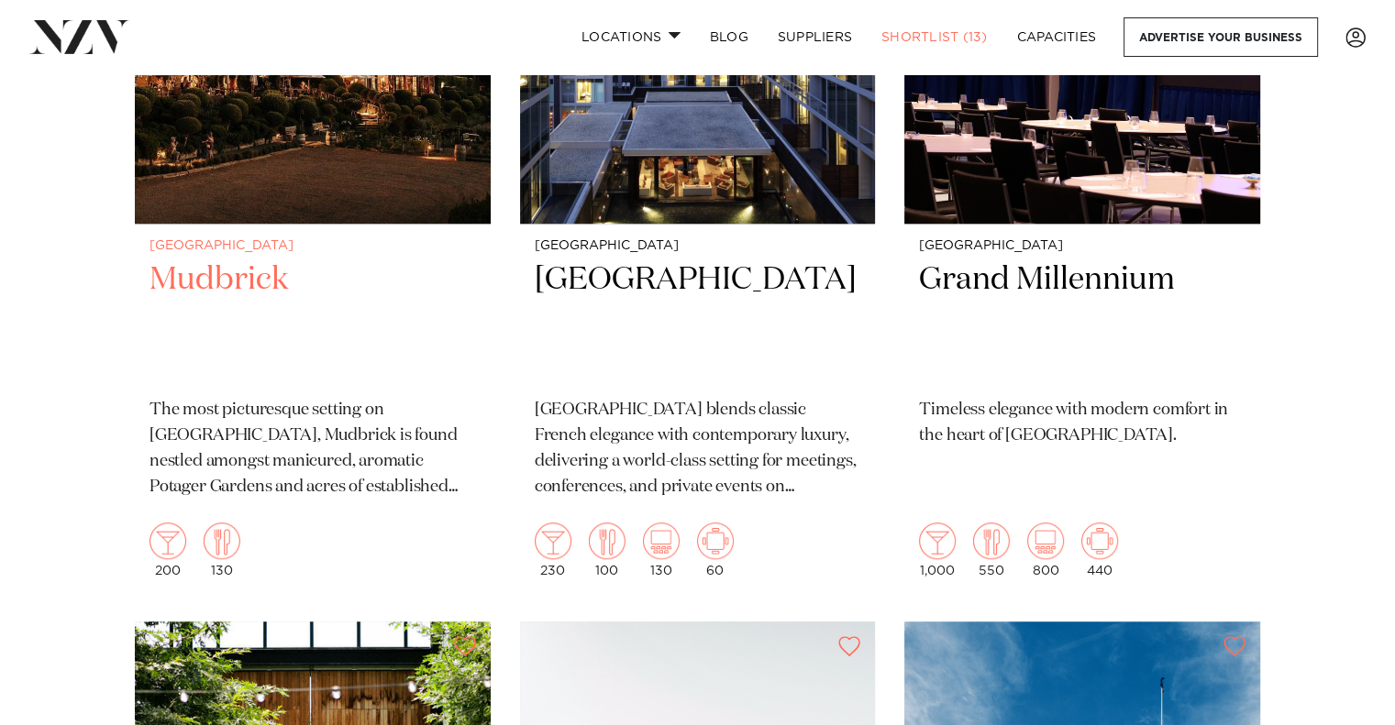
scroll to position [1452, 0]
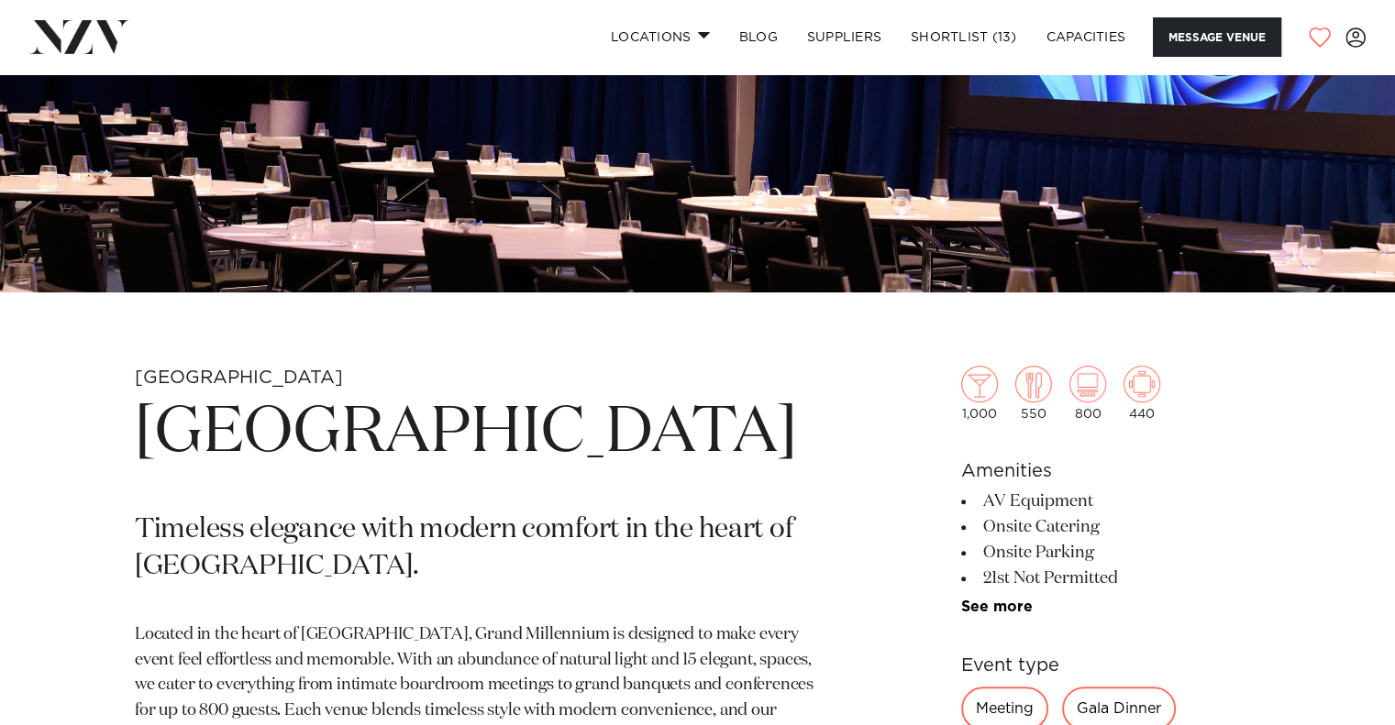
scroll to position [437, 0]
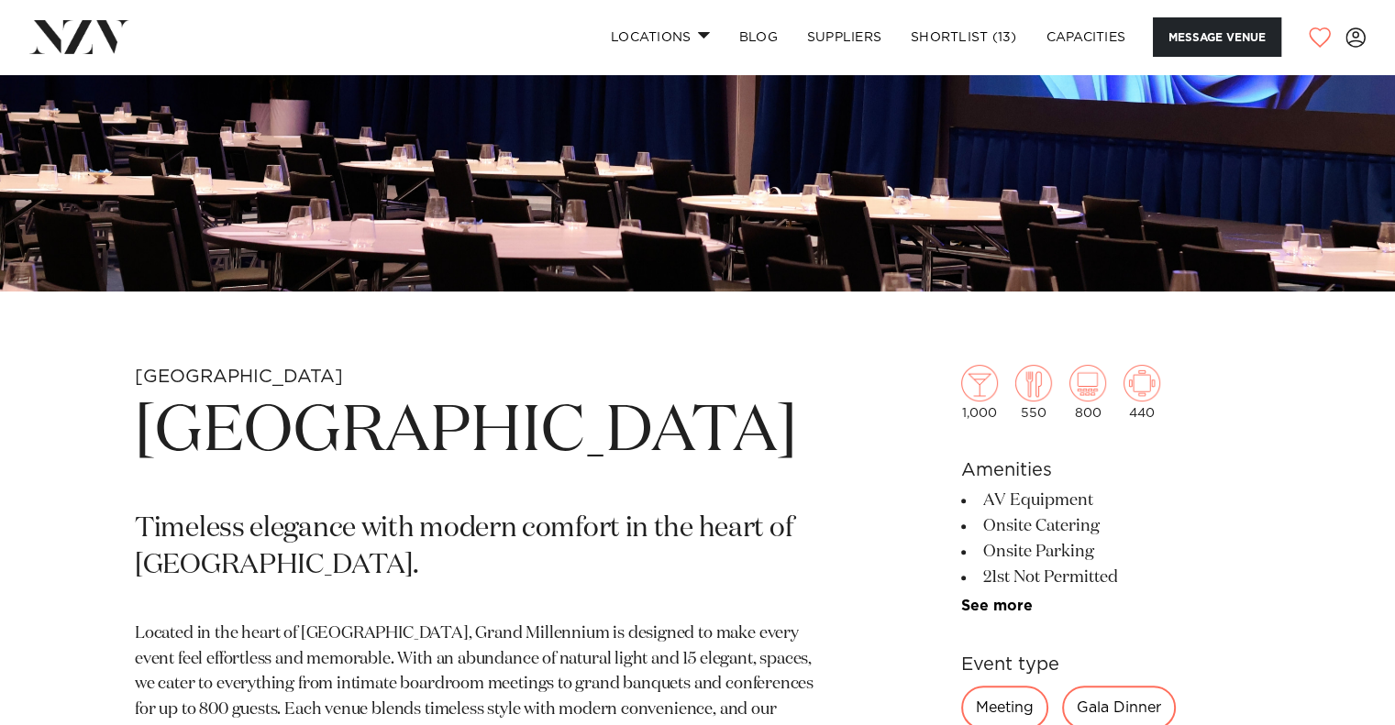
drag, startPoint x: 405, startPoint y: 513, endPoint x: 116, endPoint y: 436, distance: 299.9
copy h1 "Grand Millennium Auckland"
click at [509, 475] on h1 "Grand Millennium Auckland" at bounding box center [483, 433] width 696 height 84
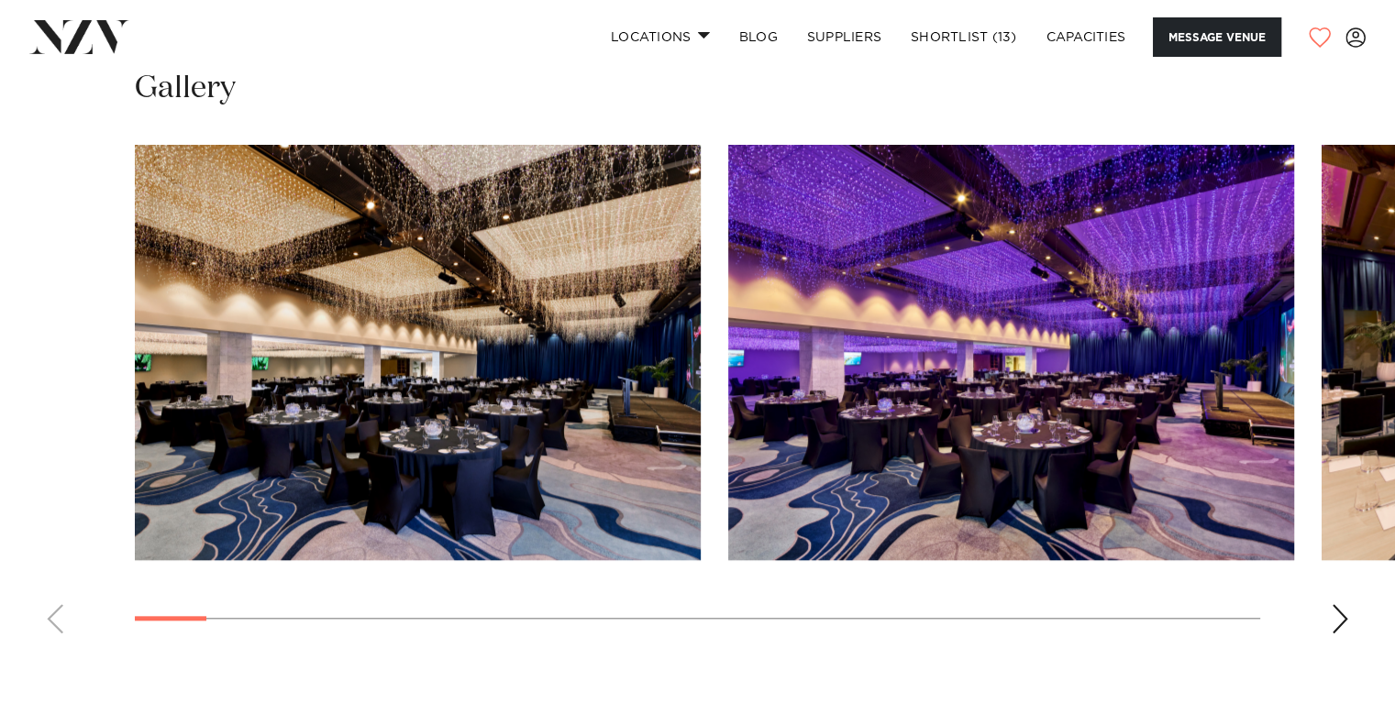
scroll to position [1679, 0]
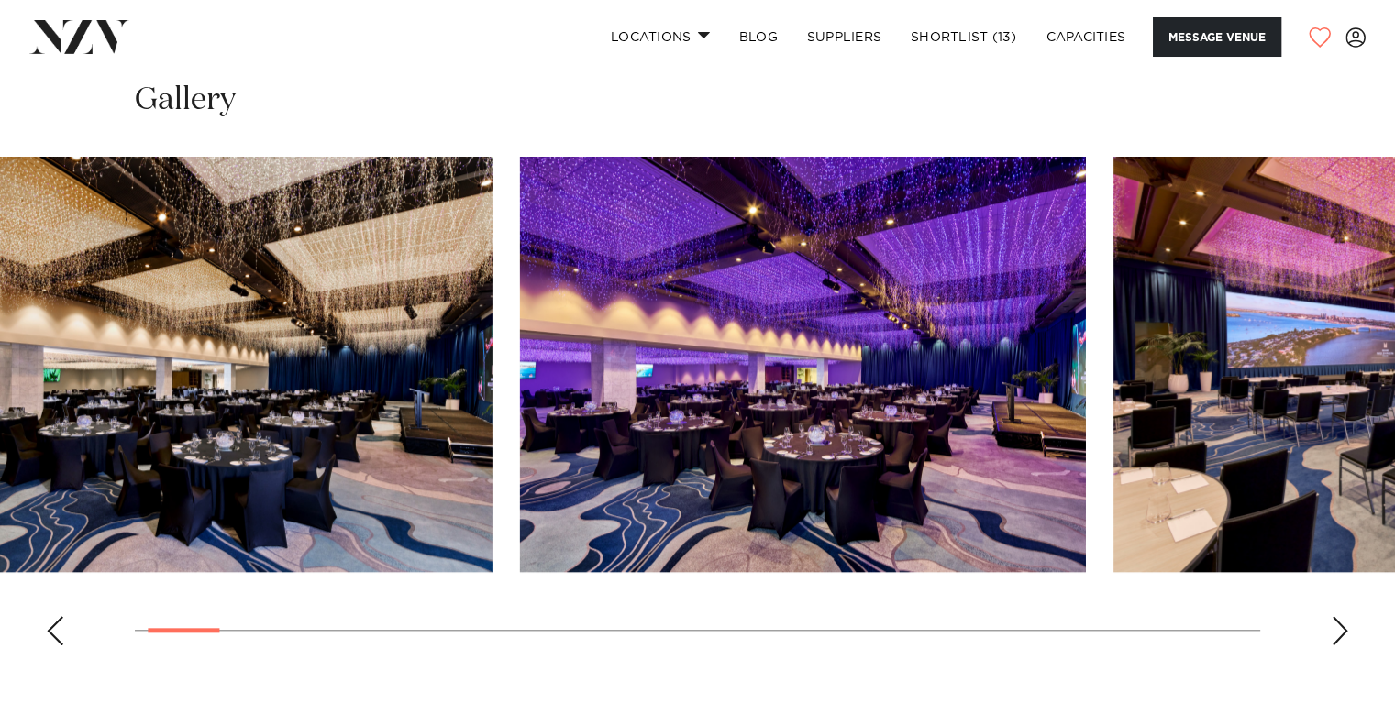
click at [0, 619] on swiper-container at bounding box center [697, 409] width 1395 height 504
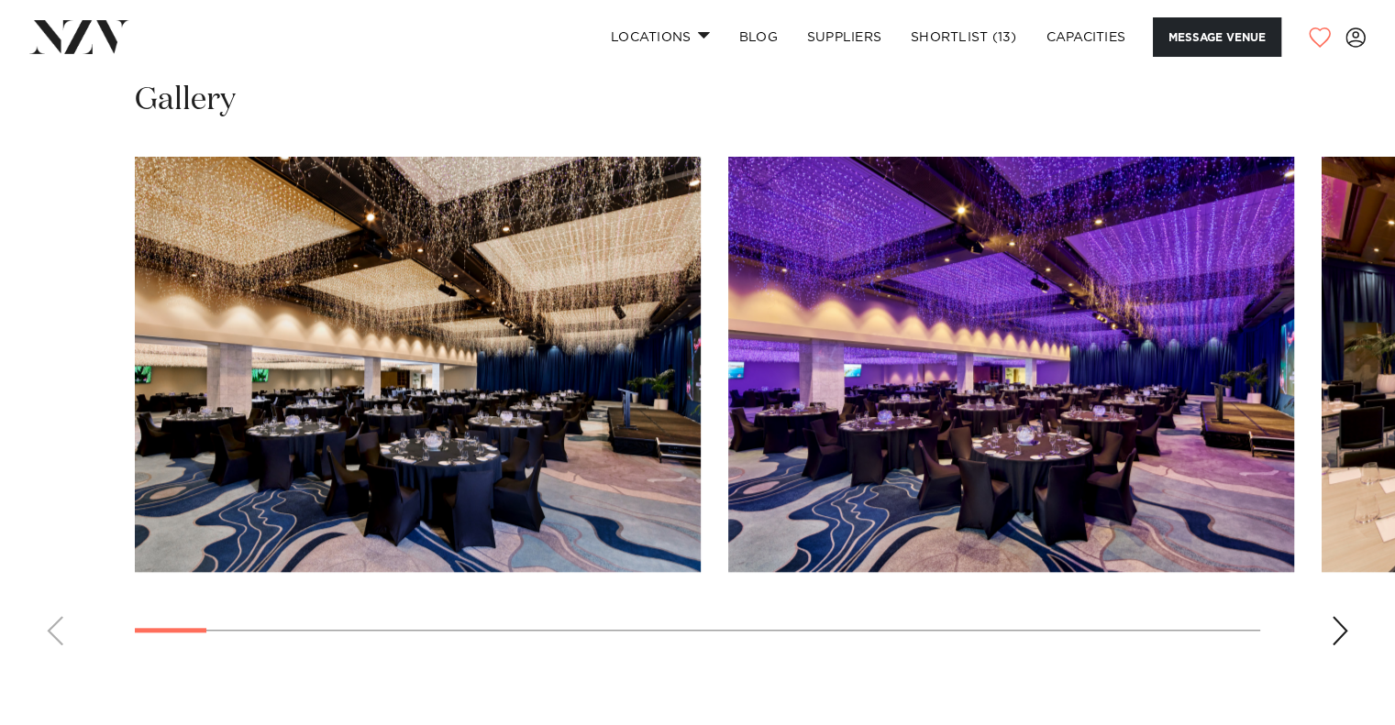
click at [1339, 624] on div "Next slide" at bounding box center [1340, 630] width 18 height 29
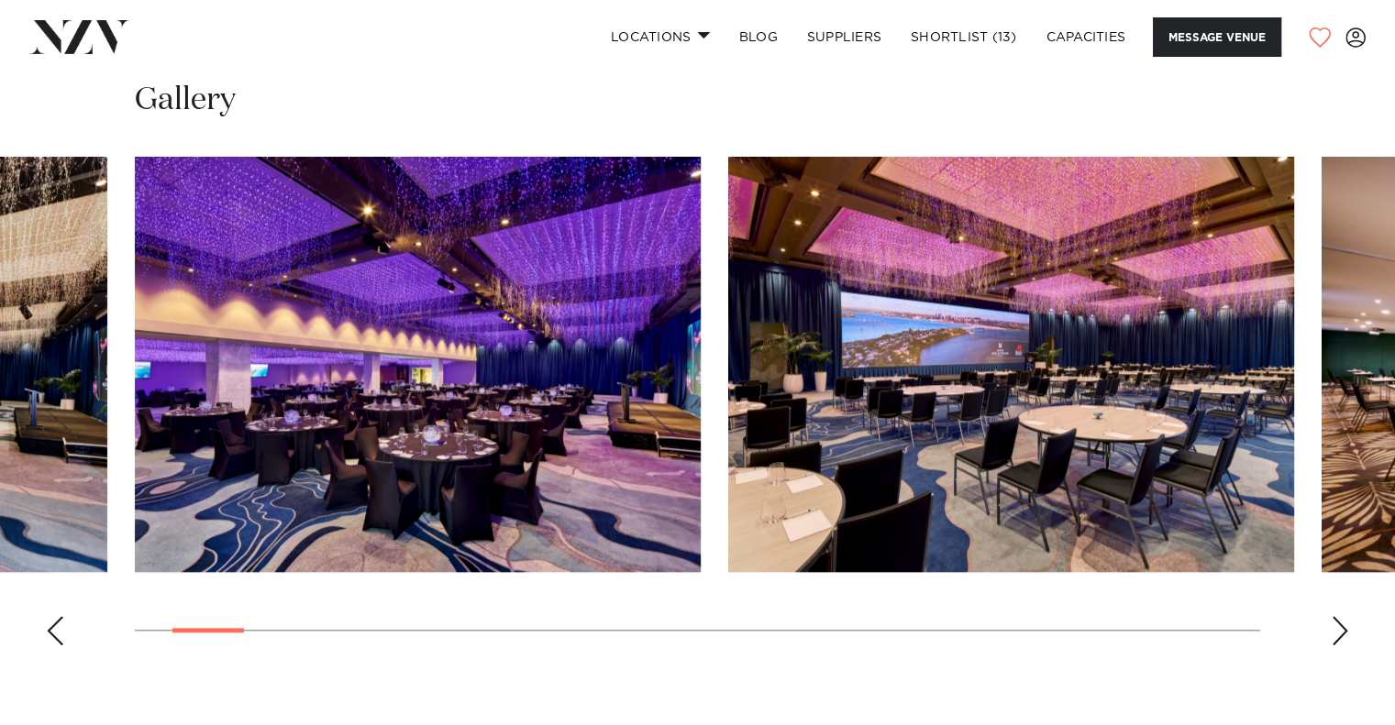
click at [239, 620] on swiper-container at bounding box center [697, 409] width 1395 height 504
click at [1334, 630] on div "Next slide" at bounding box center [1340, 630] width 18 height 29
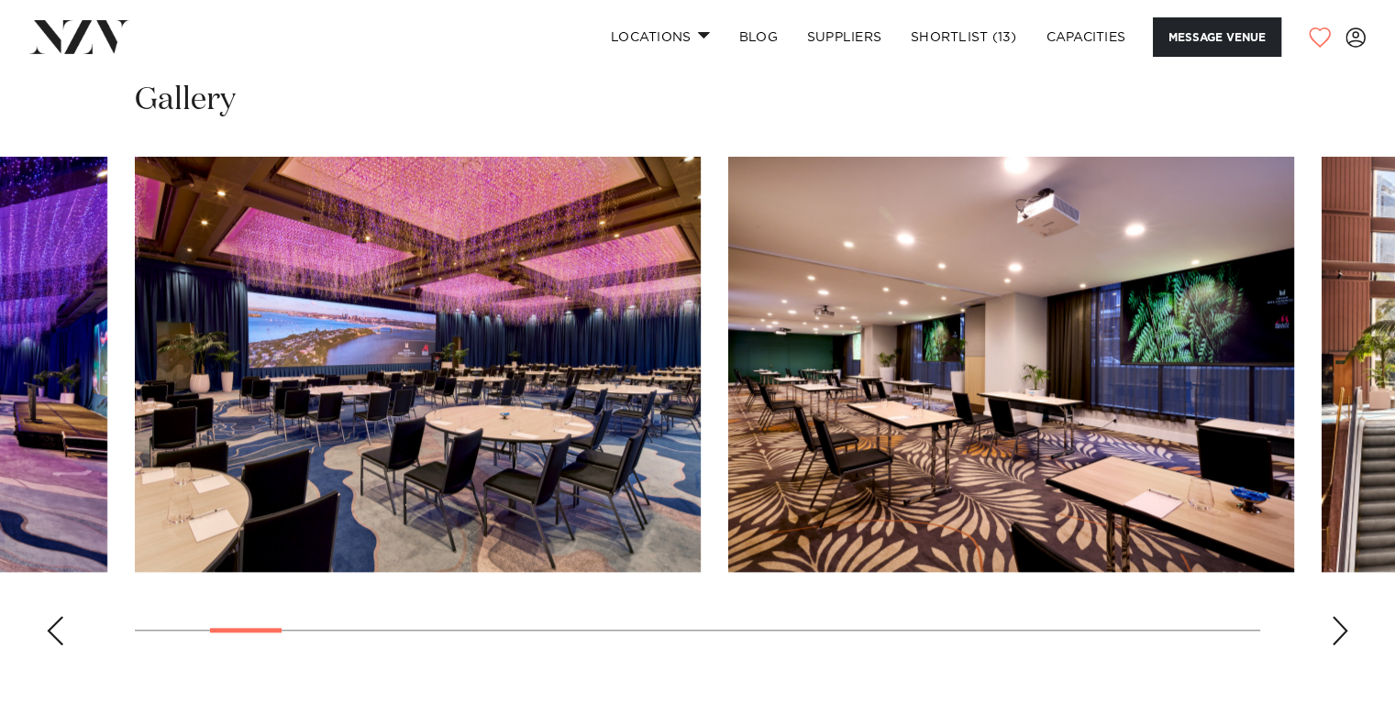
click at [1334, 630] on div "Next slide" at bounding box center [1340, 630] width 18 height 29
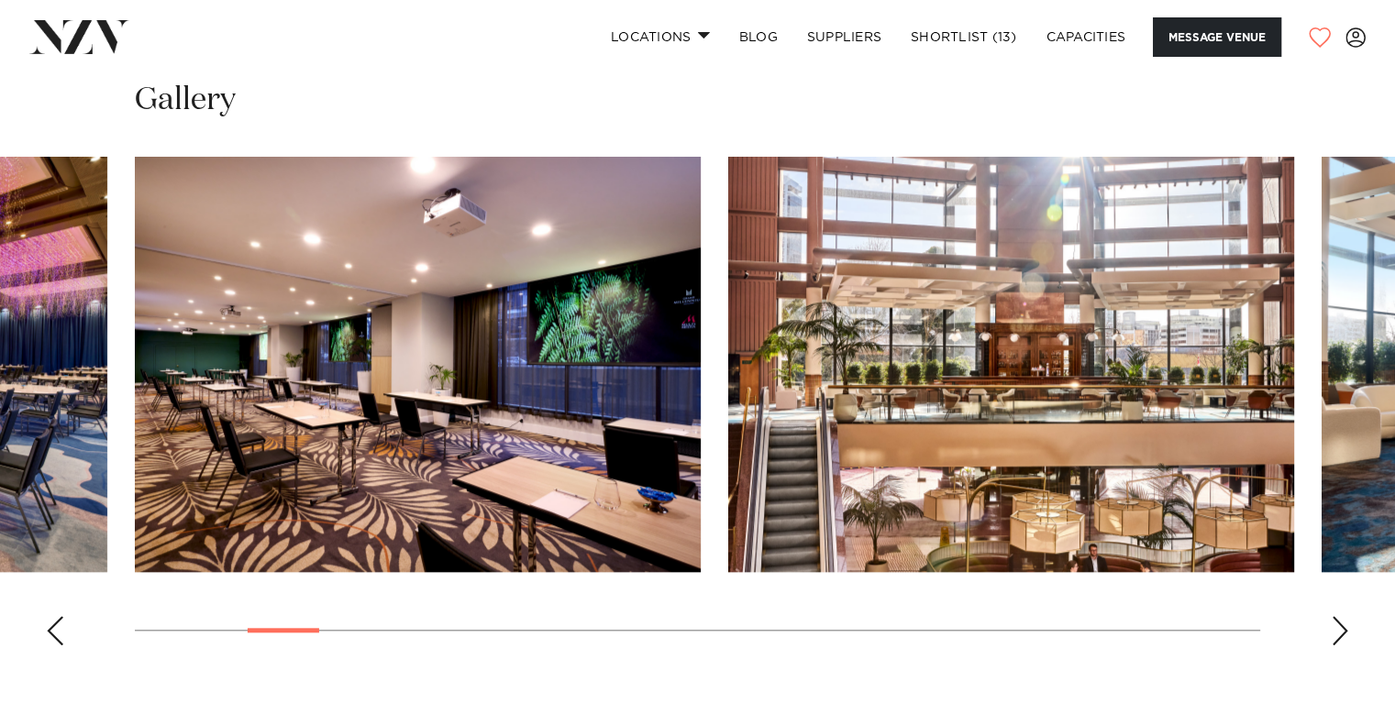
click at [1334, 630] on div "Next slide" at bounding box center [1340, 630] width 18 height 29
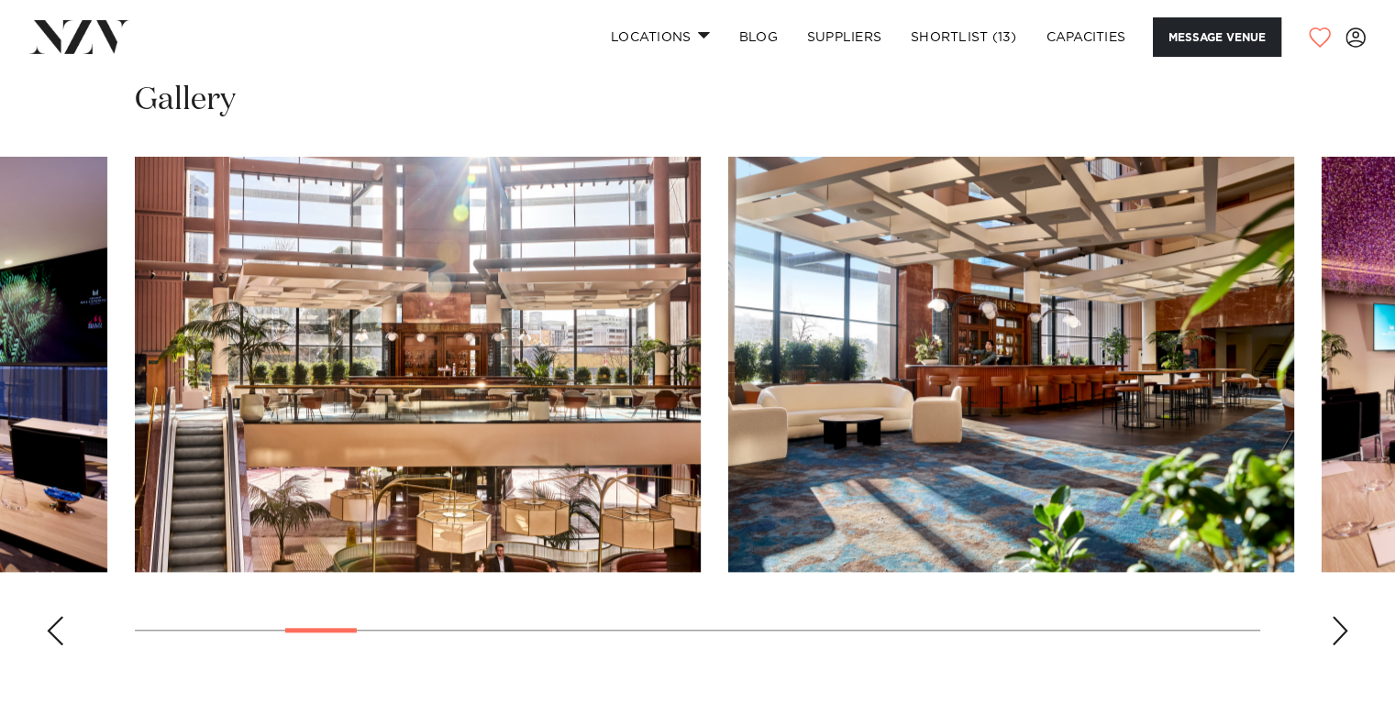
click at [1334, 630] on div "Next slide" at bounding box center [1340, 630] width 18 height 29
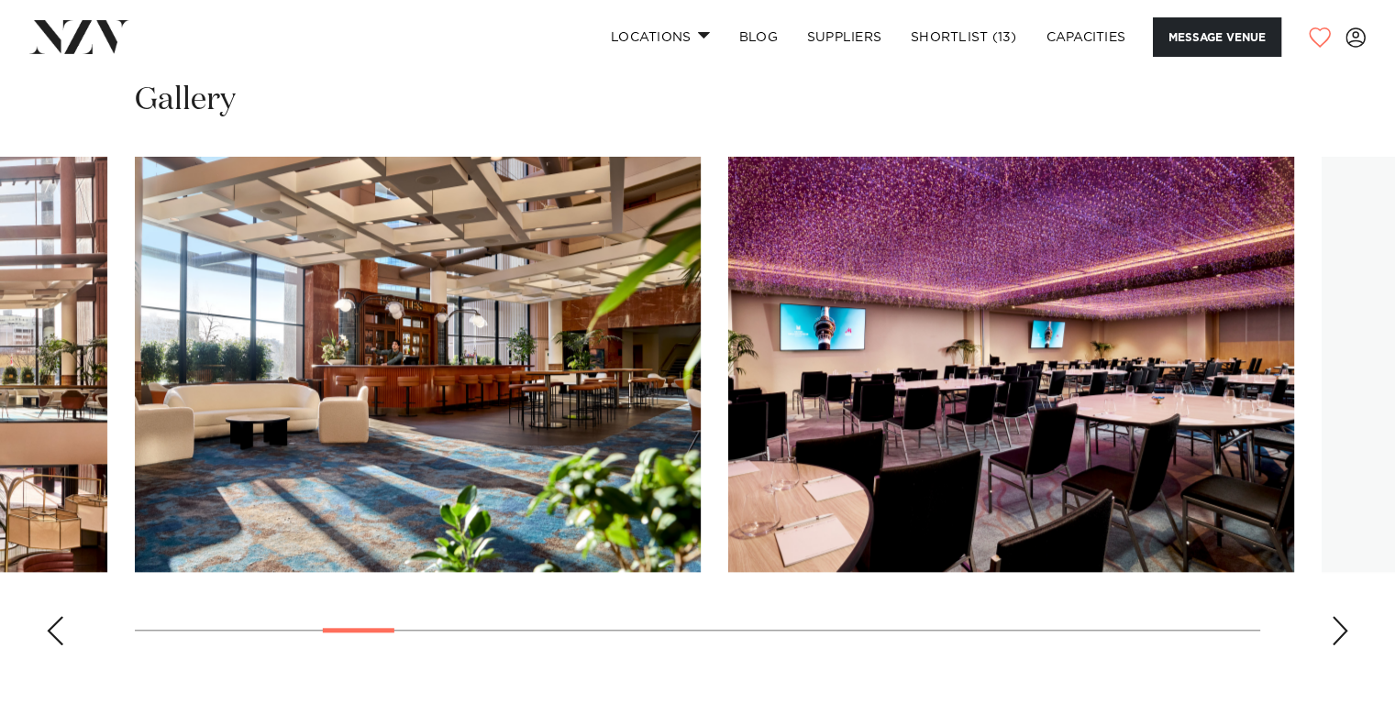
click at [1334, 630] on div "Next slide" at bounding box center [1340, 630] width 18 height 29
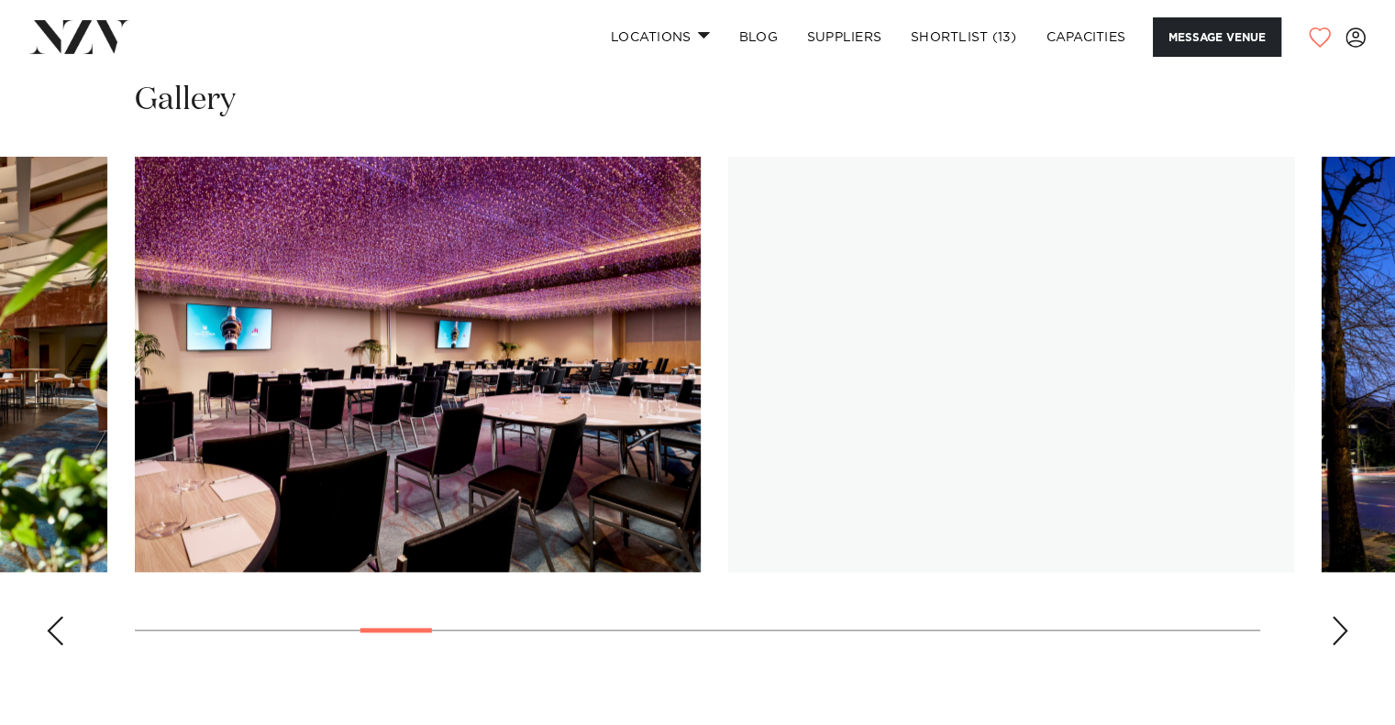
click at [1334, 630] on div "Next slide" at bounding box center [1340, 630] width 18 height 29
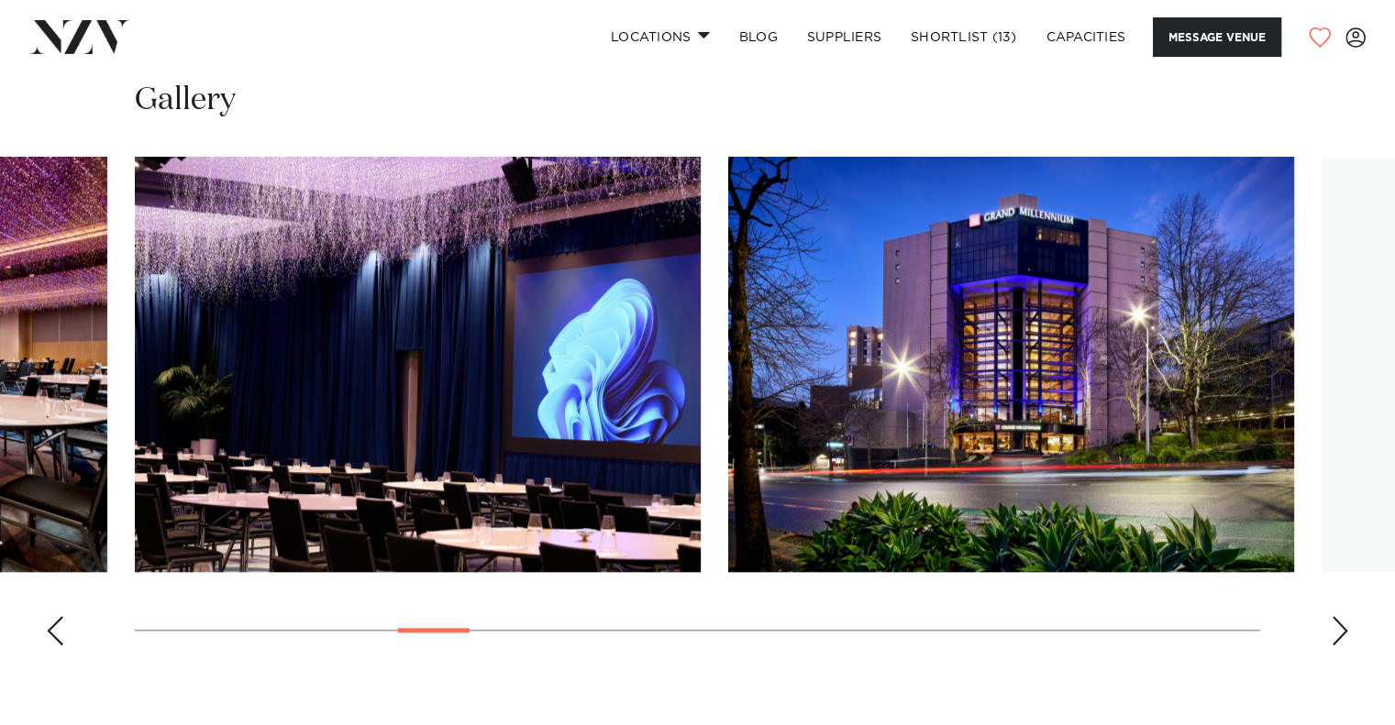
click at [1334, 630] on div "Next slide" at bounding box center [1340, 630] width 18 height 29
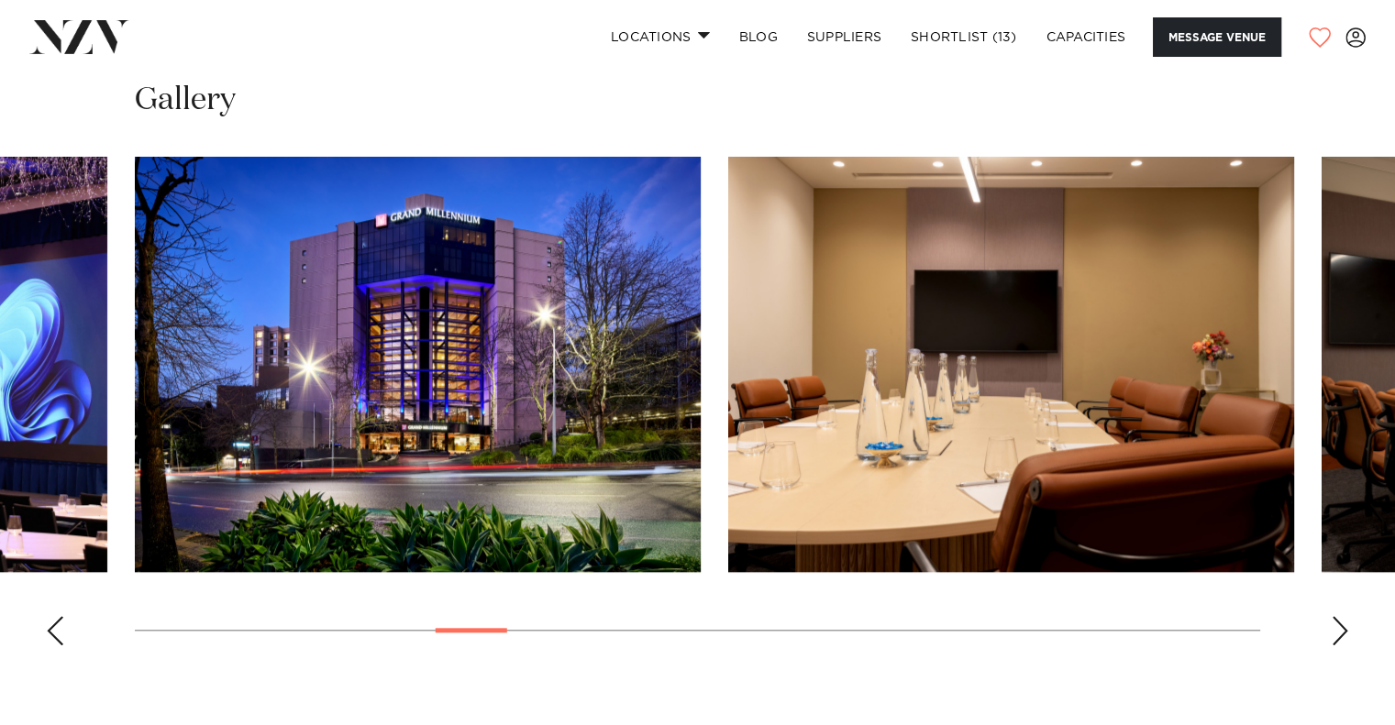
click at [55, 619] on div "Previous slide" at bounding box center [55, 630] width 18 height 29
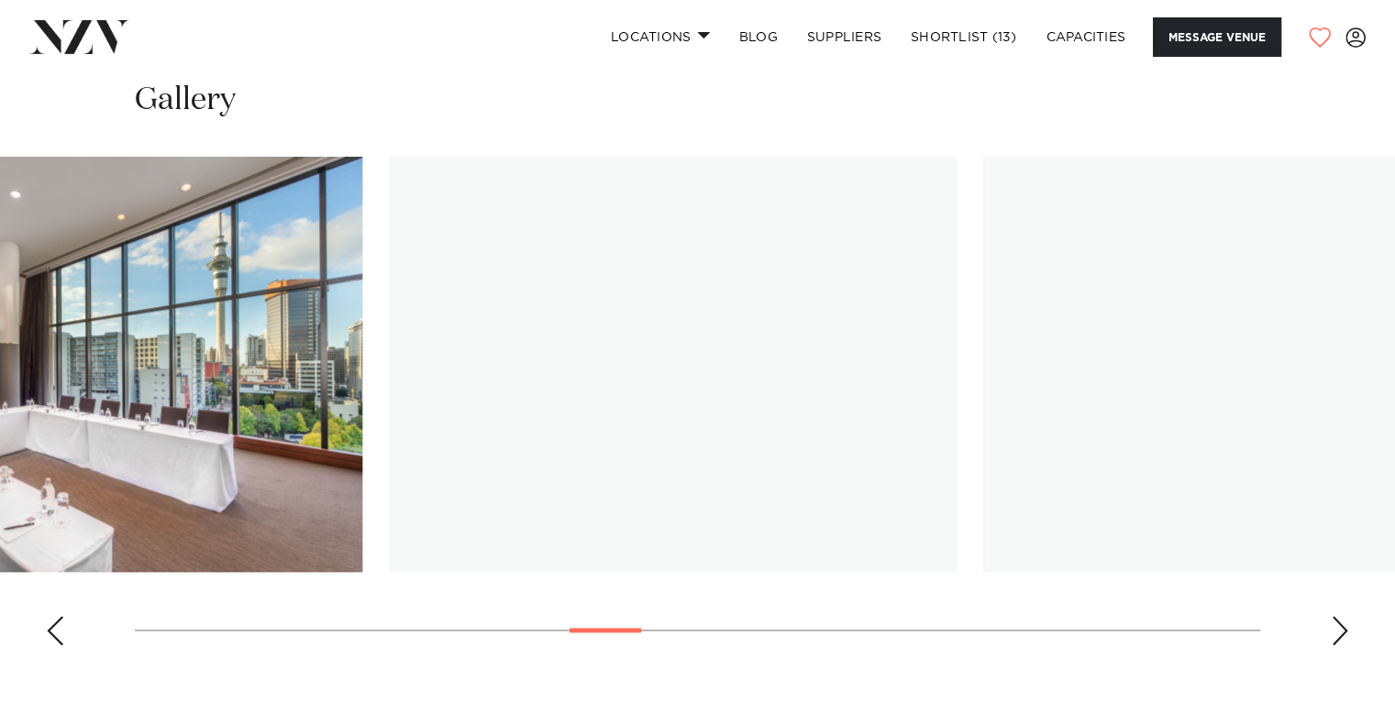
click at [621, 638] on swiper-container at bounding box center [697, 409] width 1395 height 504
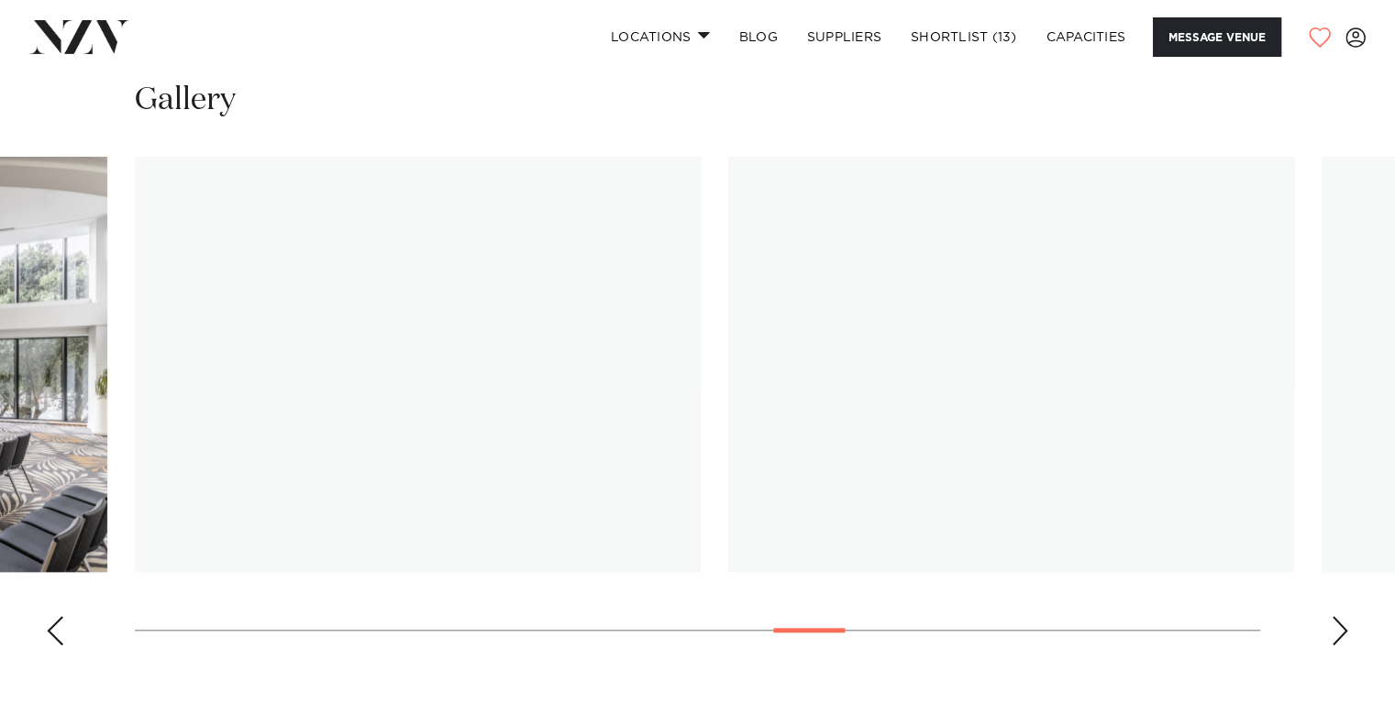
click at [800, 615] on swiper-container at bounding box center [697, 409] width 1395 height 504
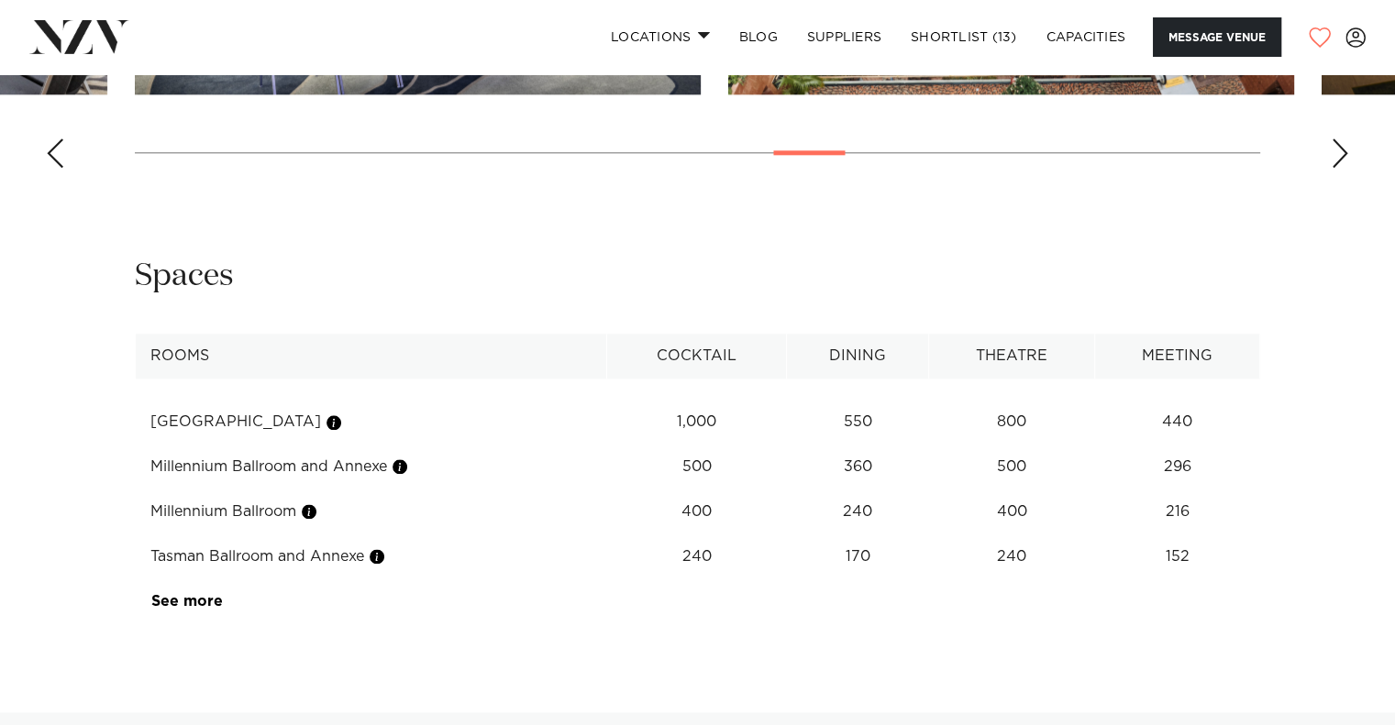
scroll to position [2159, 0]
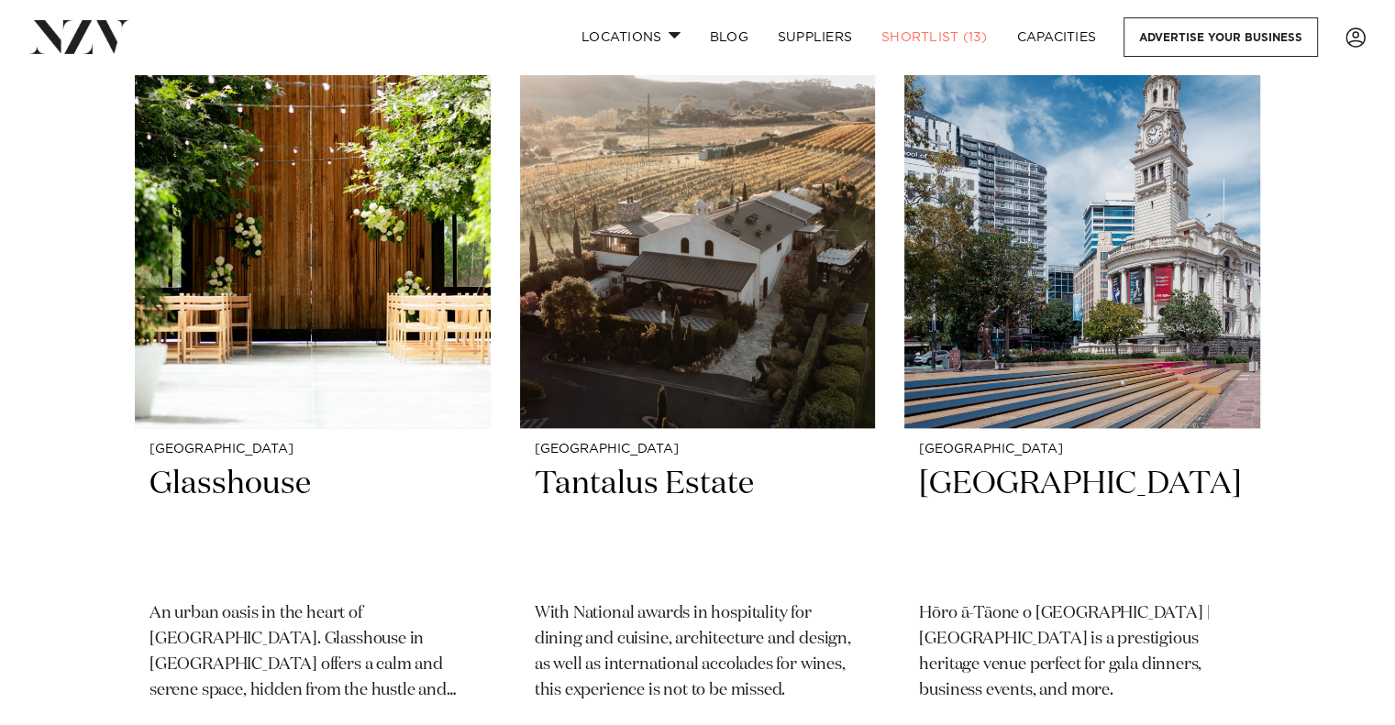
scroll to position [2121, 0]
click at [936, 379] on img at bounding box center [1082, 190] width 356 height 477
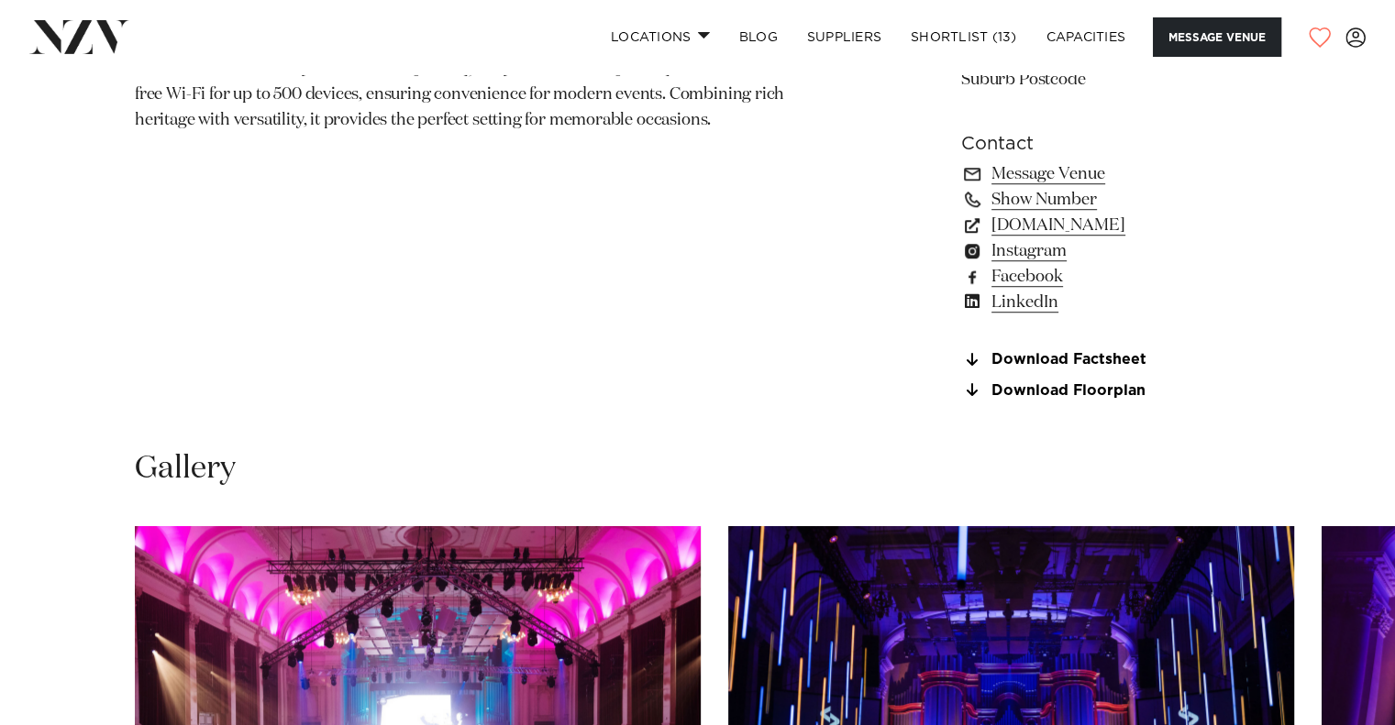
scroll to position [1588, 0]
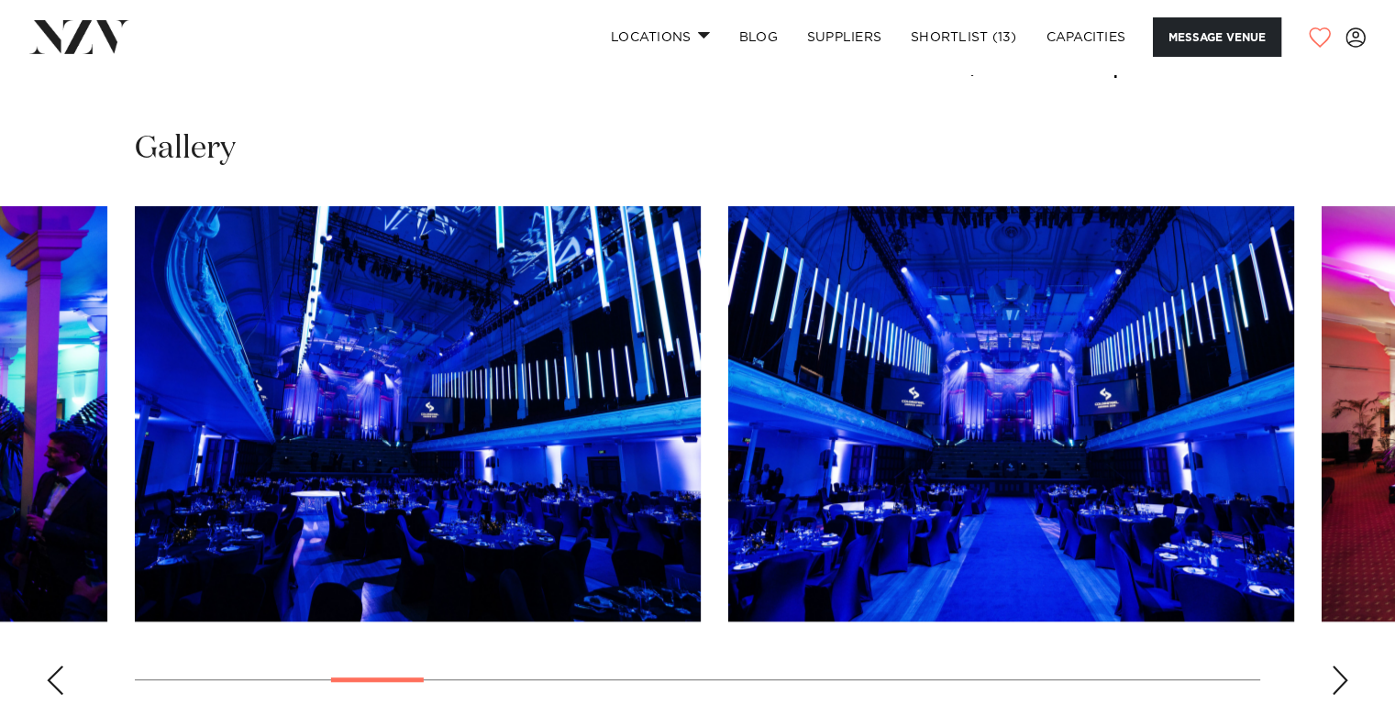
click at [411, 681] on swiper-container at bounding box center [697, 458] width 1395 height 504
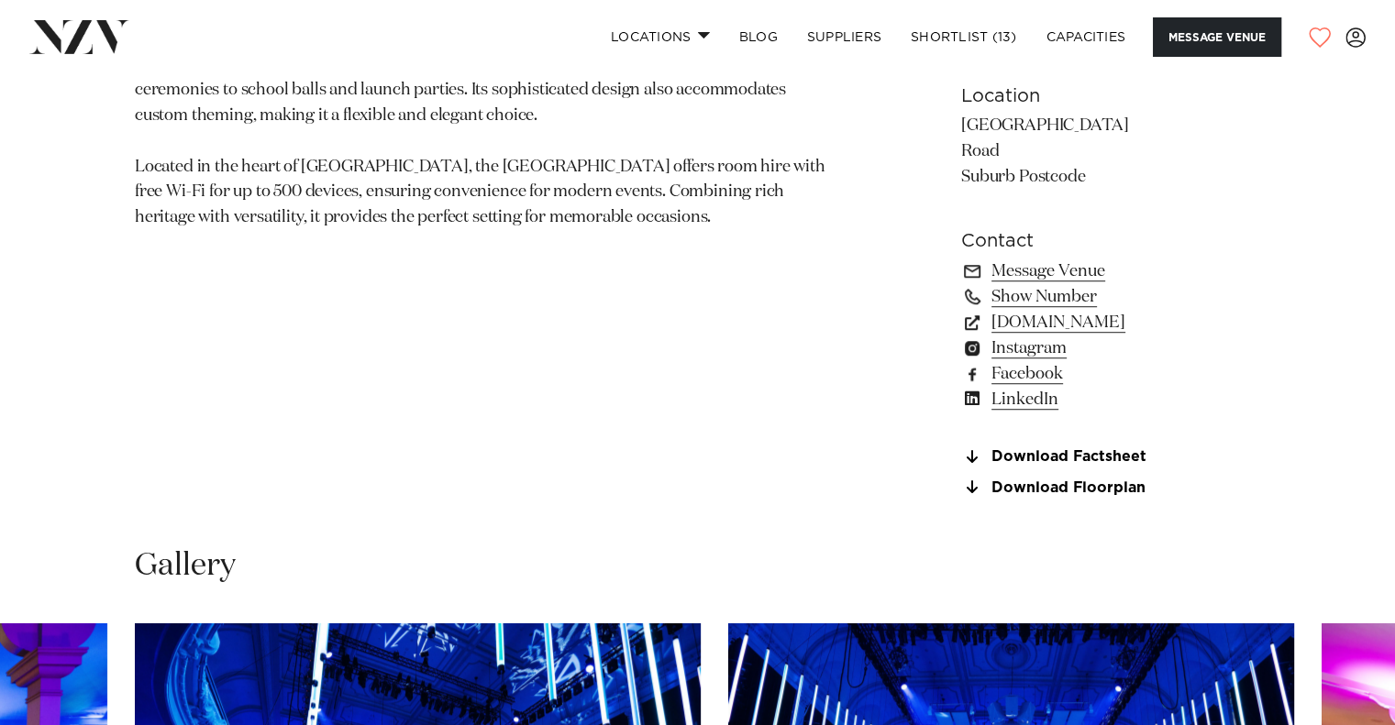
scroll to position [1169, 0]
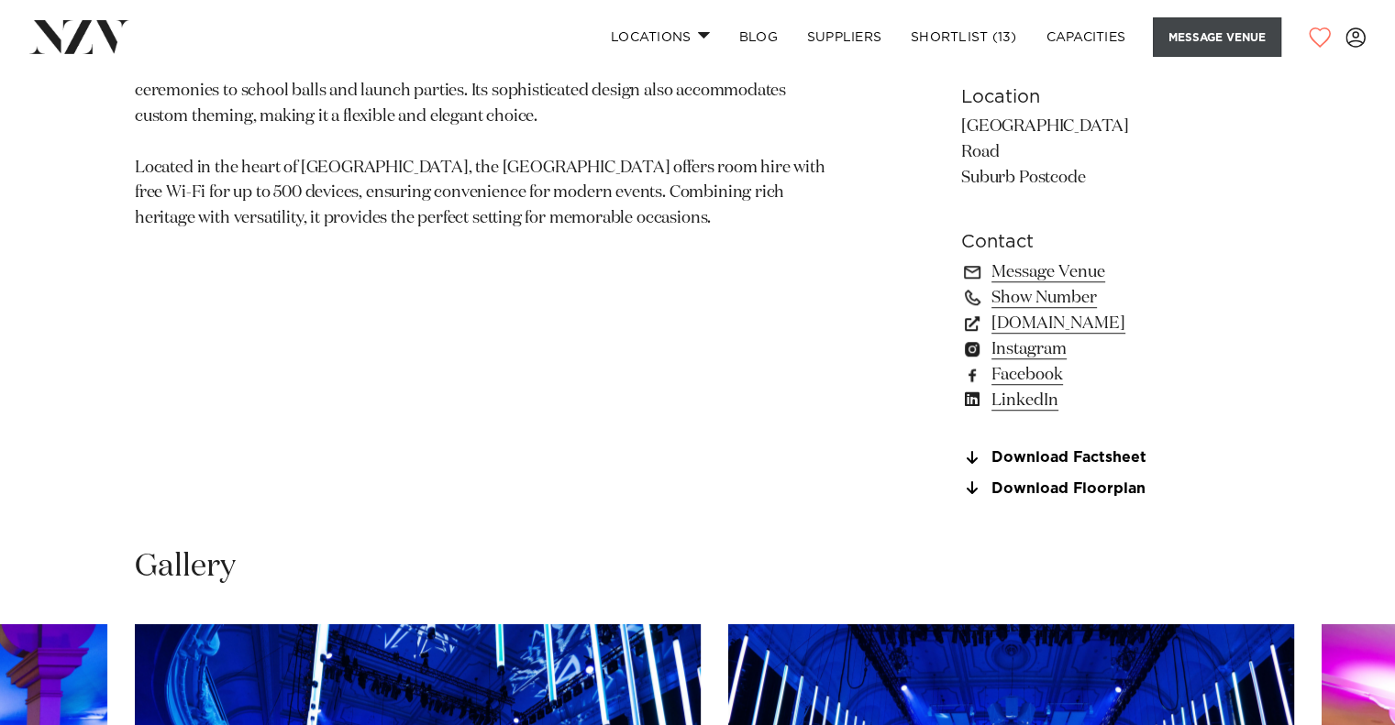
click at [1197, 35] on button "Message Venue" at bounding box center [1217, 36] width 128 height 39
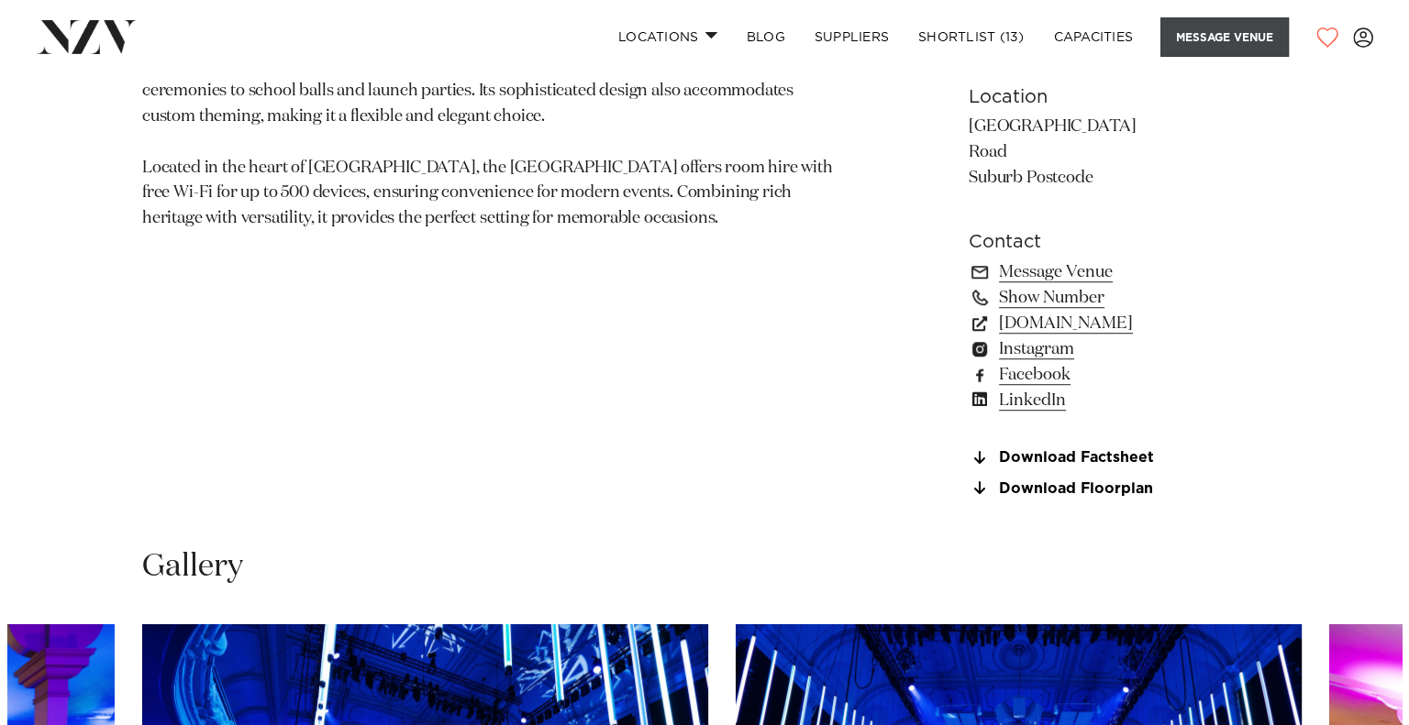
scroll to position [1176, 0]
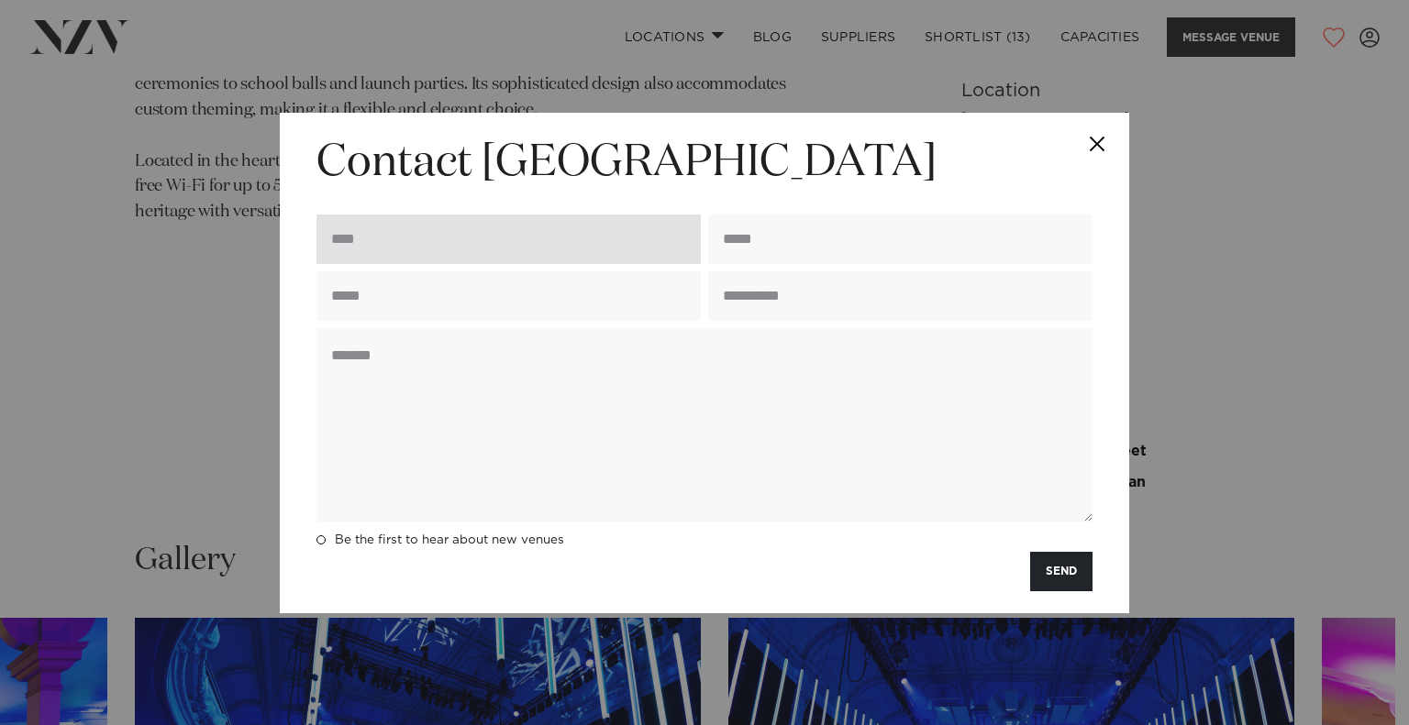
click at [436, 254] on input "text" at bounding box center [508, 240] width 384 height 50
type input "******"
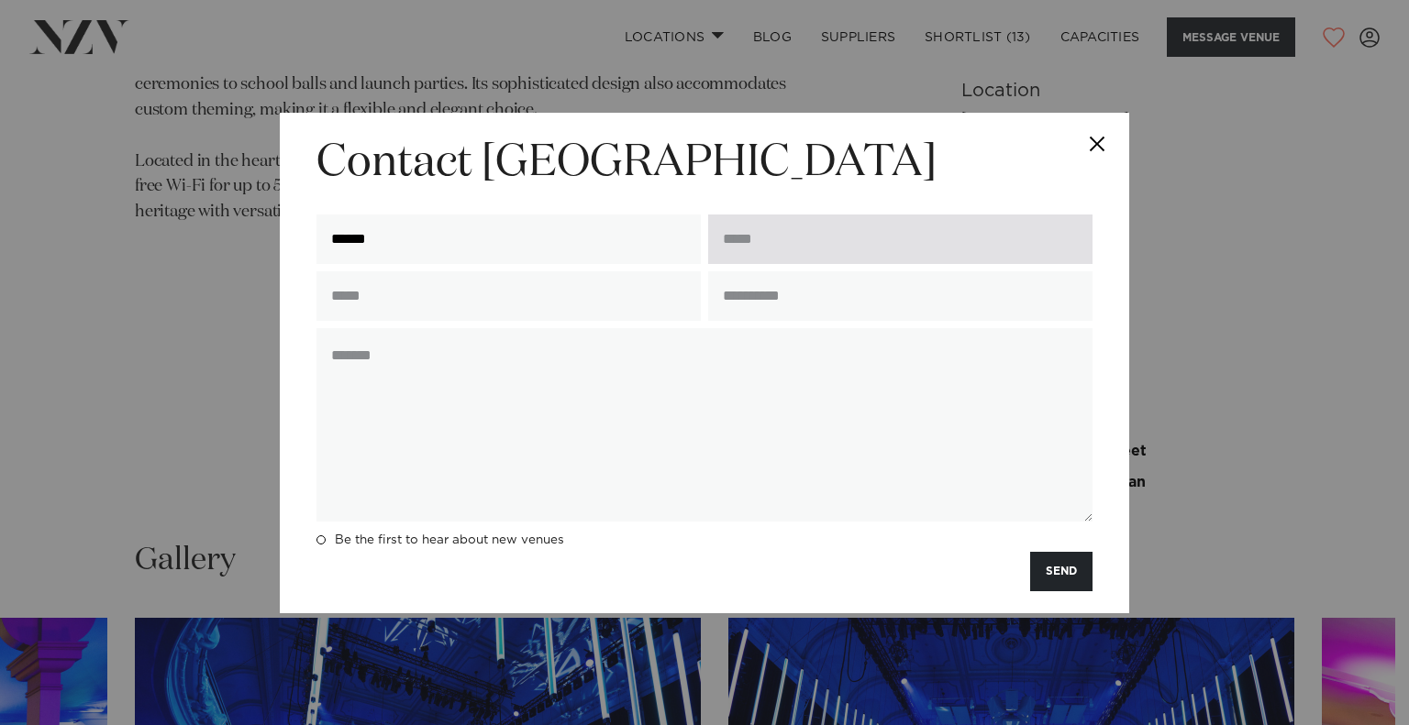
click at [766, 249] on input "email" at bounding box center [900, 240] width 384 height 50
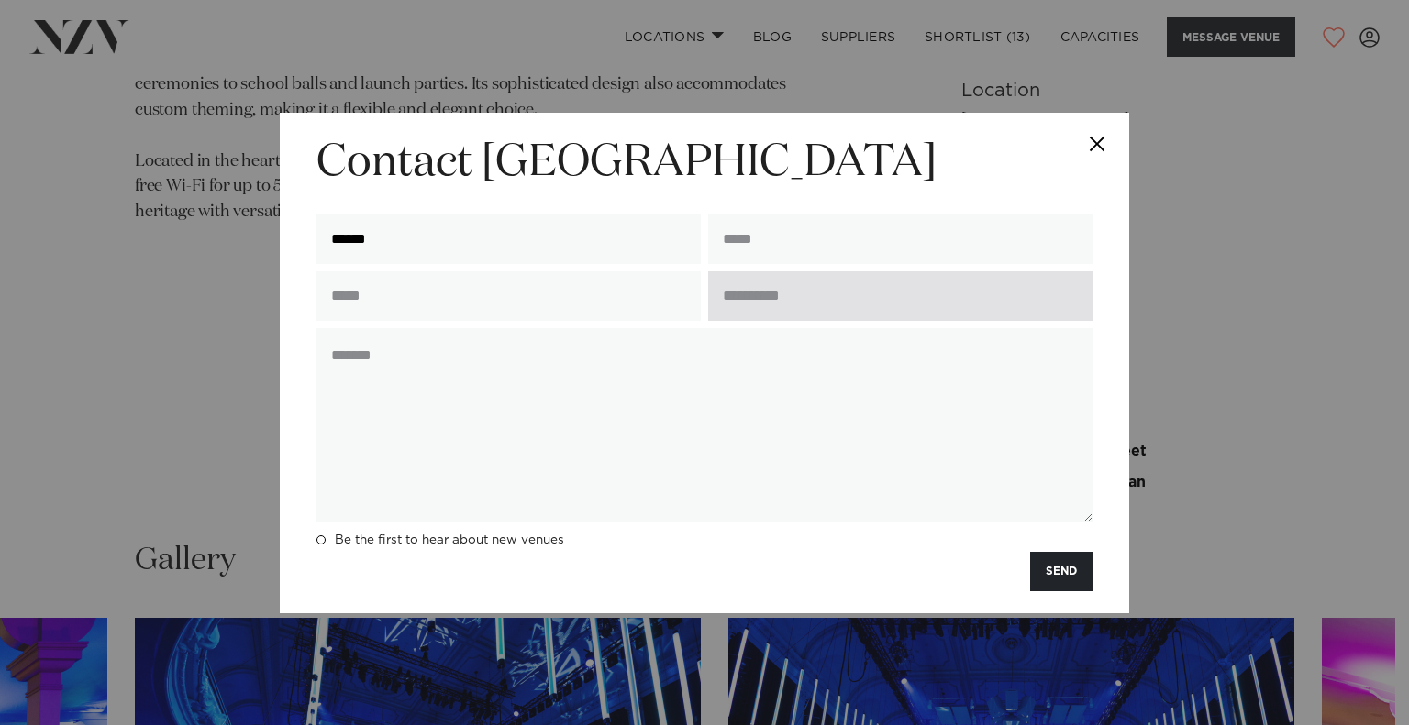
type input "**********"
click at [773, 302] on input "text" at bounding box center [900, 296] width 384 height 50
type input "**********"
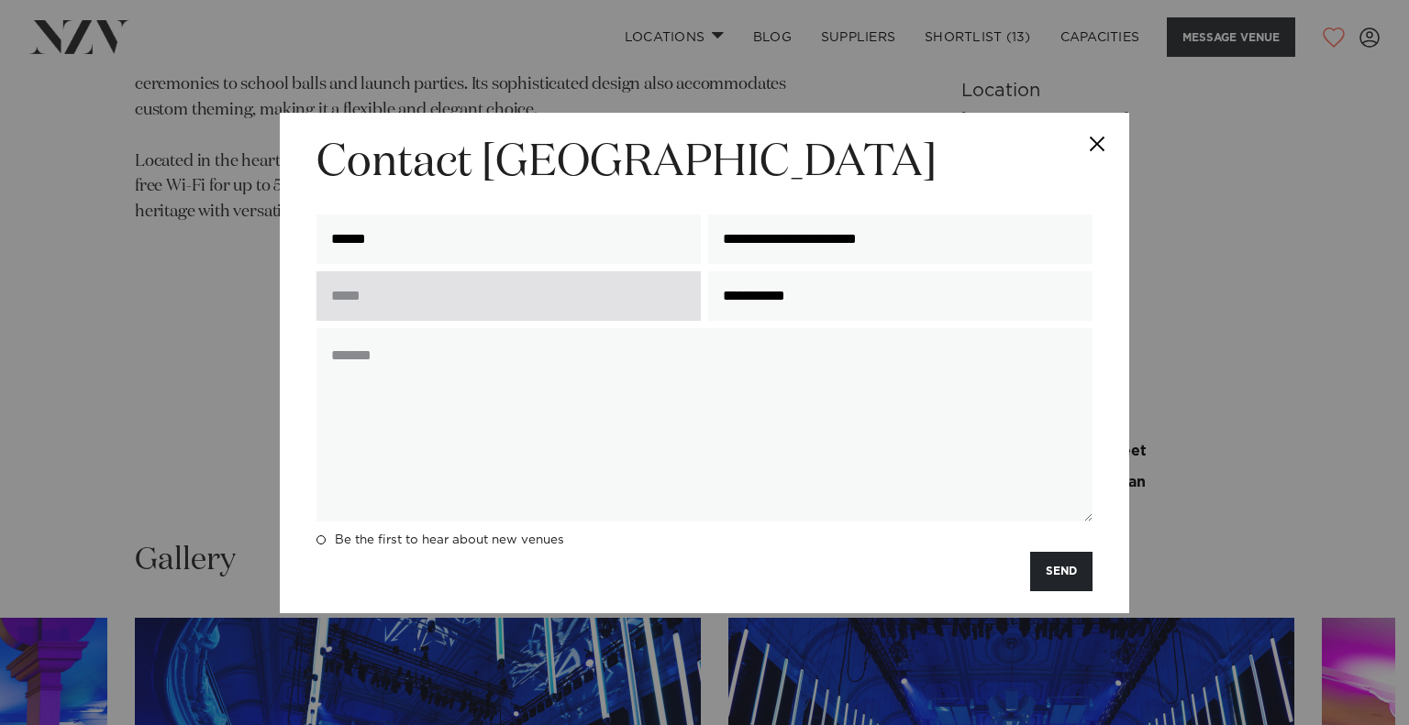
click at [494, 289] on input "text" at bounding box center [508, 296] width 384 height 50
type input "**********"
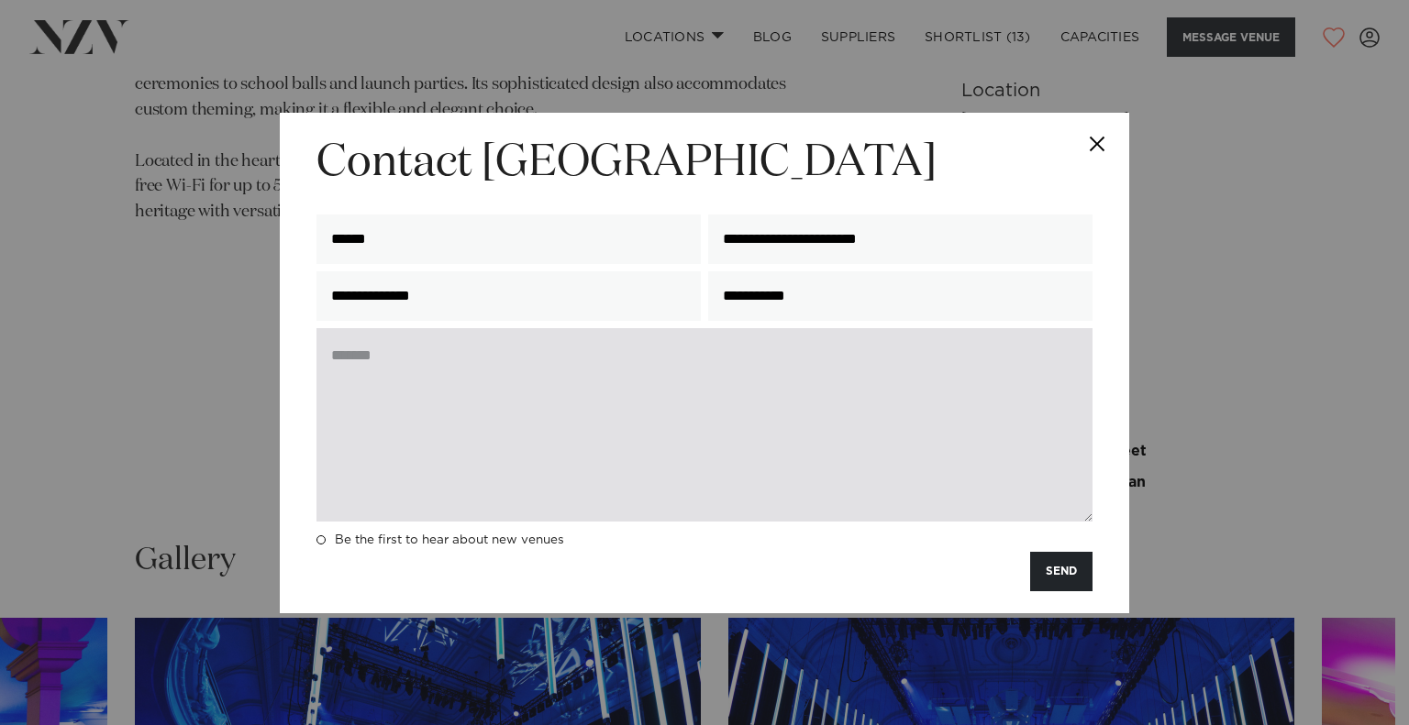
click at [757, 424] on textarea at bounding box center [704, 425] width 776 height 194
paste textarea "**********"
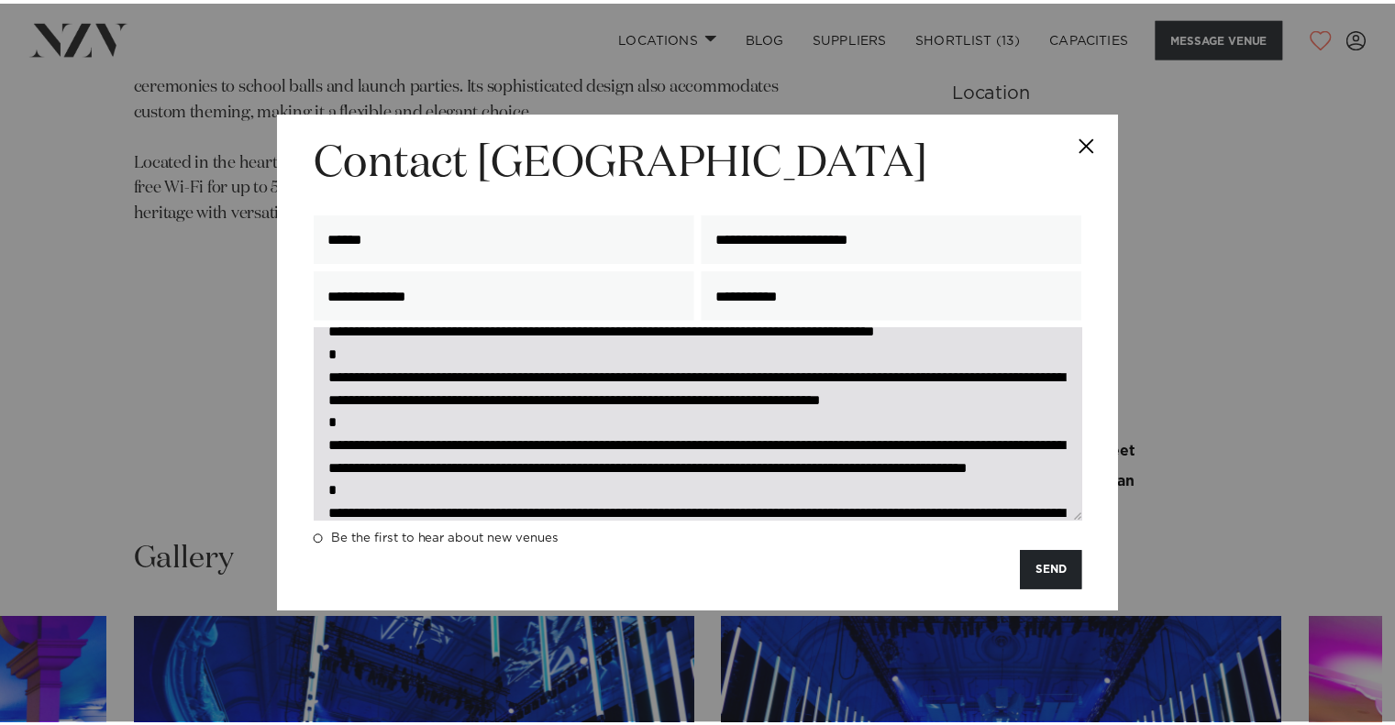
scroll to position [138, 0]
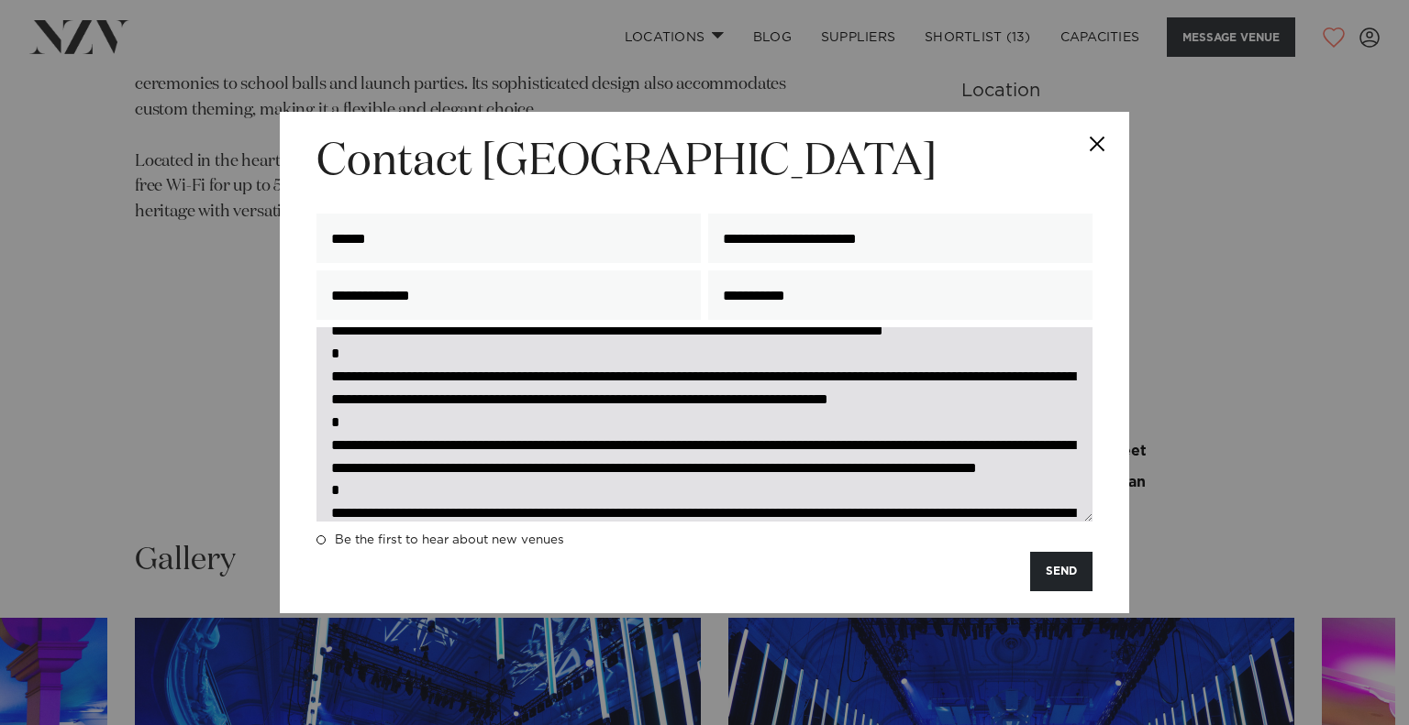
type textarea "**********"
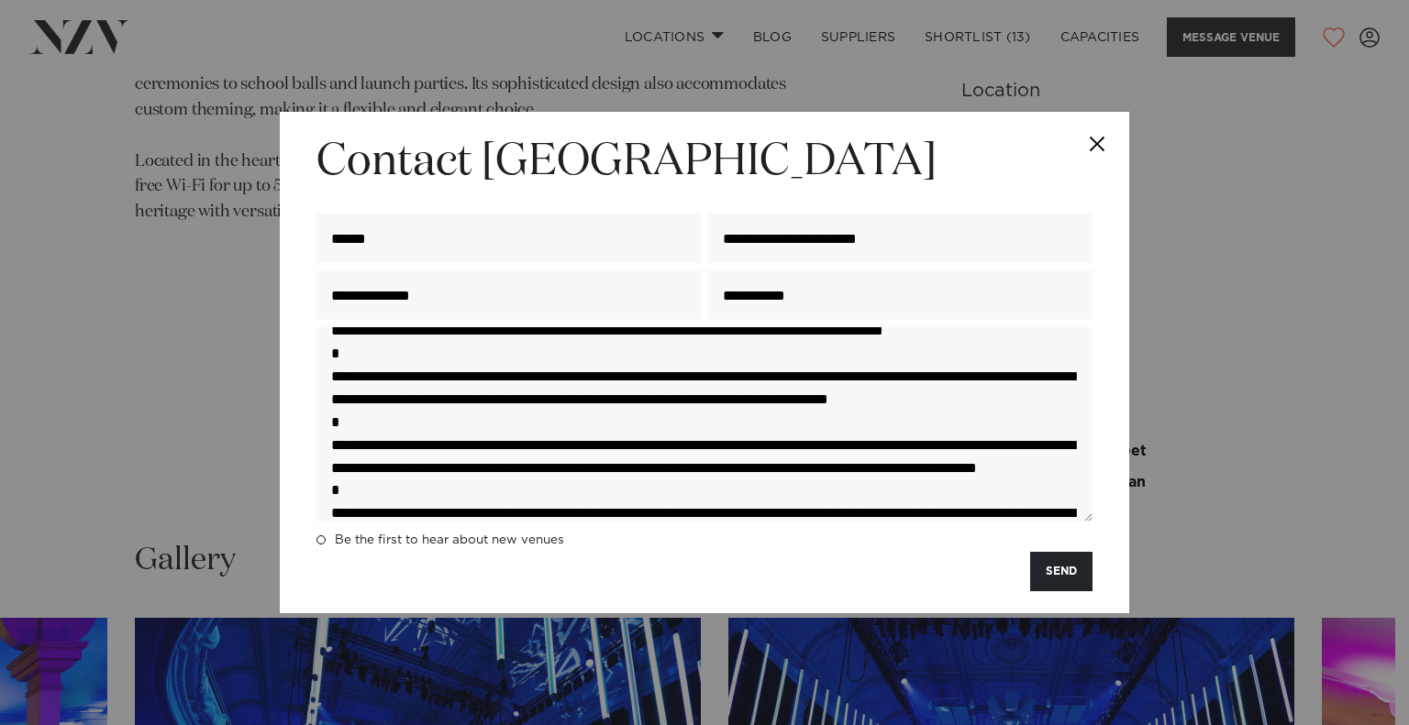
drag, startPoint x: 969, startPoint y: 472, endPoint x: 1046, endPoint y: 572, distance: 126.2
click at [1046, 572] on button "SEND" at bounding box center [1061, 571] width 62 height 39
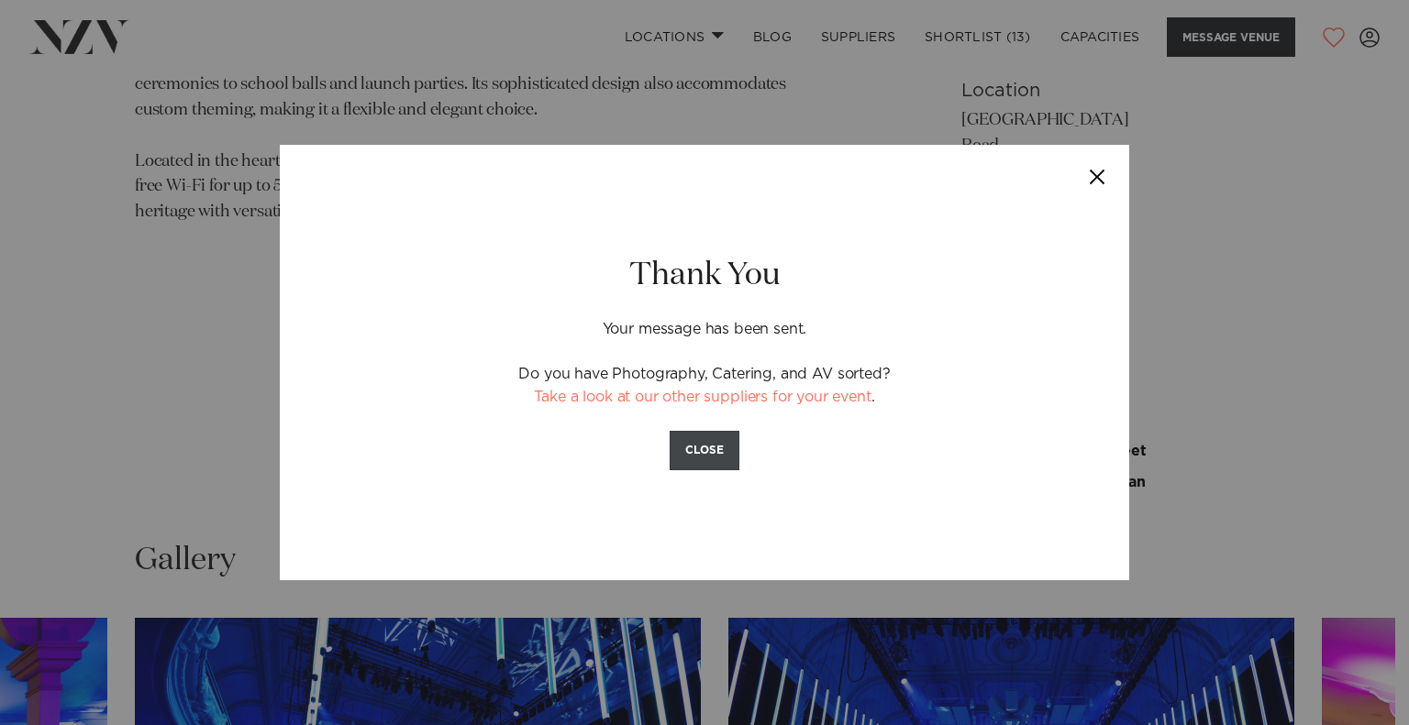
click at [719, 453] on button "CLOSE" at bounding box center [705, 450] width 70 height 39
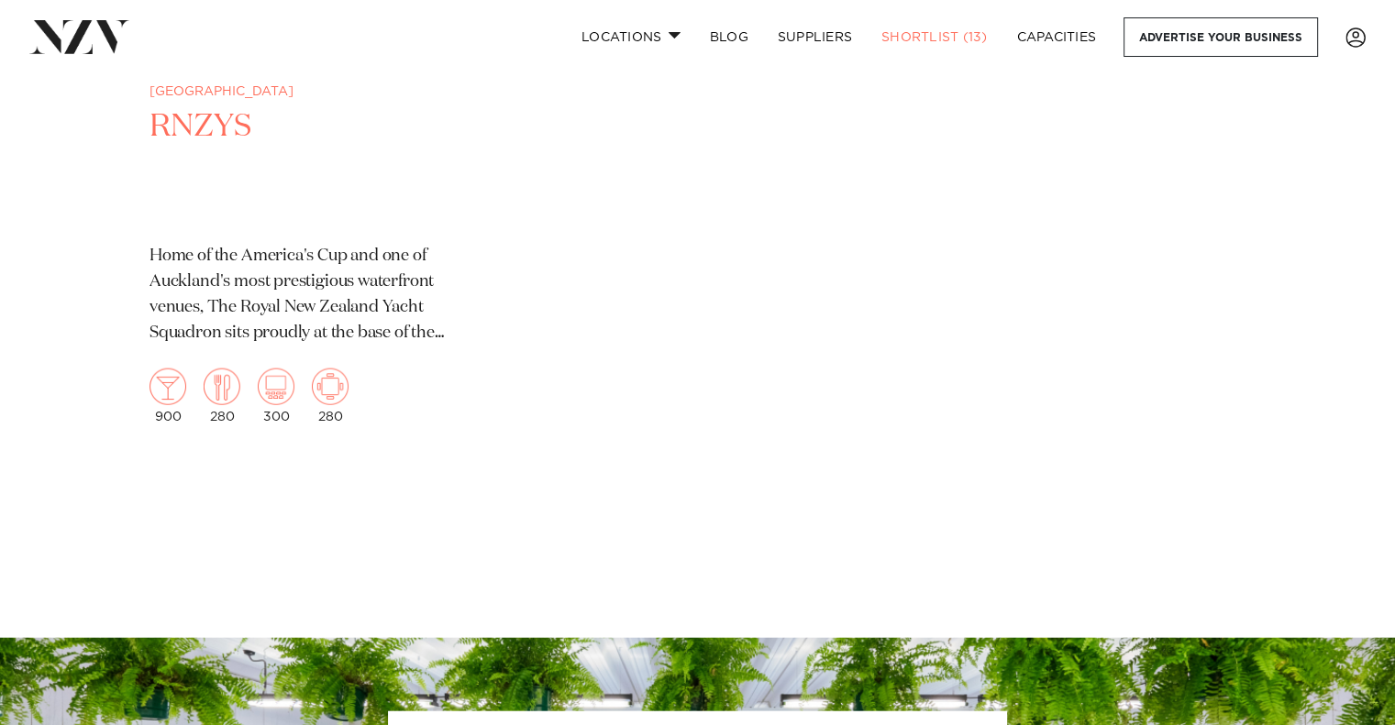
scroll to position [4219, 0]
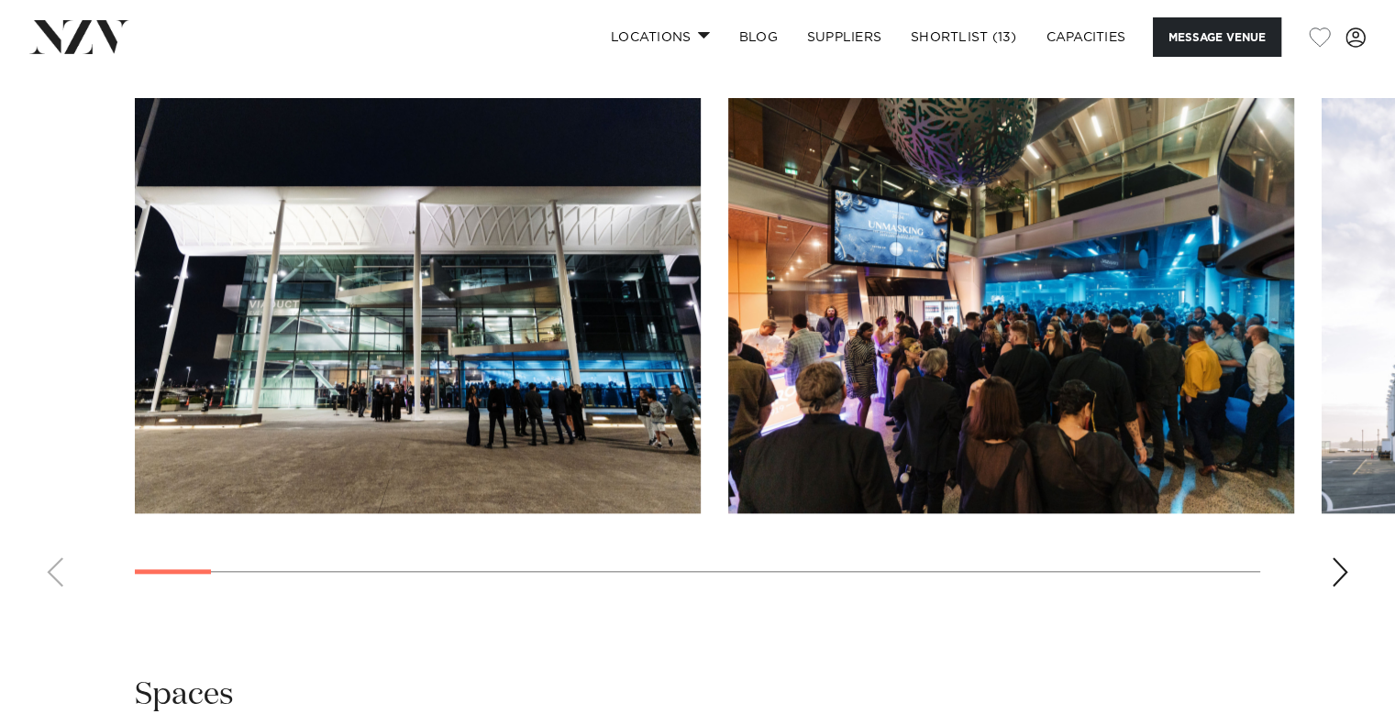
scroll to position [1800, 0]
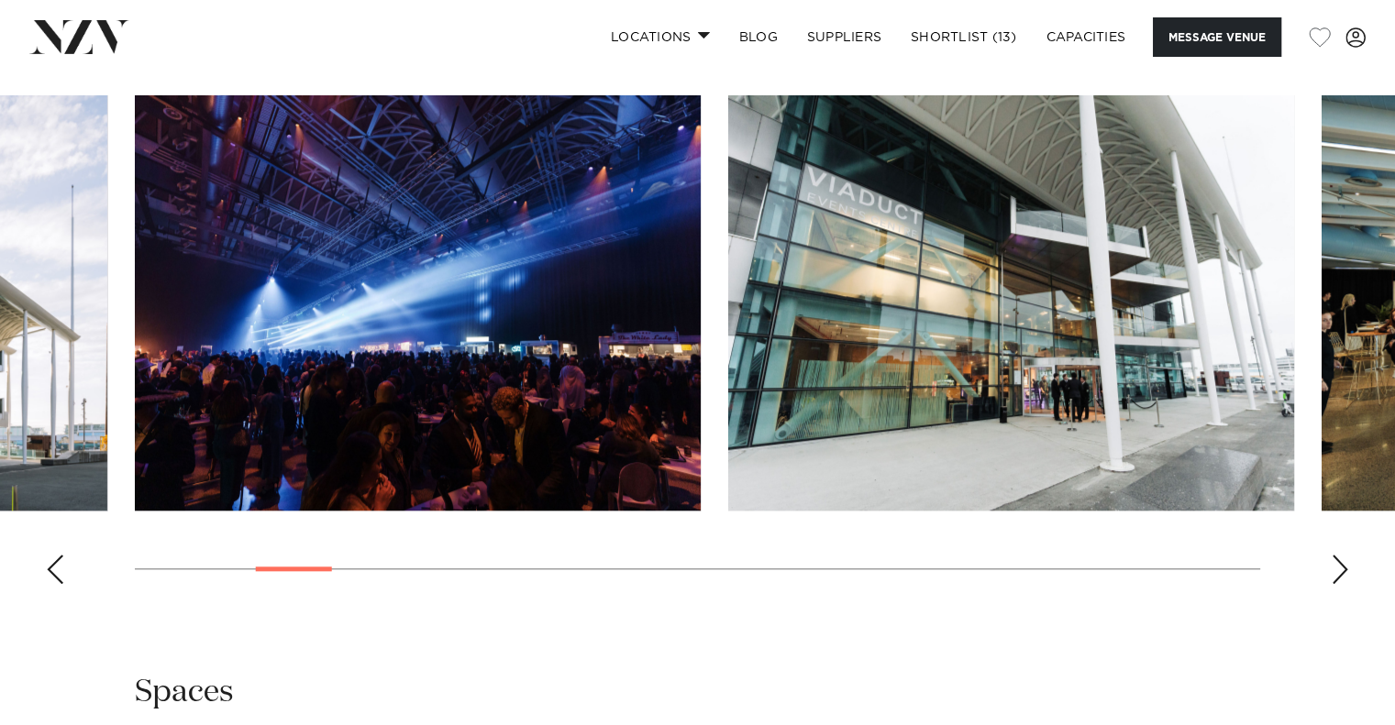
click at [330, 585] on swiper-container at bounding box center [697, 347] width 1395 height 504
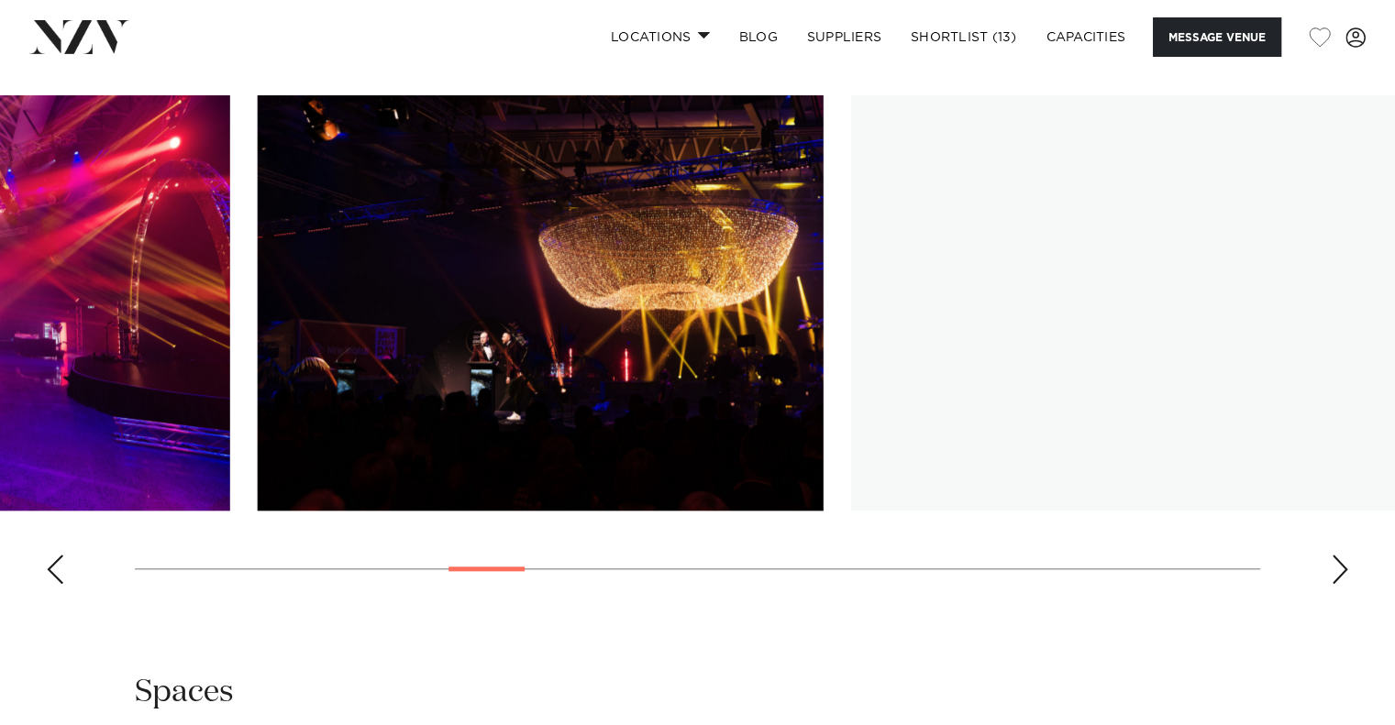
click at [508, 567] on div at bounding box center [486, 569] width 76 height 5
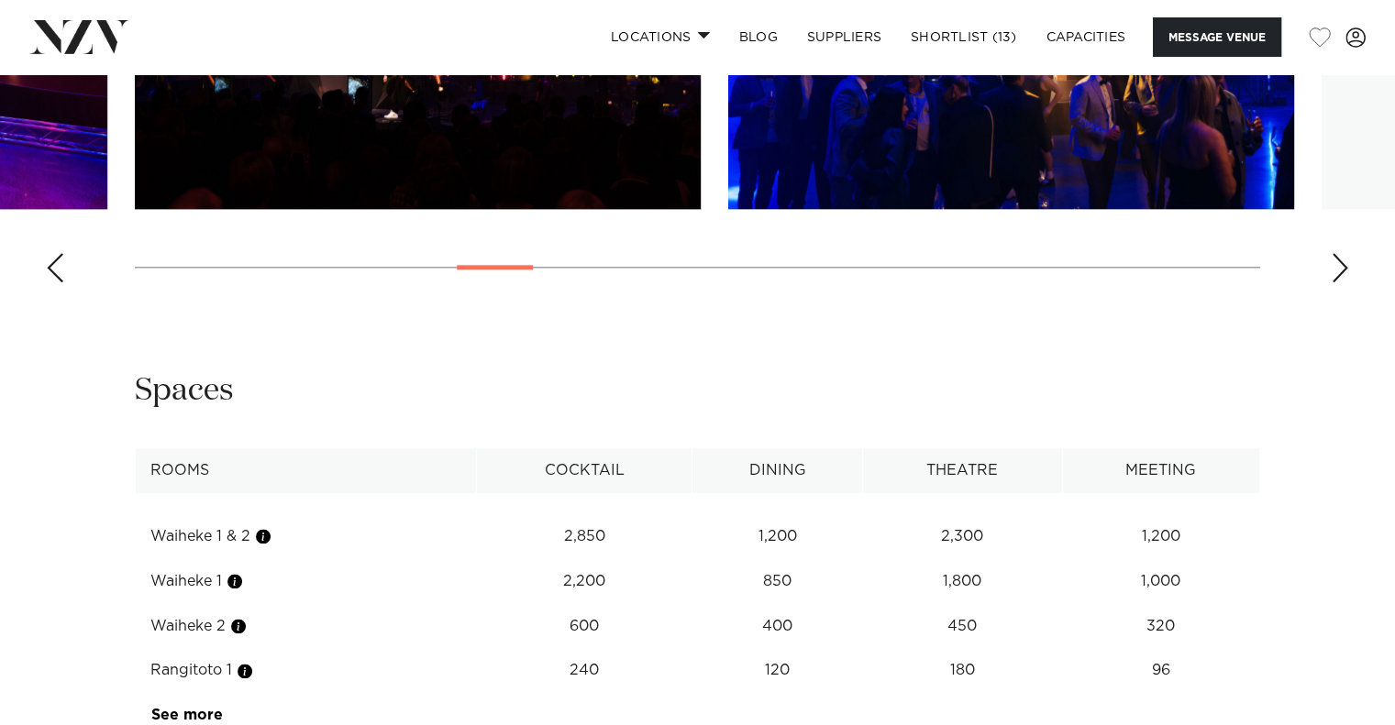
scroll to position [2275, 0]
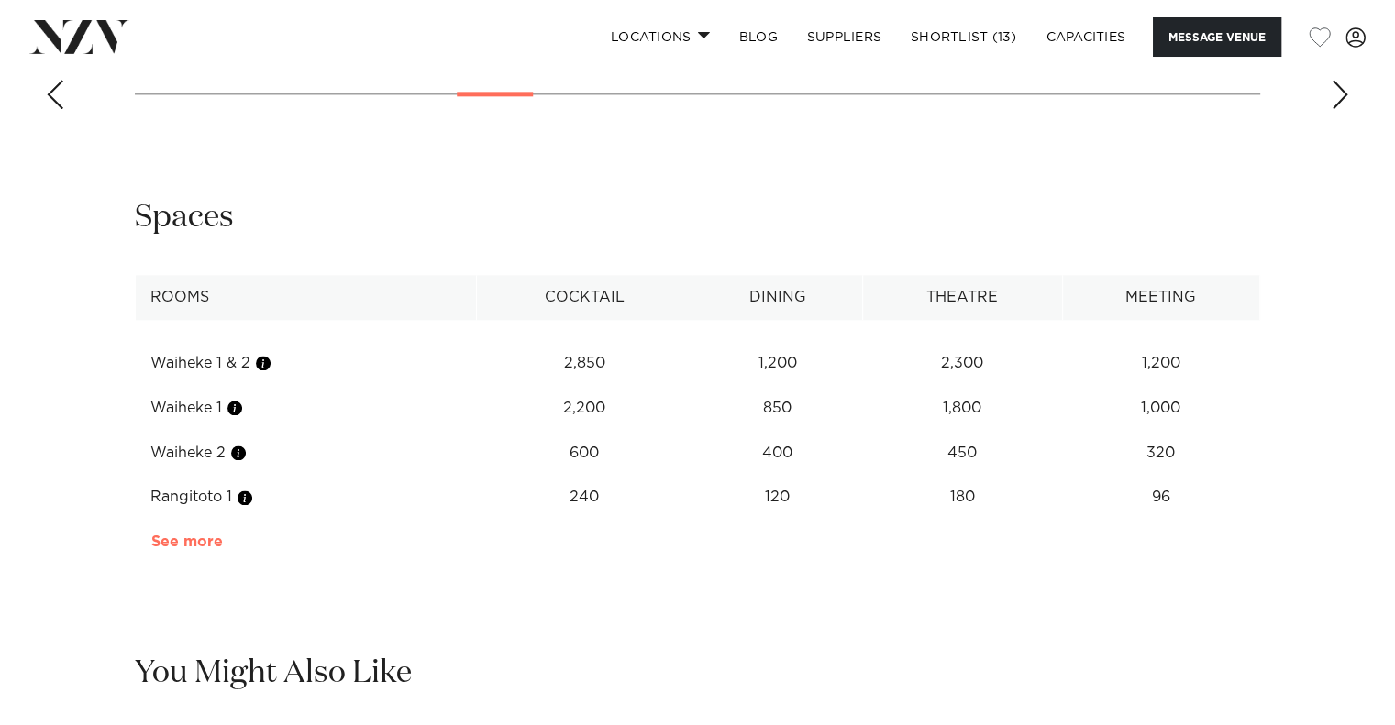
click at [208, 538] on link "See more" at bounding box center [222, 542] width 143 height 15
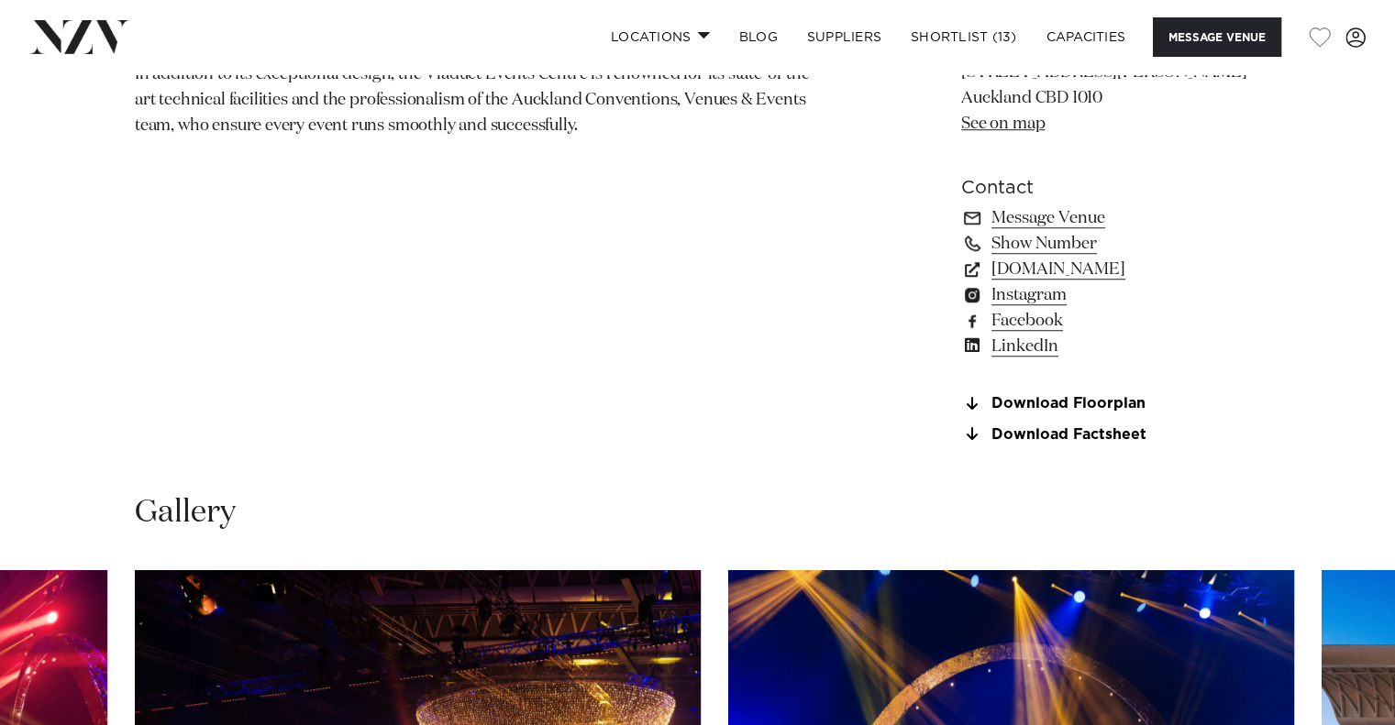
scroll to position [1324, 0]
click at [1044, 432] on link "Download Factsheet" at bounding box center [1110, 434] width 299 height 17
click at [1190, 32] on button "Message Venue" at bounding box center [1217, 36] width 128 height 39
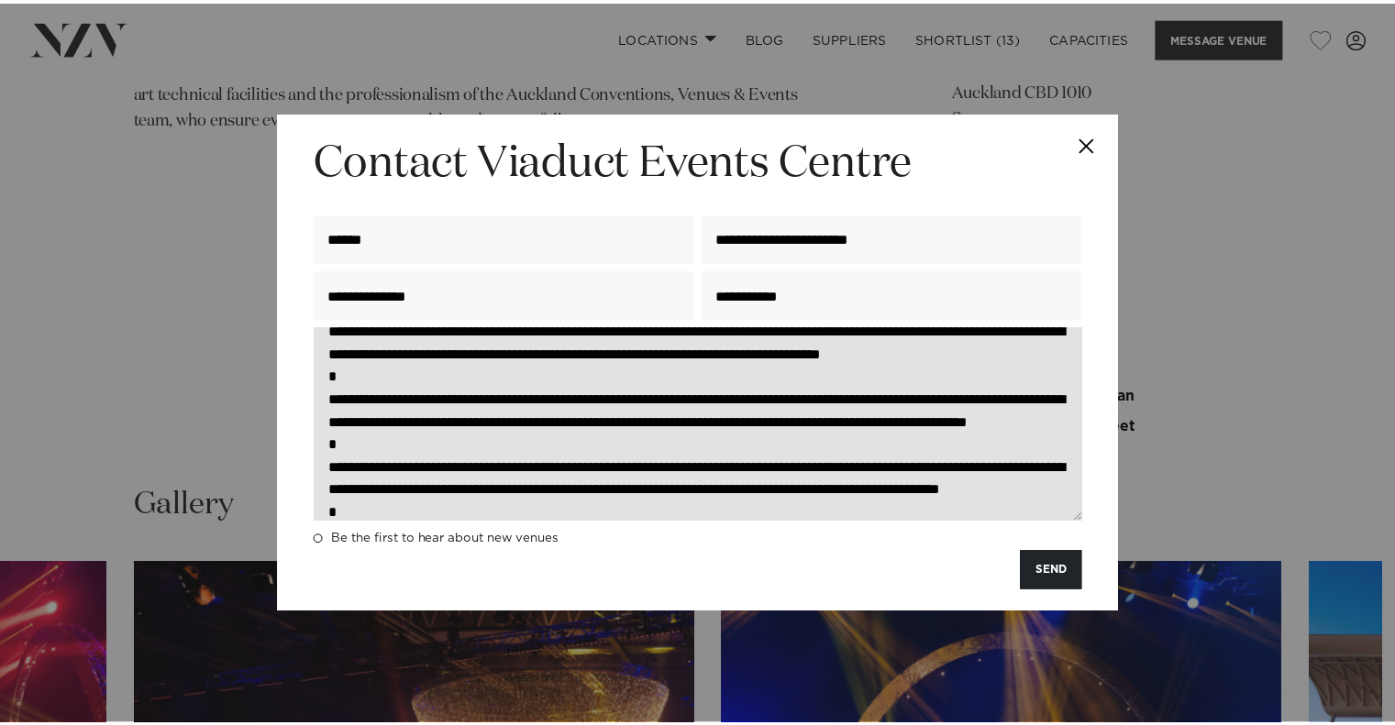
scroll to position [183, 0]
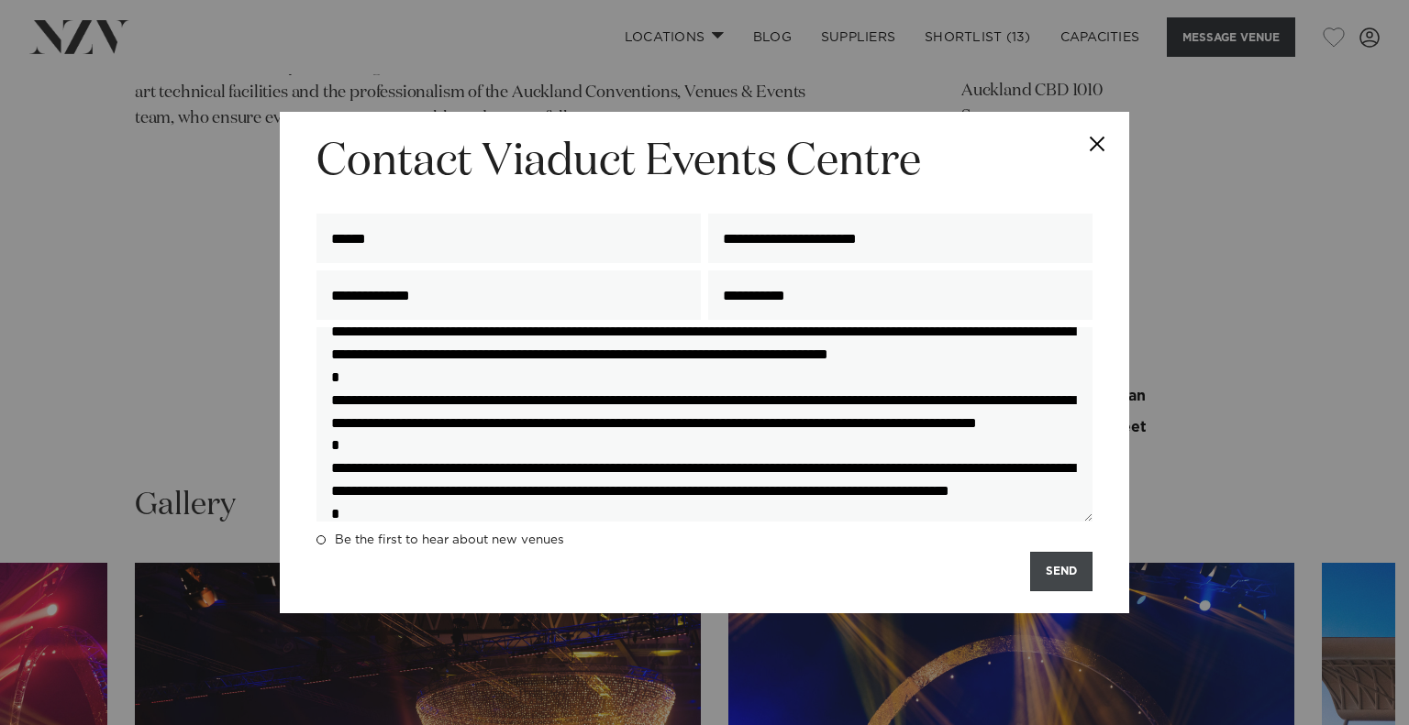
click at [1066, 579] on button "SEND" at bounding box center [1061, 571] width 62 height 39
click at [1095, 140] on button "Close" at bounding box center [1097, 144] width 64 height 64
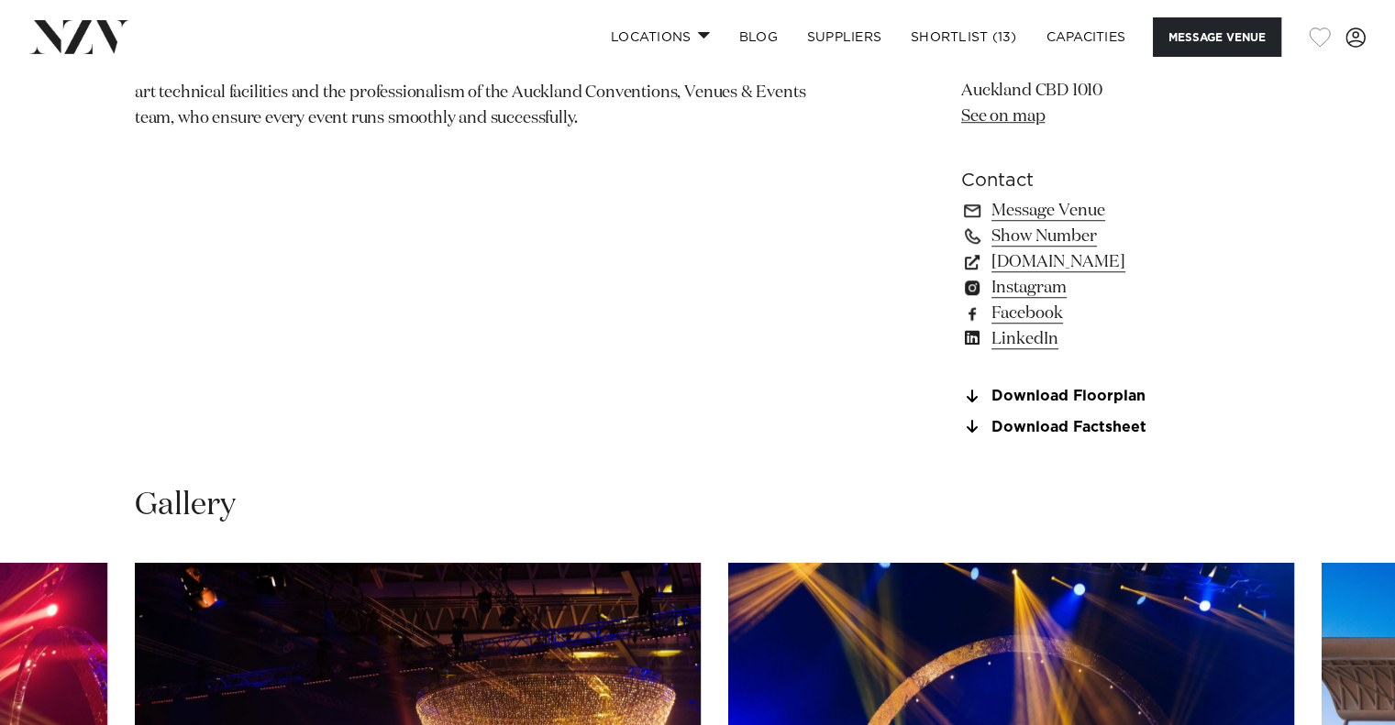
click at [1315, 39] on button "button" at bounding box center [1320, 38] width 22 height 20
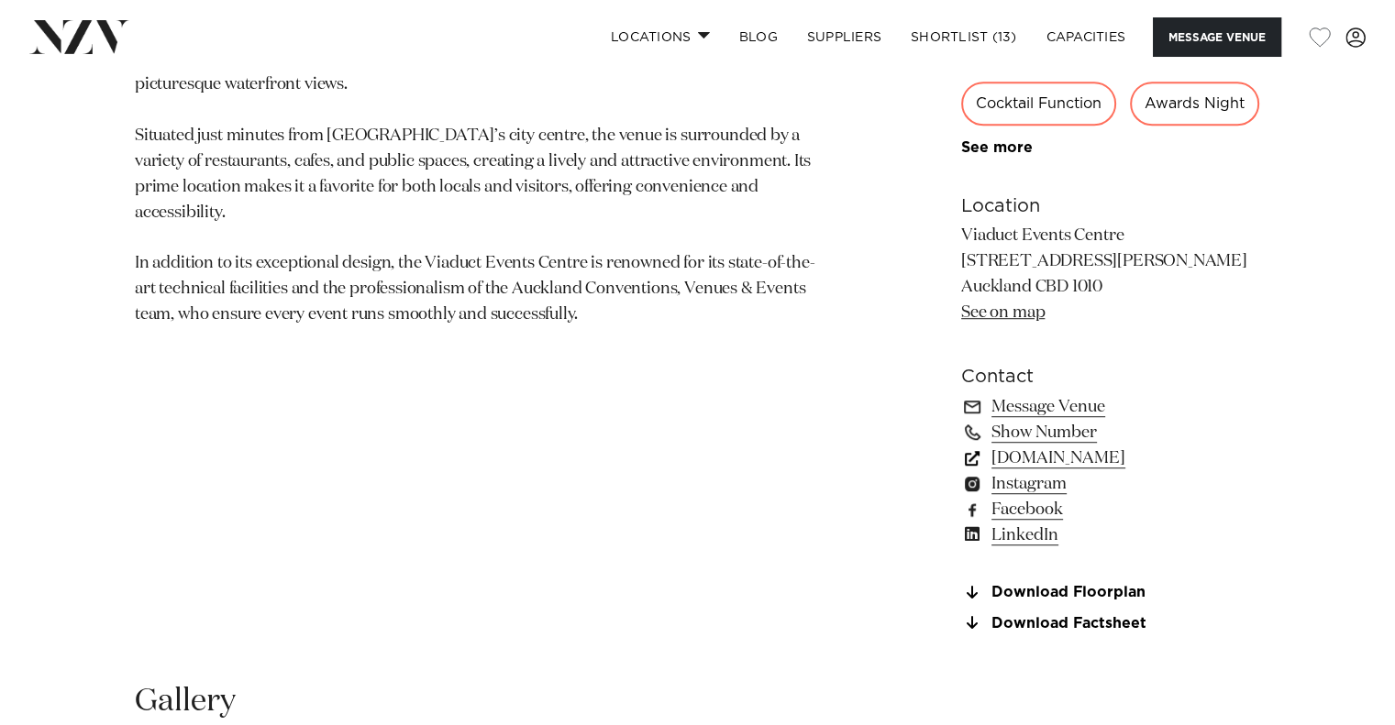
scroll to position [1137, 0]
click at [1188, 30] on button "Message Venue" at bounding box center [1217, 36] width 128 height 39
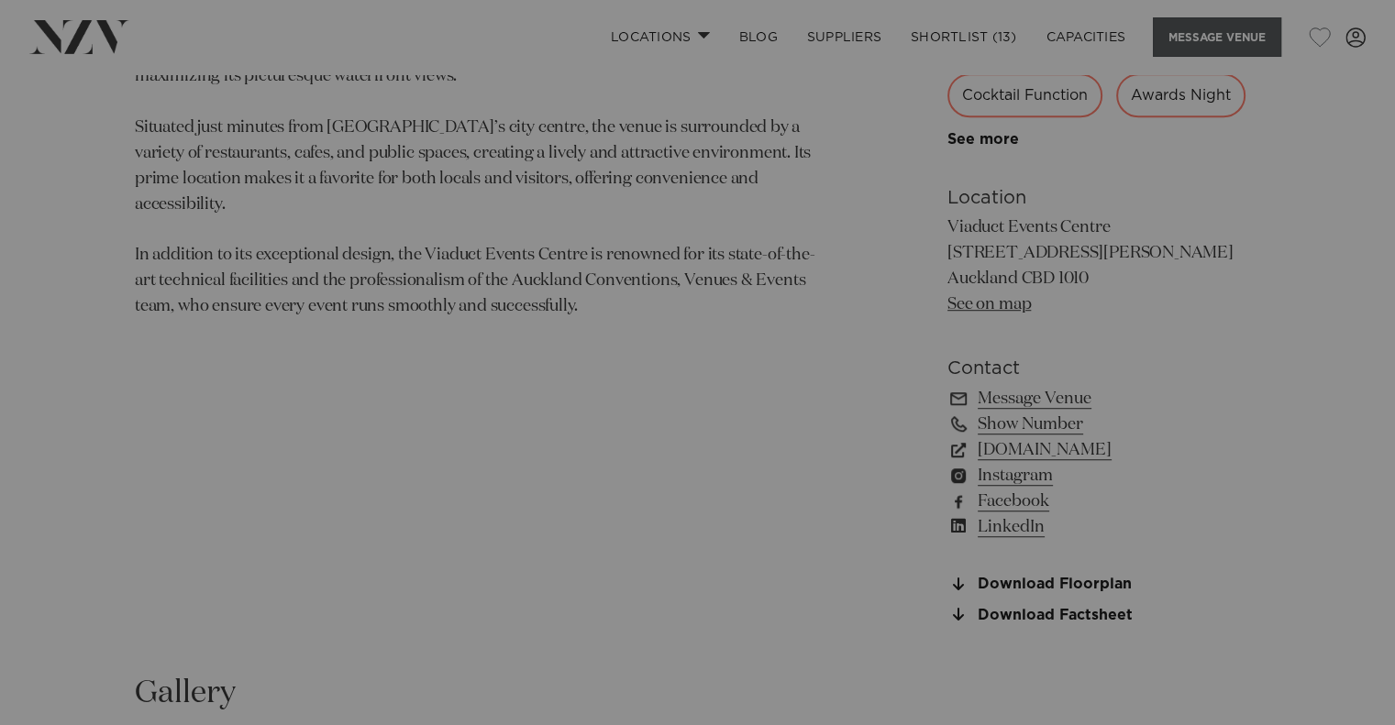
scroll to position [1144, 0]
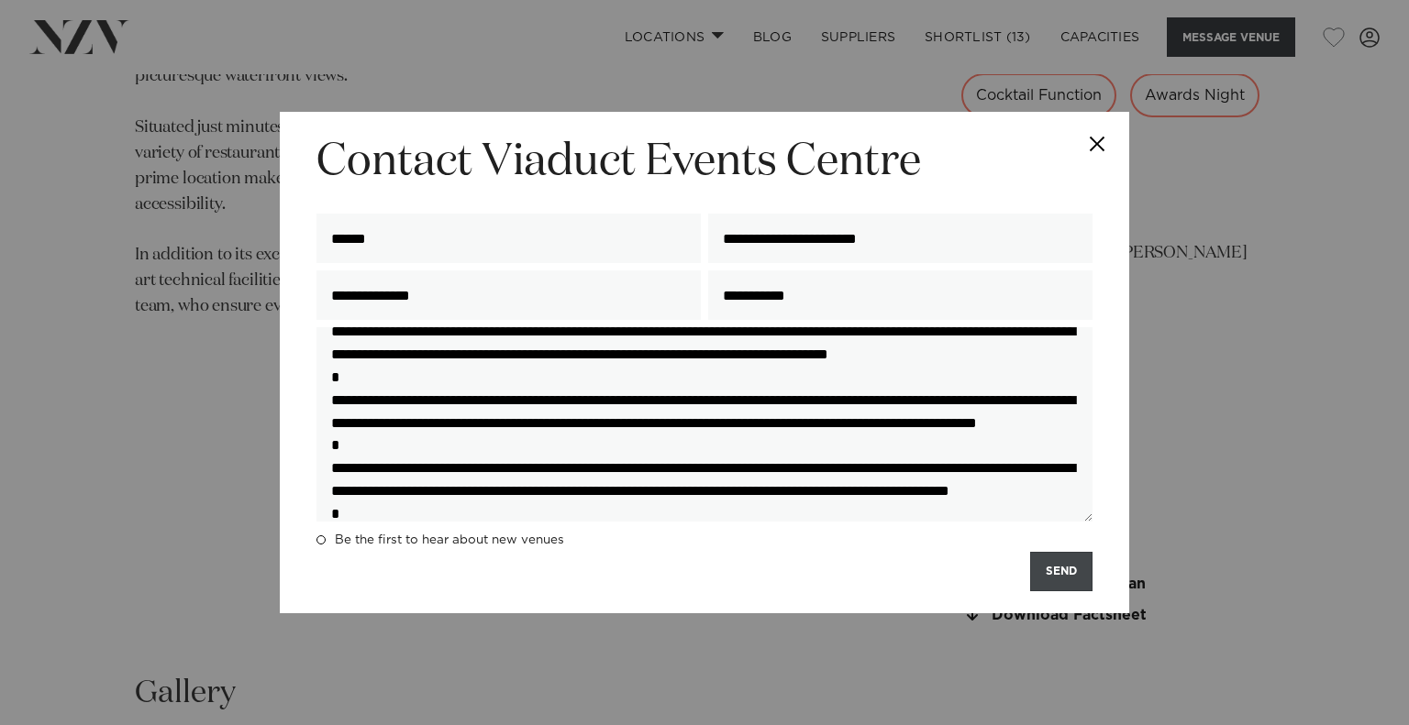
click at [1047, 579] on button "SEND" at bounding box center [1061, 571] width 62 height 39
click at [1051, 582] on button "SEND" at bounding box center [1061, 571] width 62 height 39
click at [1304, 331] on div "**********" at bounding box center [704, 362] width 1409 height 725
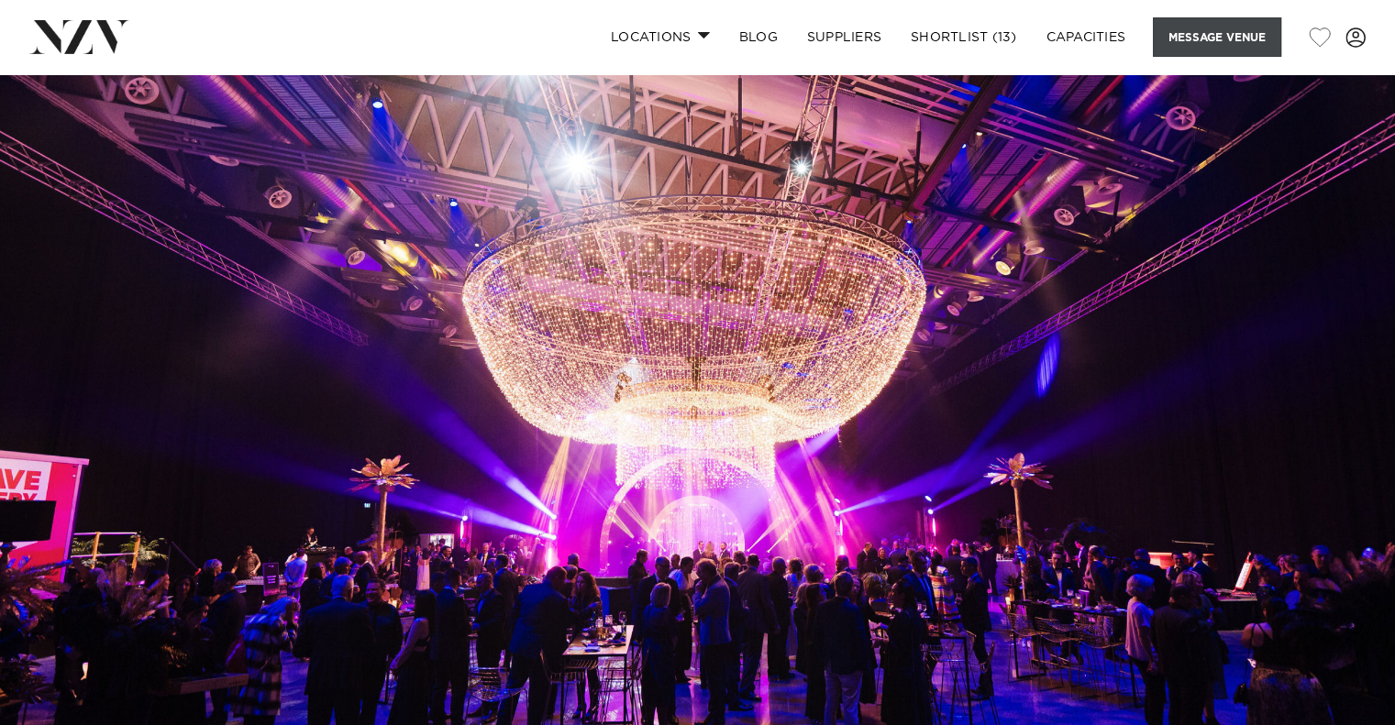
click at [1224, 37] on button "Message Venue" at bounding box center [1217, 36] width 128 height 39
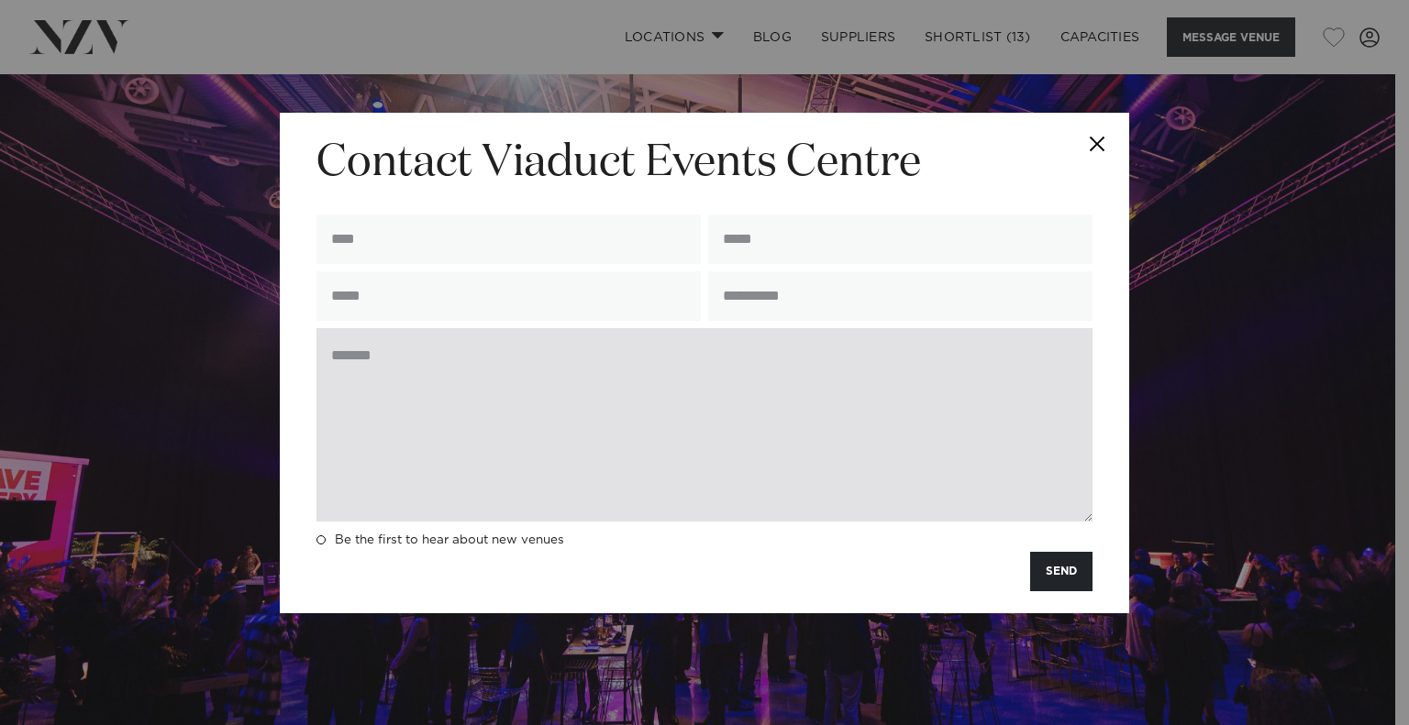
click at [550, 354] on textarea at bounding box center [704, 425] width 776 height 194
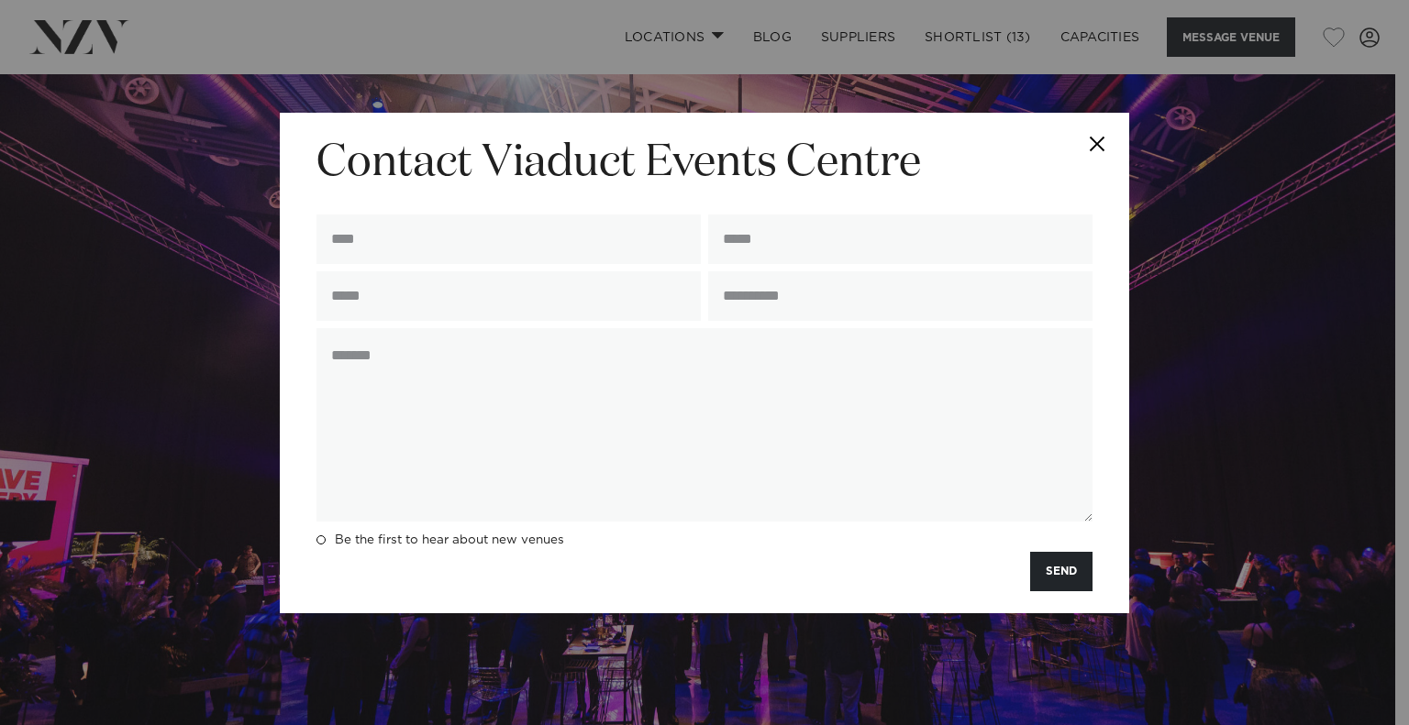
paste textarea "**********"
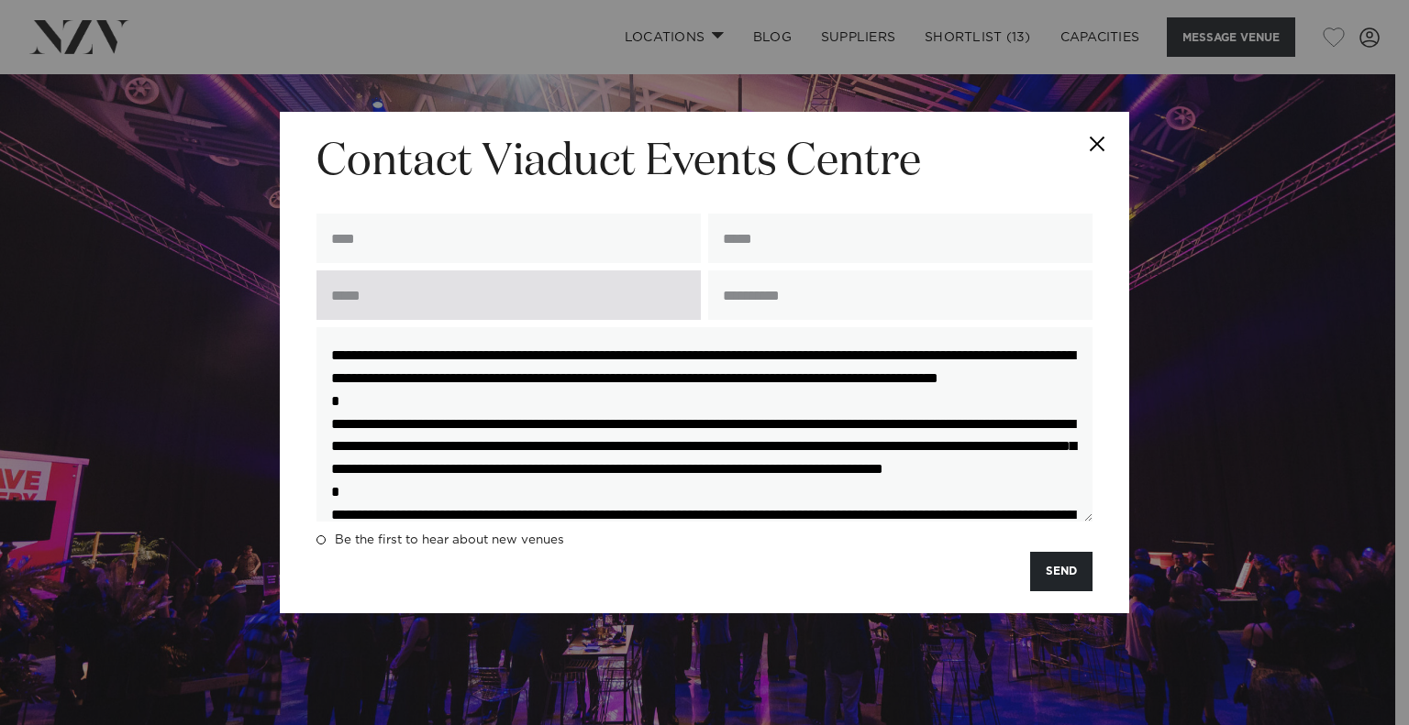
type textarea "**********"
click at [525, 293] on input "text" at bounding box center [508, 296] width 384 height 50
type input "**********"
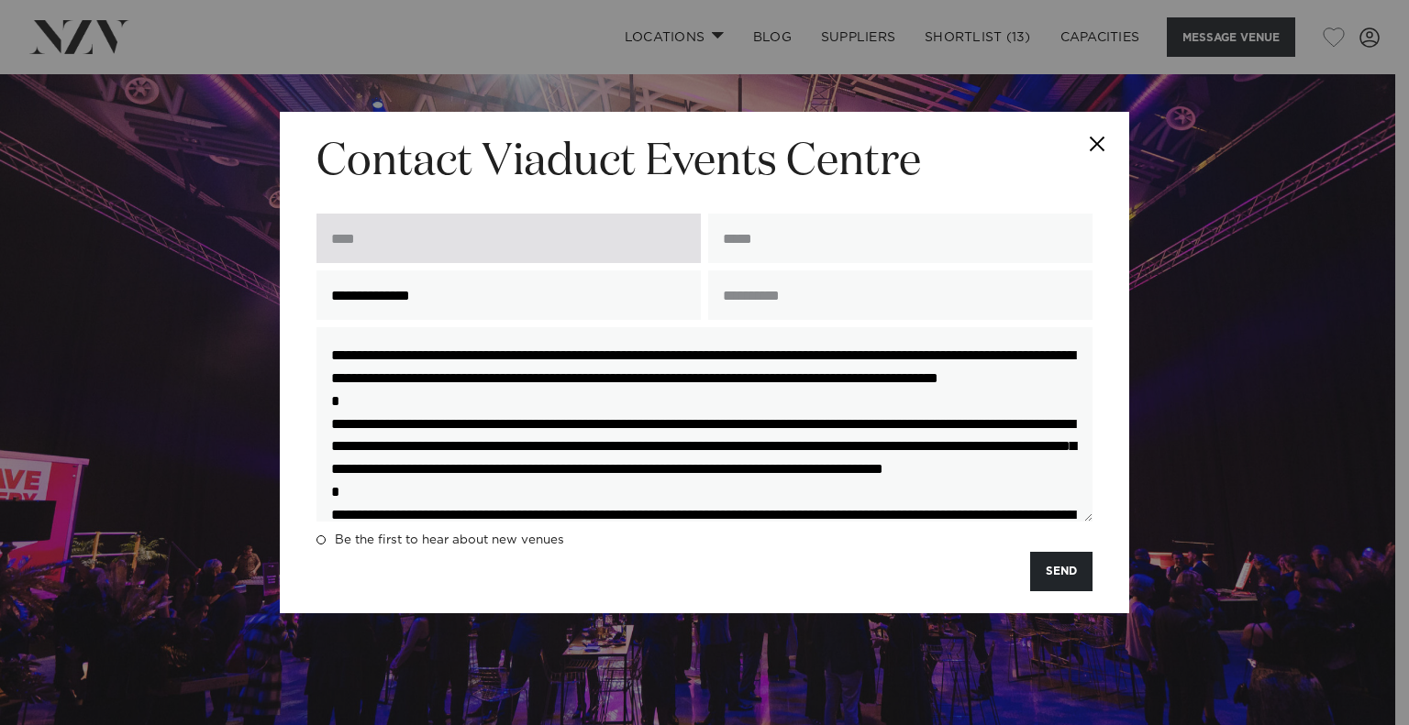
click at [481, 245] on input "text" at bounding box center [508, 239] width 384 height 50
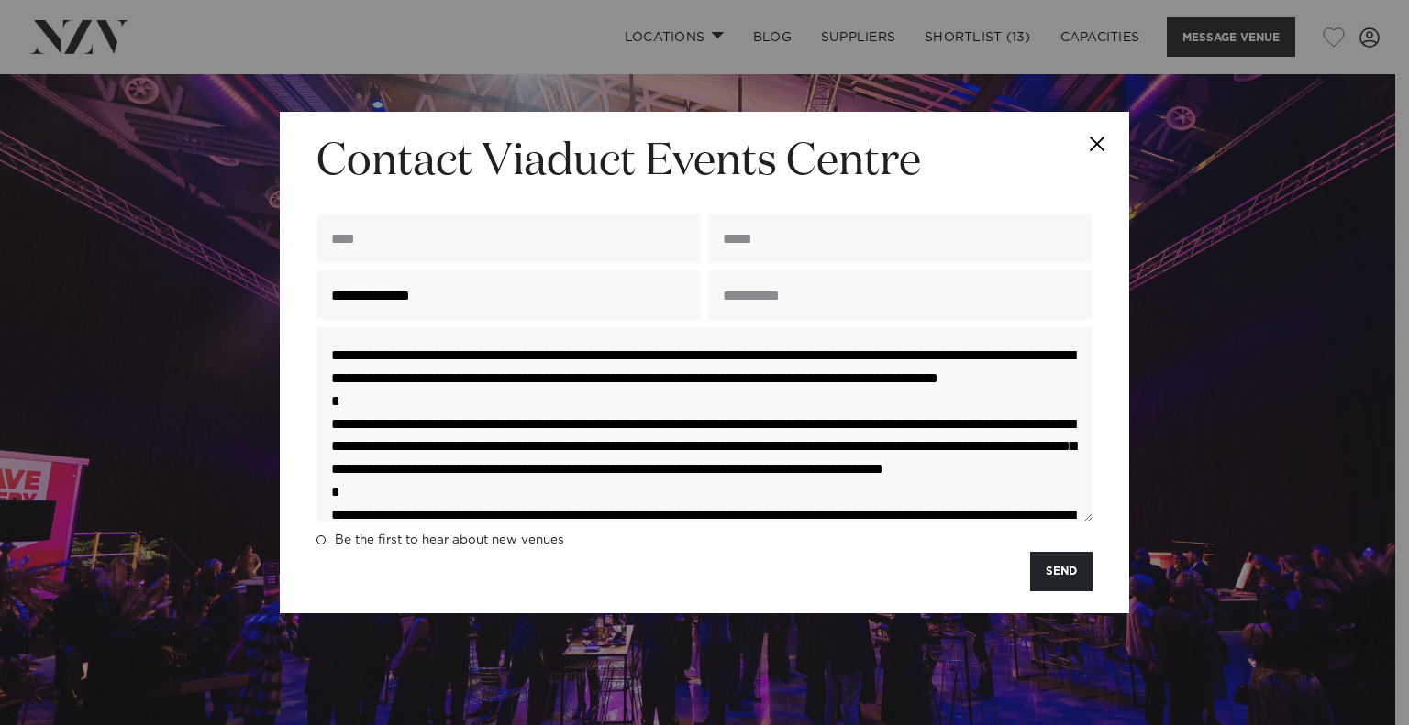
type input "******"
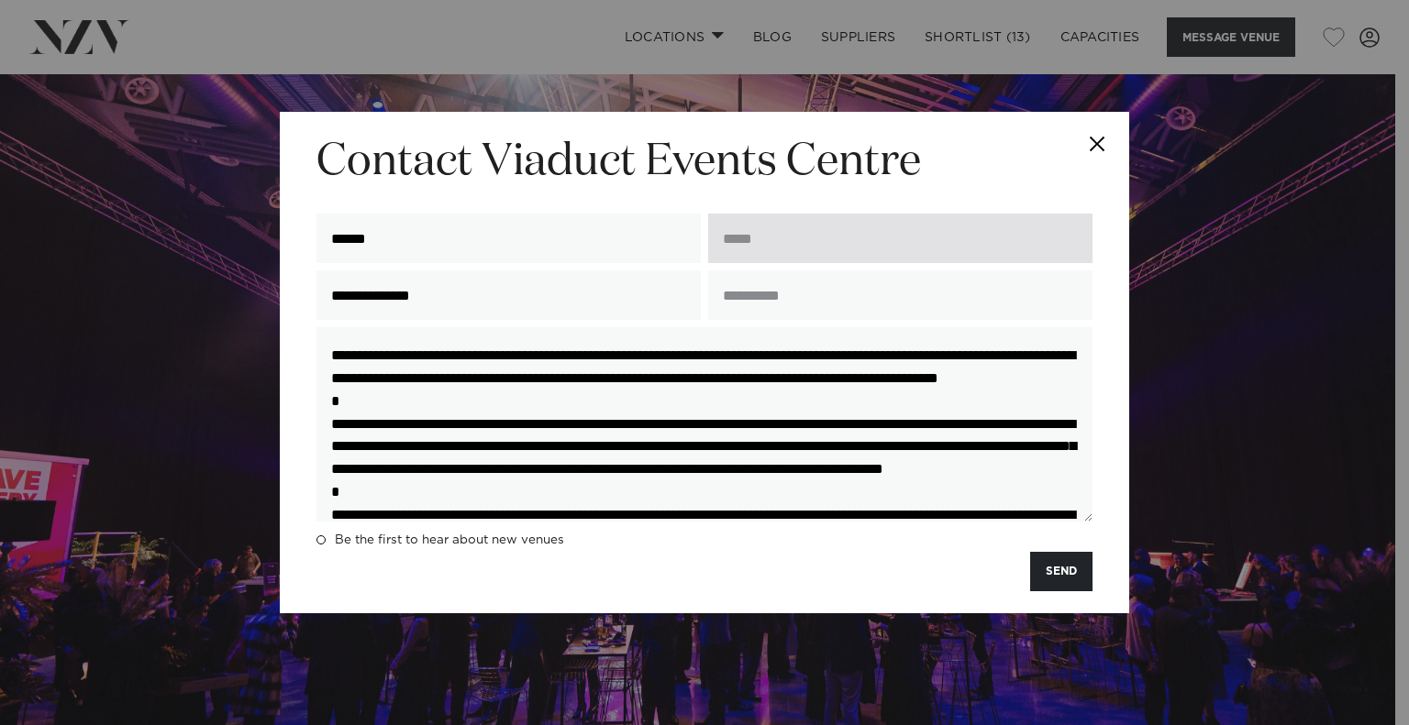
click at [740, 226] on input "email" at bounding box center [900, 239] width 384 height 50
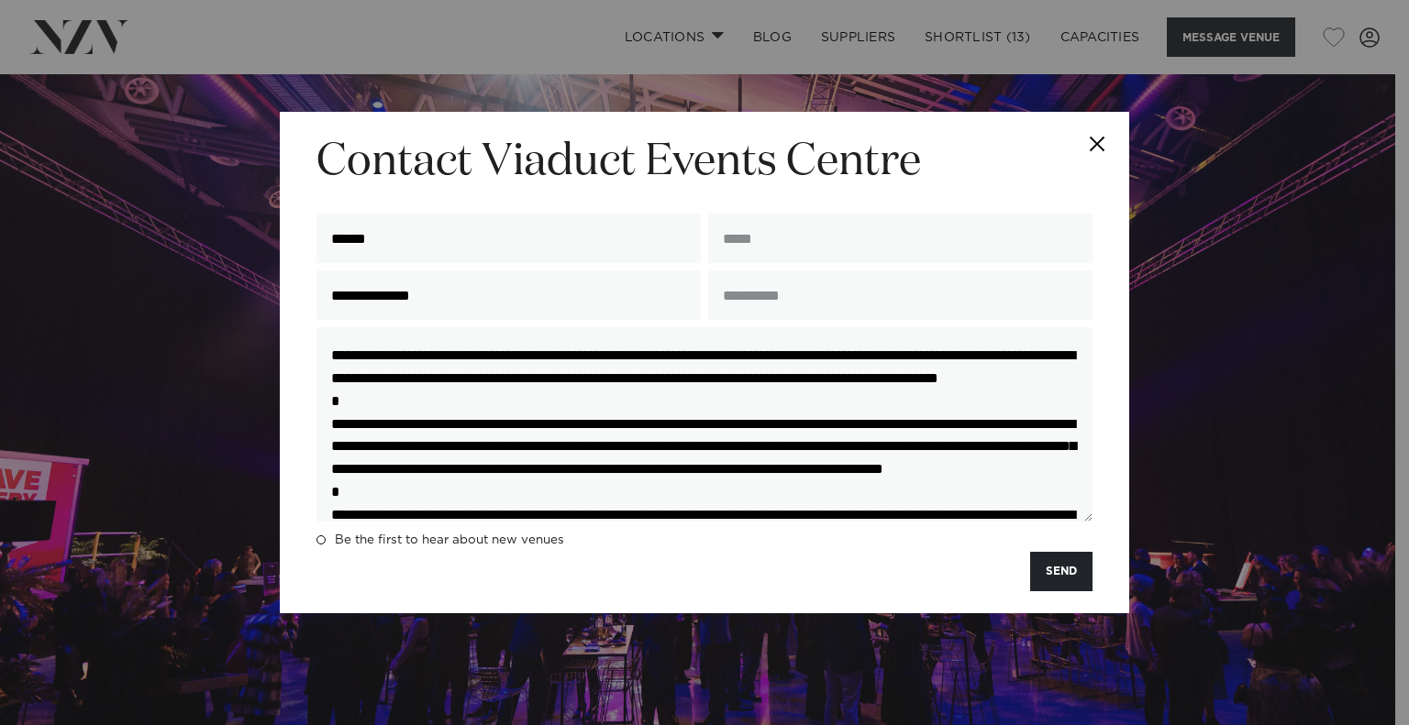
type input "**********"
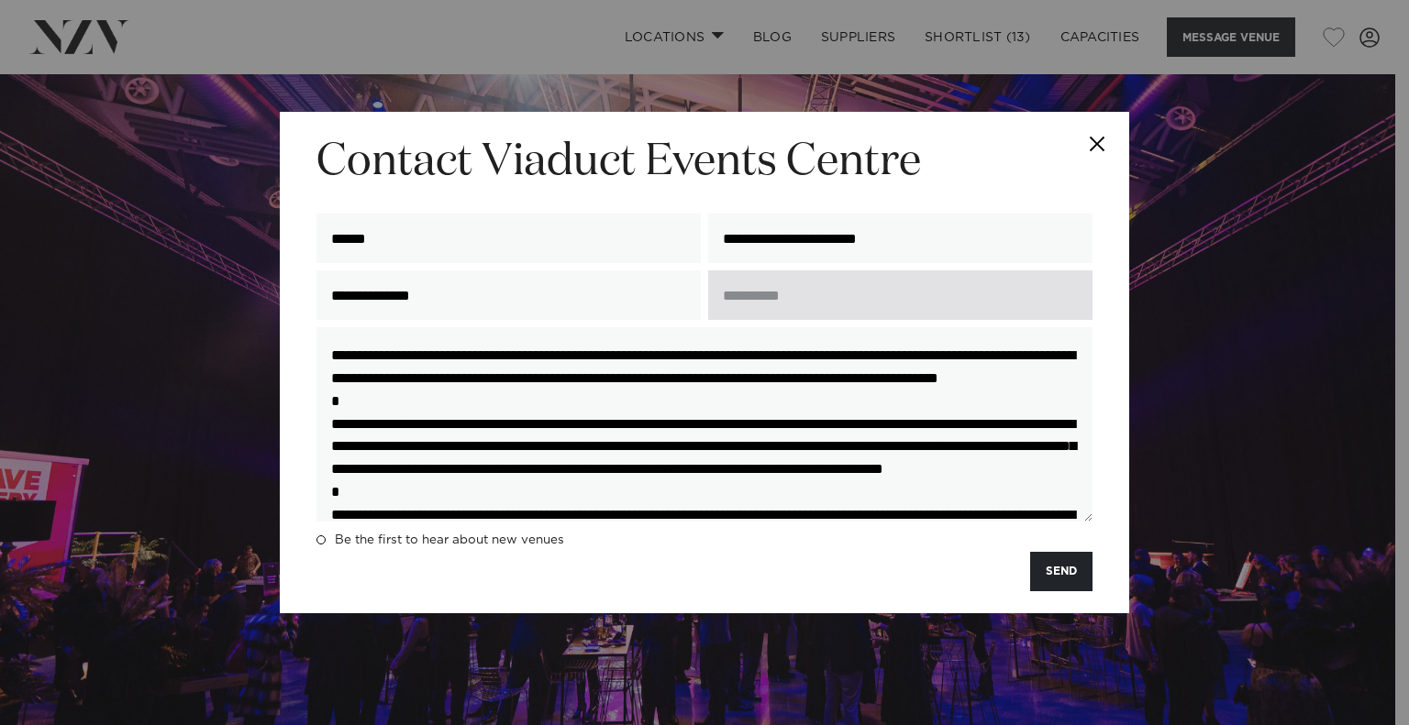
click at [815, 302] on input "text" at bounding box center [900, 296] width 384 height 50
type input "**********"
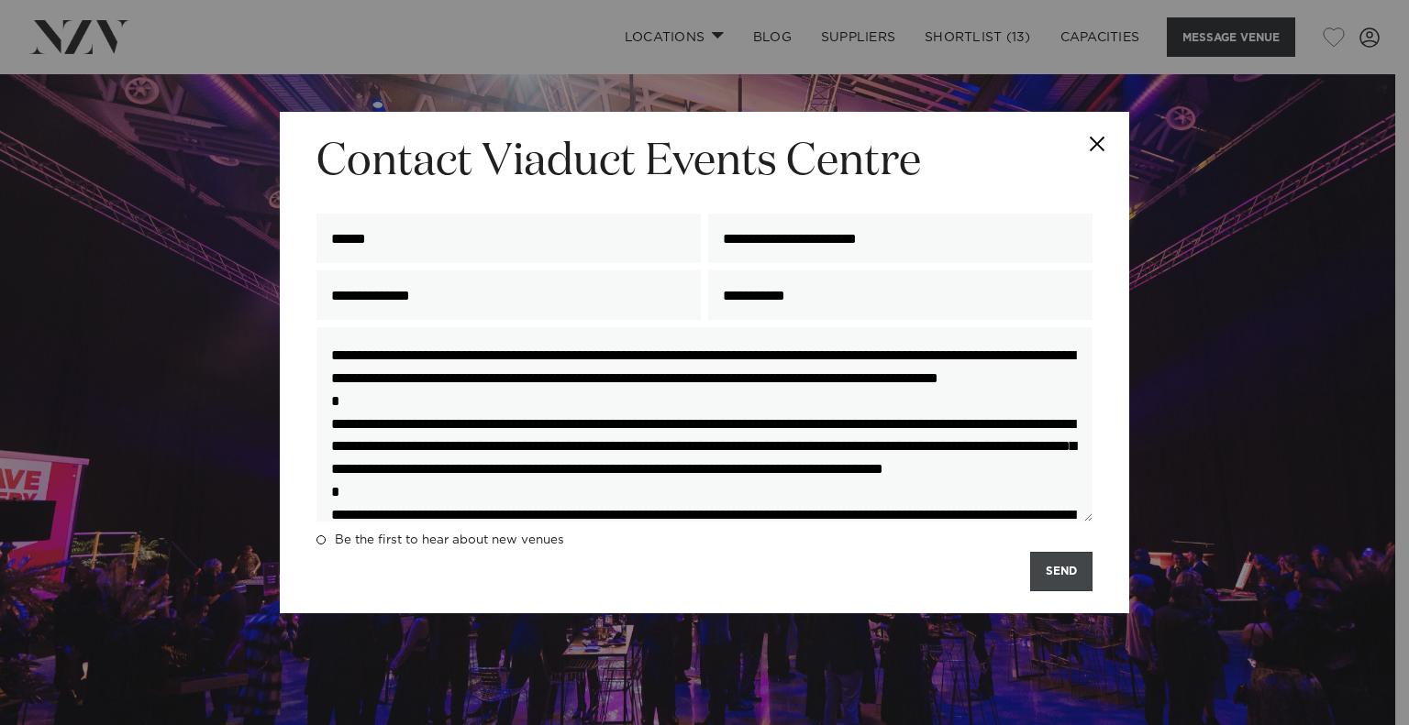
click at [1046, 581] on button "SEND" at bounding box center [1061, 571] width 62 height 39
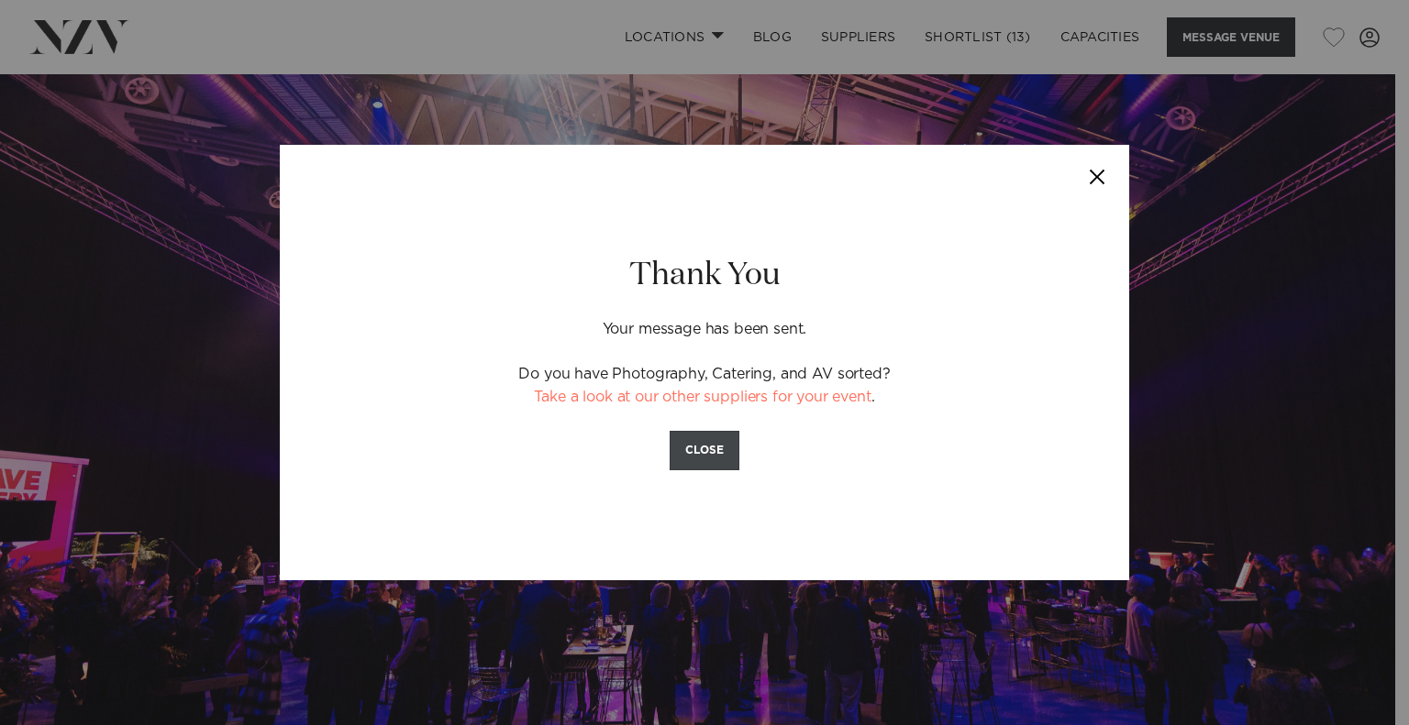
click at [702, 449] on button "CLOSE" at bounding box center [705, 450] width 70 height 39
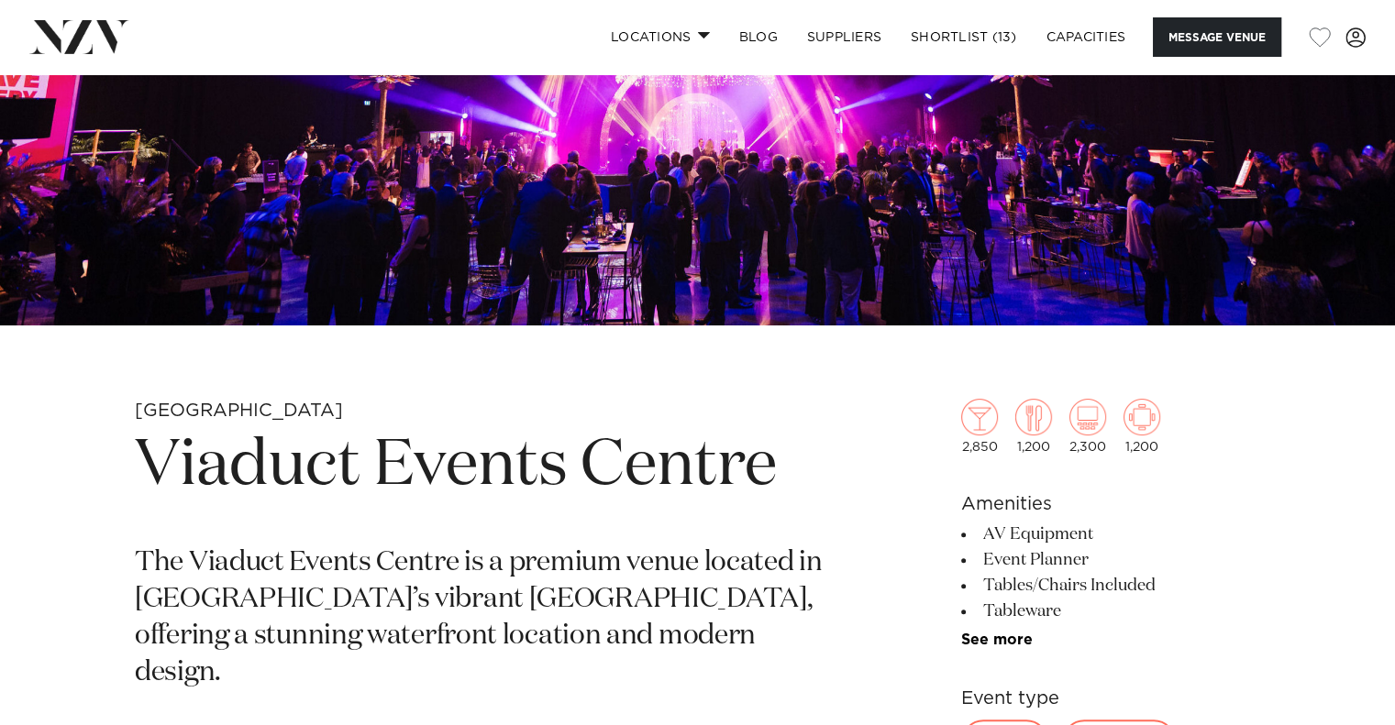
scroll to position [402, 0]
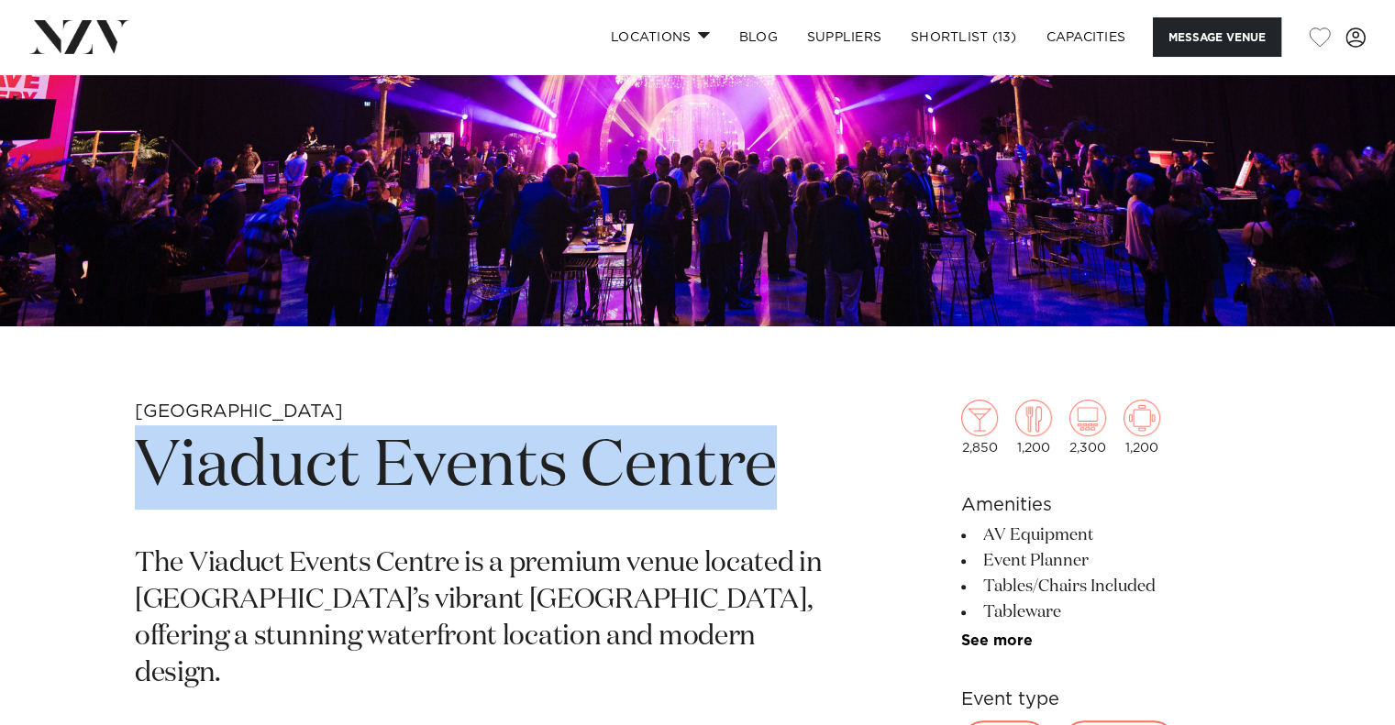
drag, startPoint x: 774, startPoint y: 466, endPoint x: 133, endPoint y: 452, distance: 641.3
copy h1 "Viaduct Events Centre"
